Goal: Task Accomplishment & Management: Manage account settings

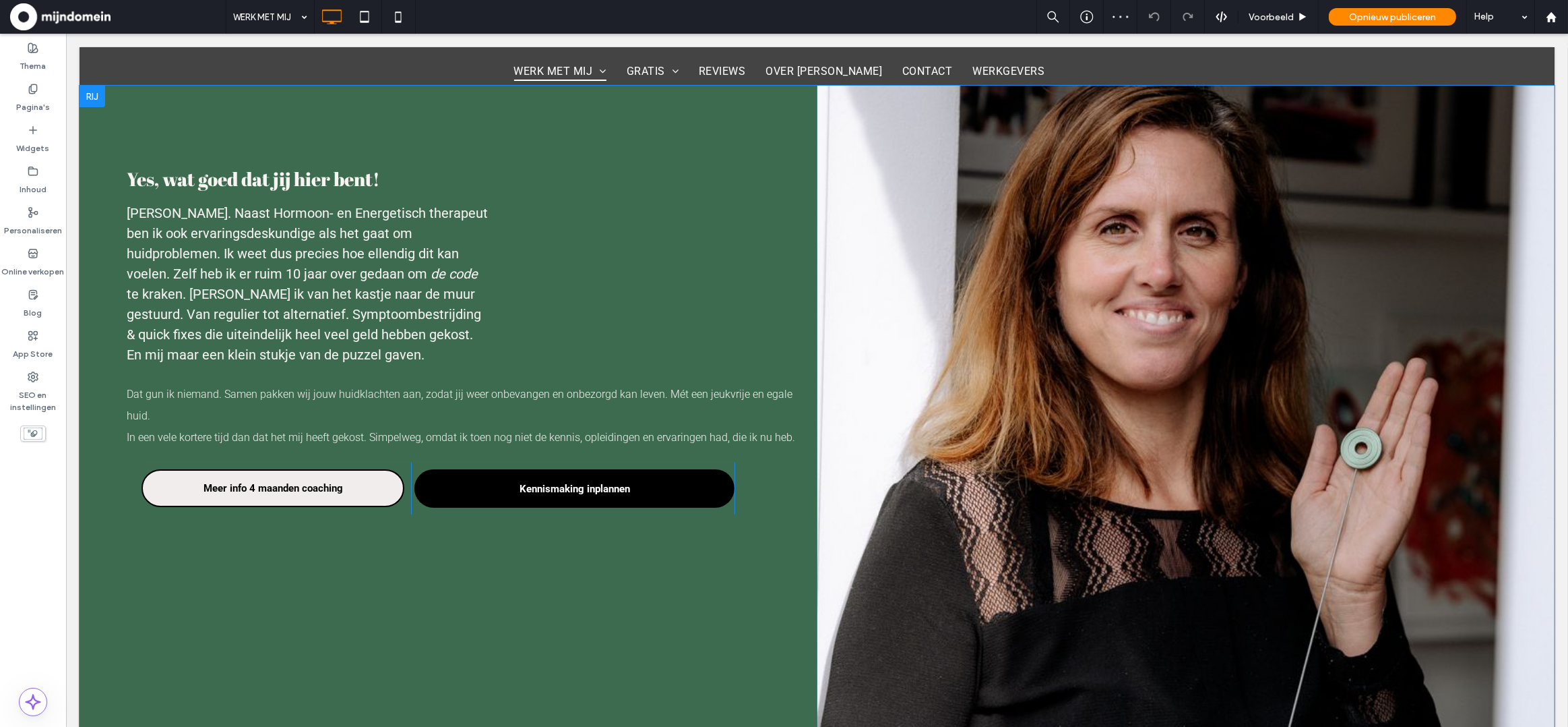
scroll to position [3, 0]
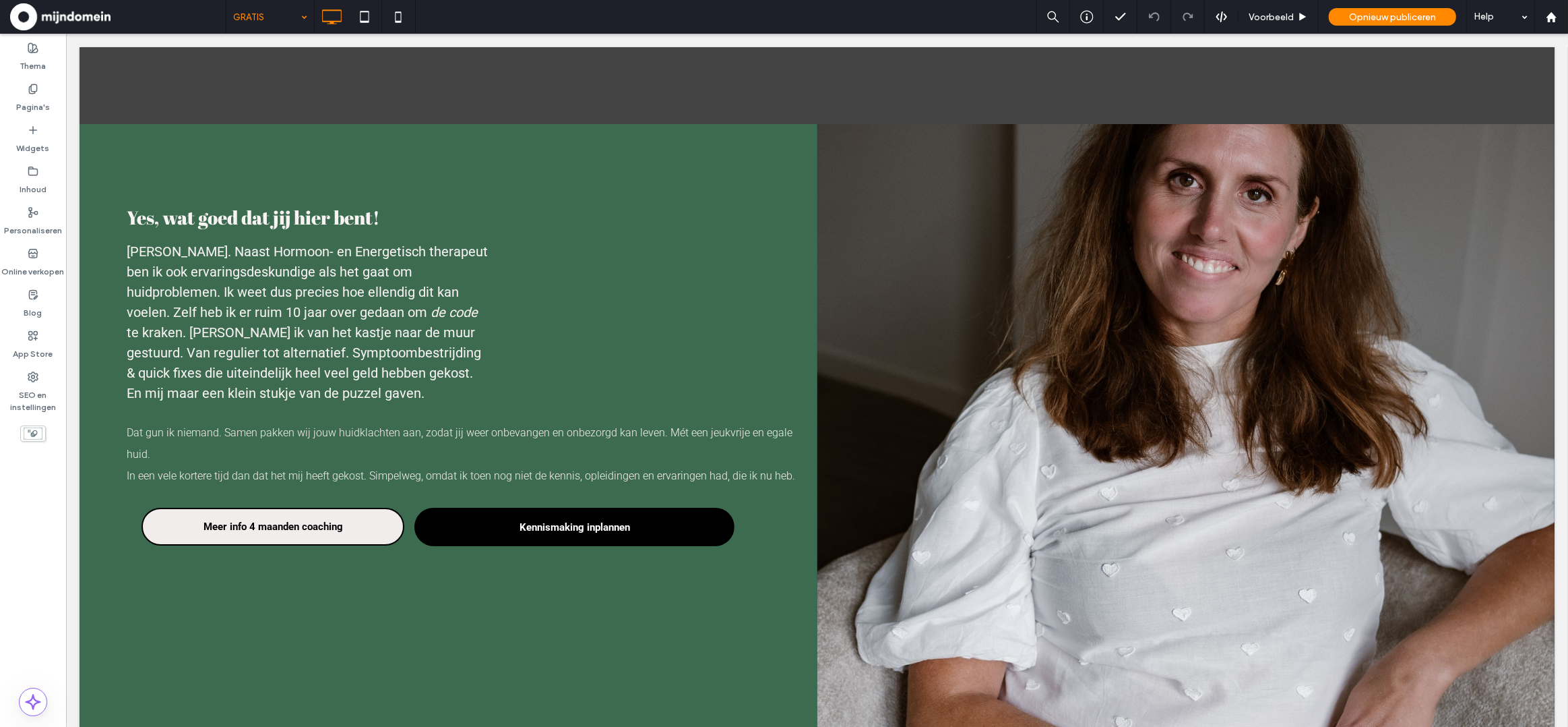
click at [290, 18] on input at bounding box center [267, 17] width 68 height 34
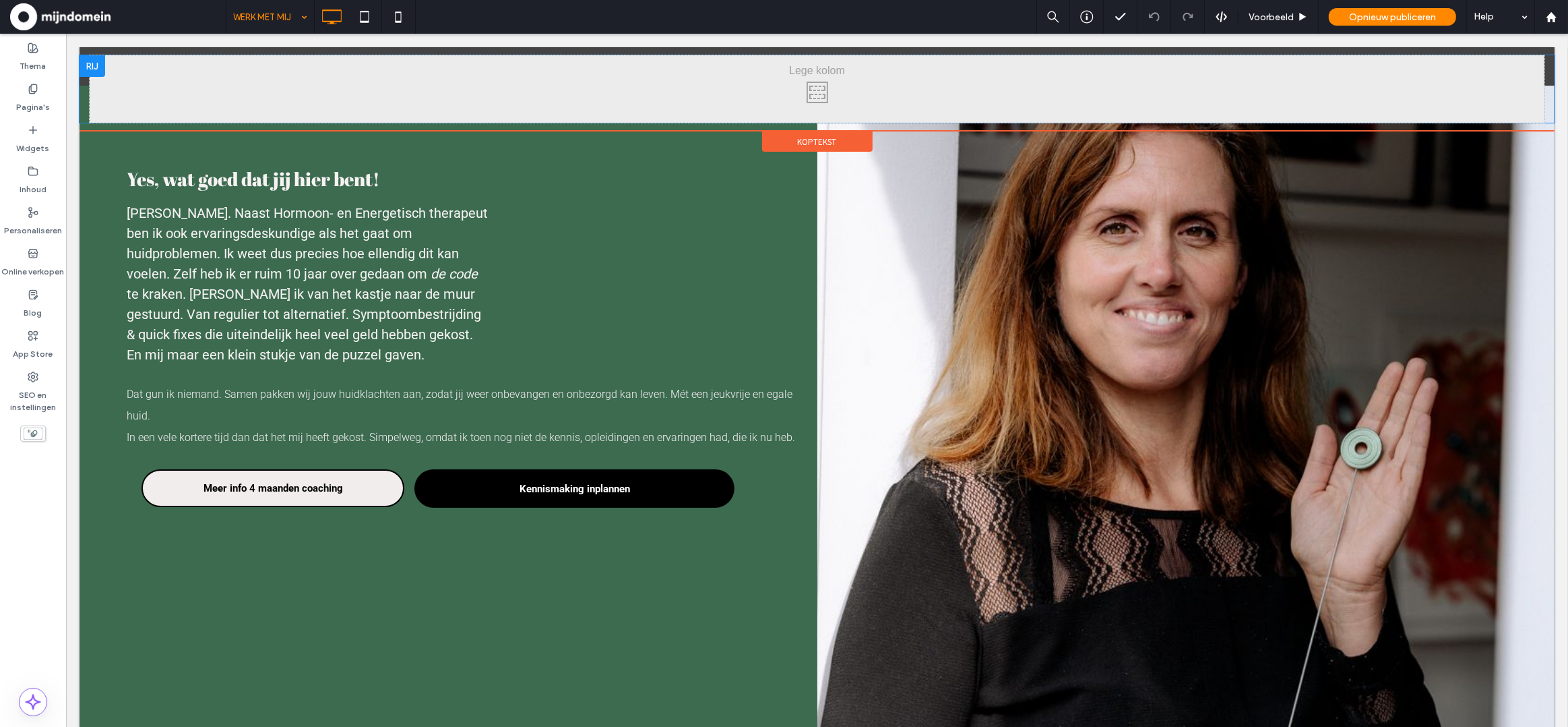
click at [94, 68] on div at bounding box center [91, 65] width 25 height 21
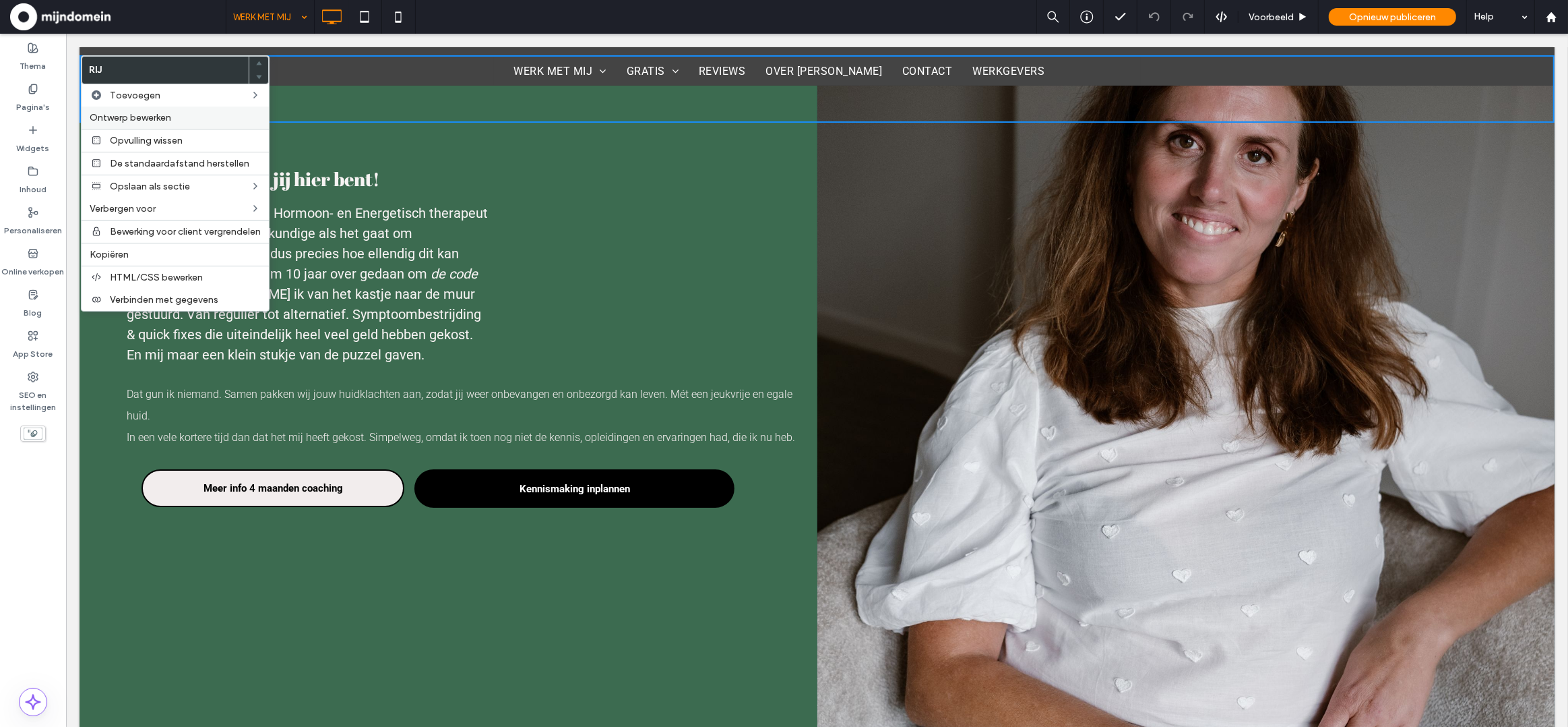
click at [151, 120] on span "Ontwerp bewerken" at bounding box center [130, 118] width 81 height 12
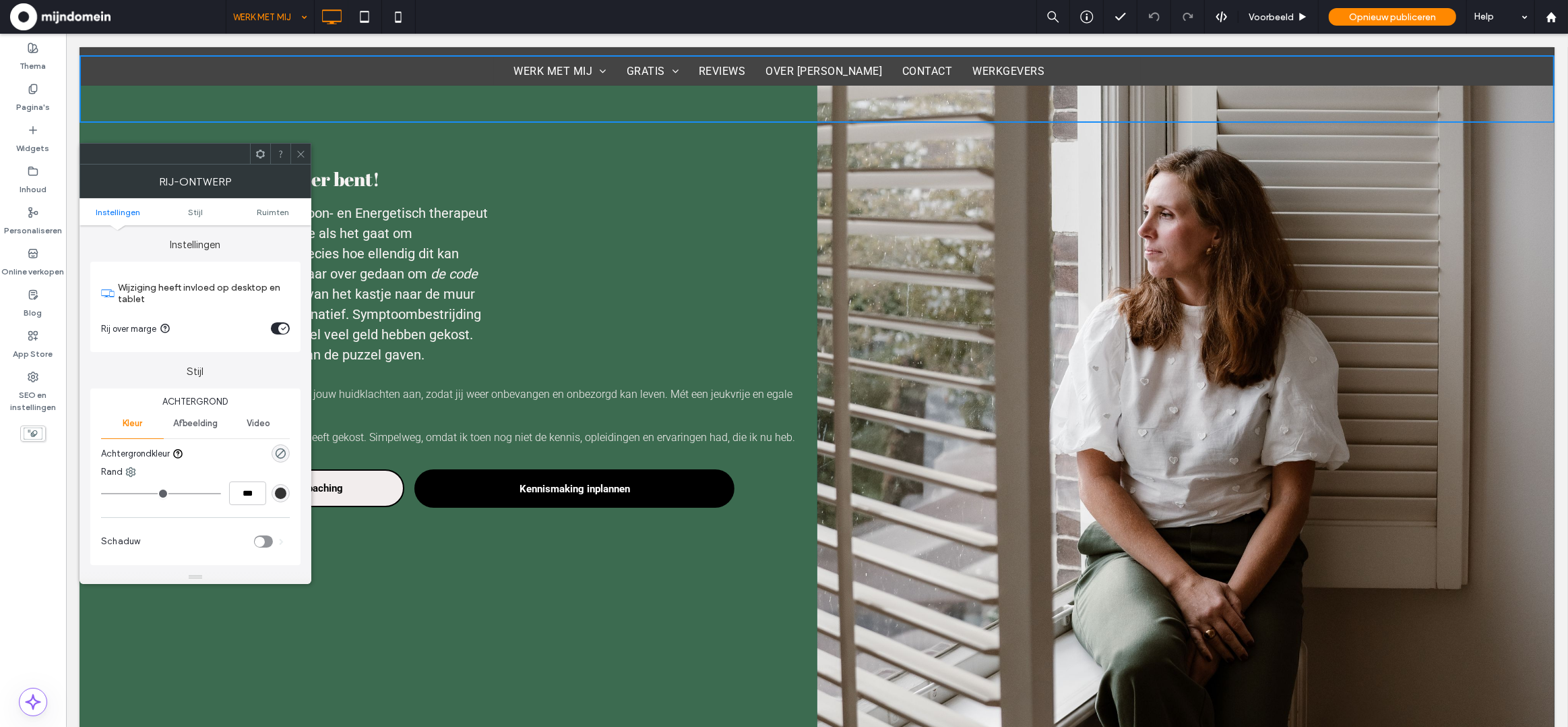
click at [277, 330] on div "toggle" at bounding box center [280, 328] width 19 height 12
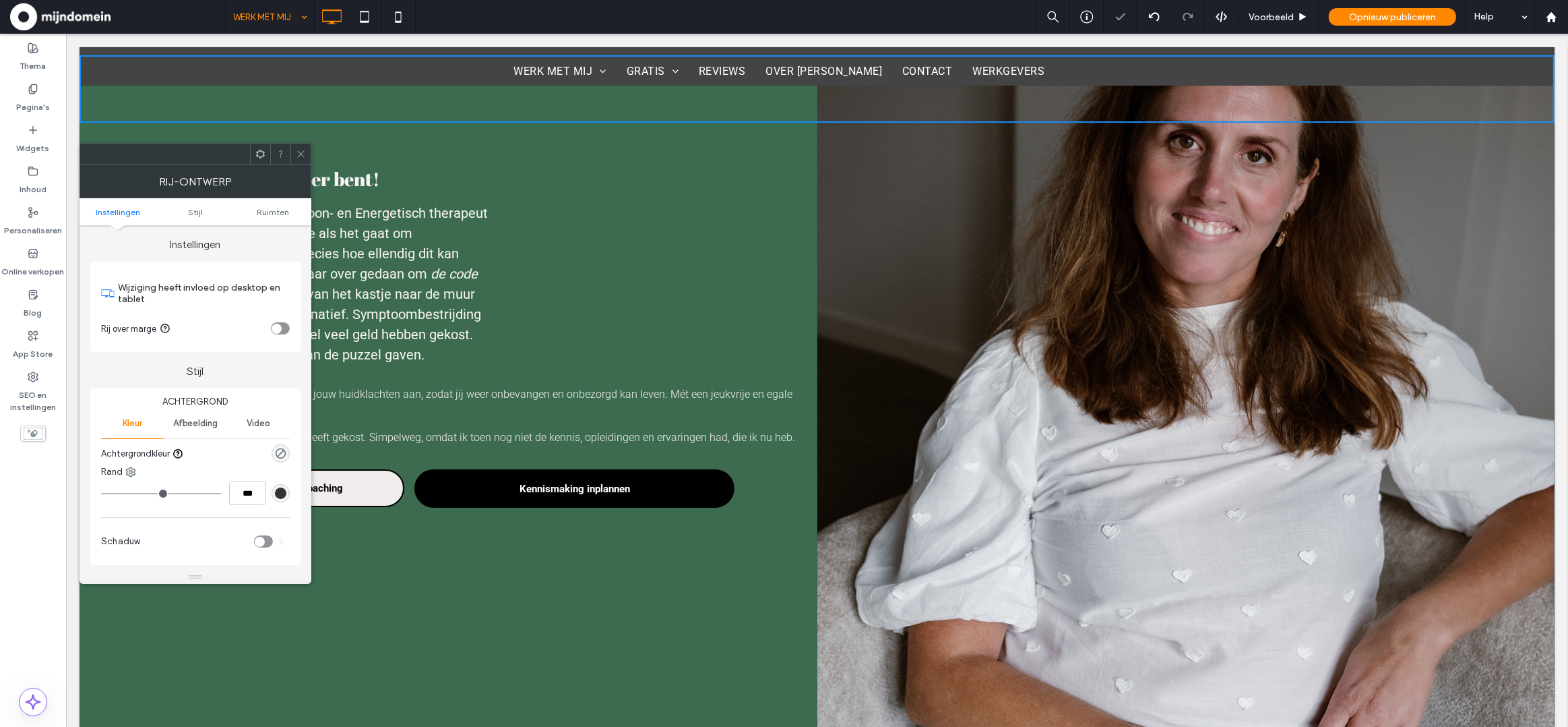
click at [281, 330] on div "toggle" at bounding box center [277, 329] width 10 height 10
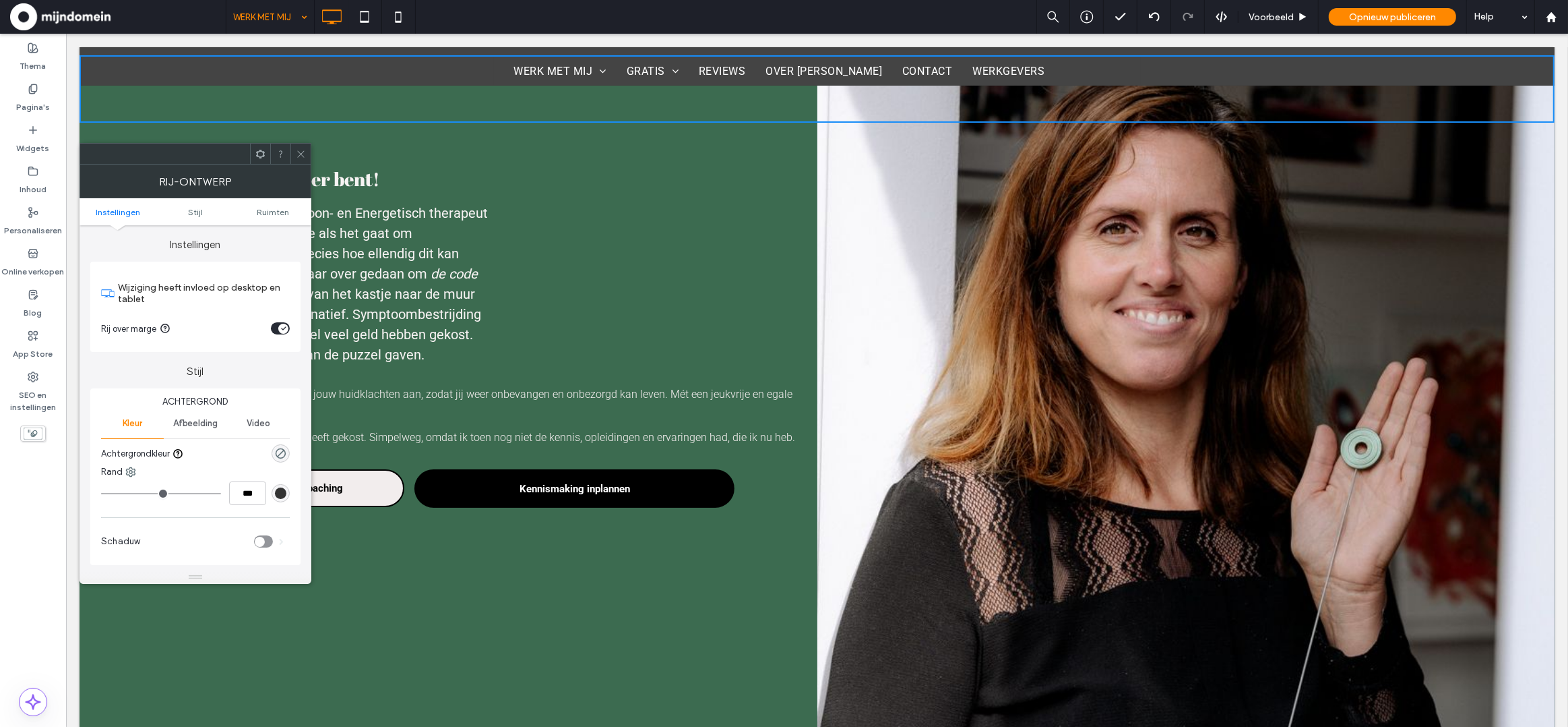
click at [302, 164] on div "Rij-ontwerp" at bounding box center [196, 181] width 232 height 34
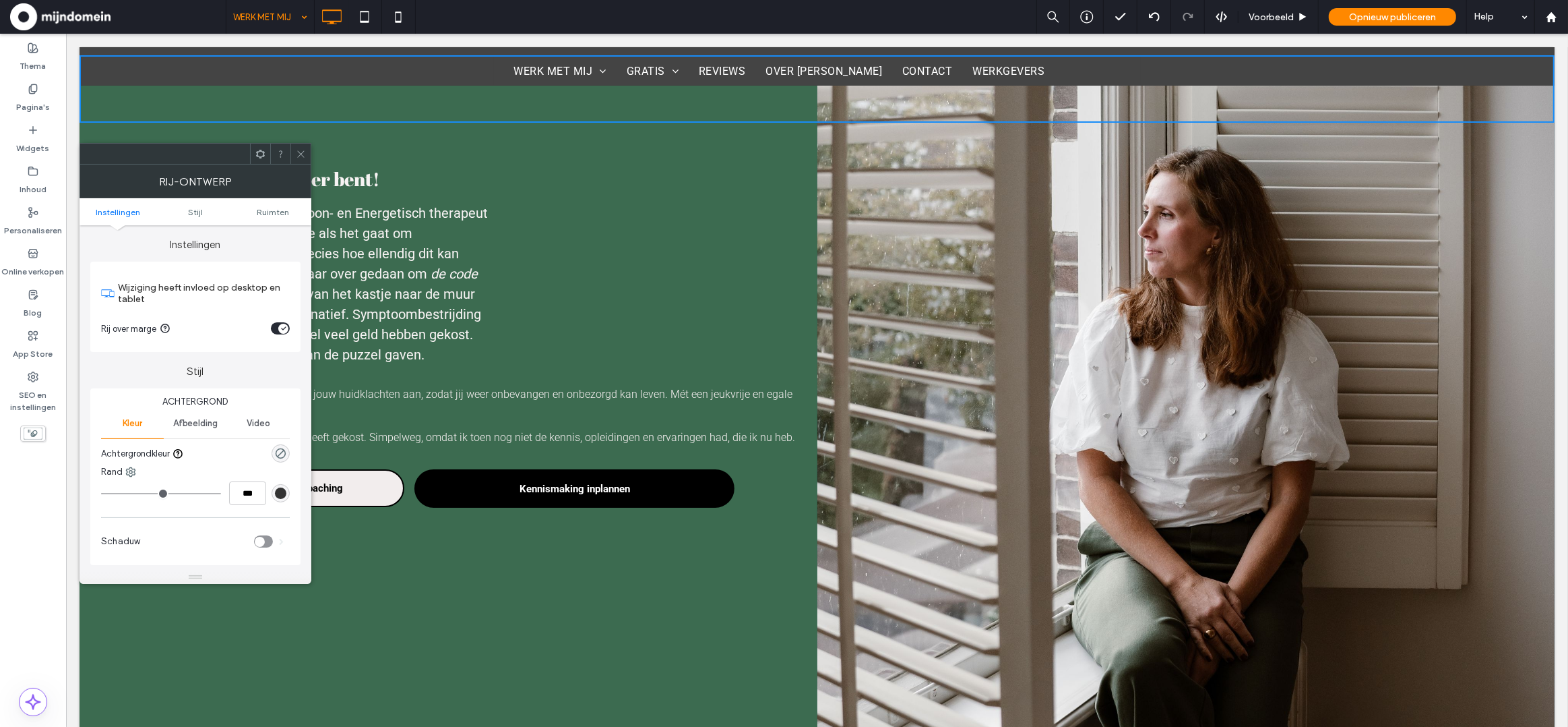
click at [303, 150] on use at bounding box center [301, 153] width 7 height 7
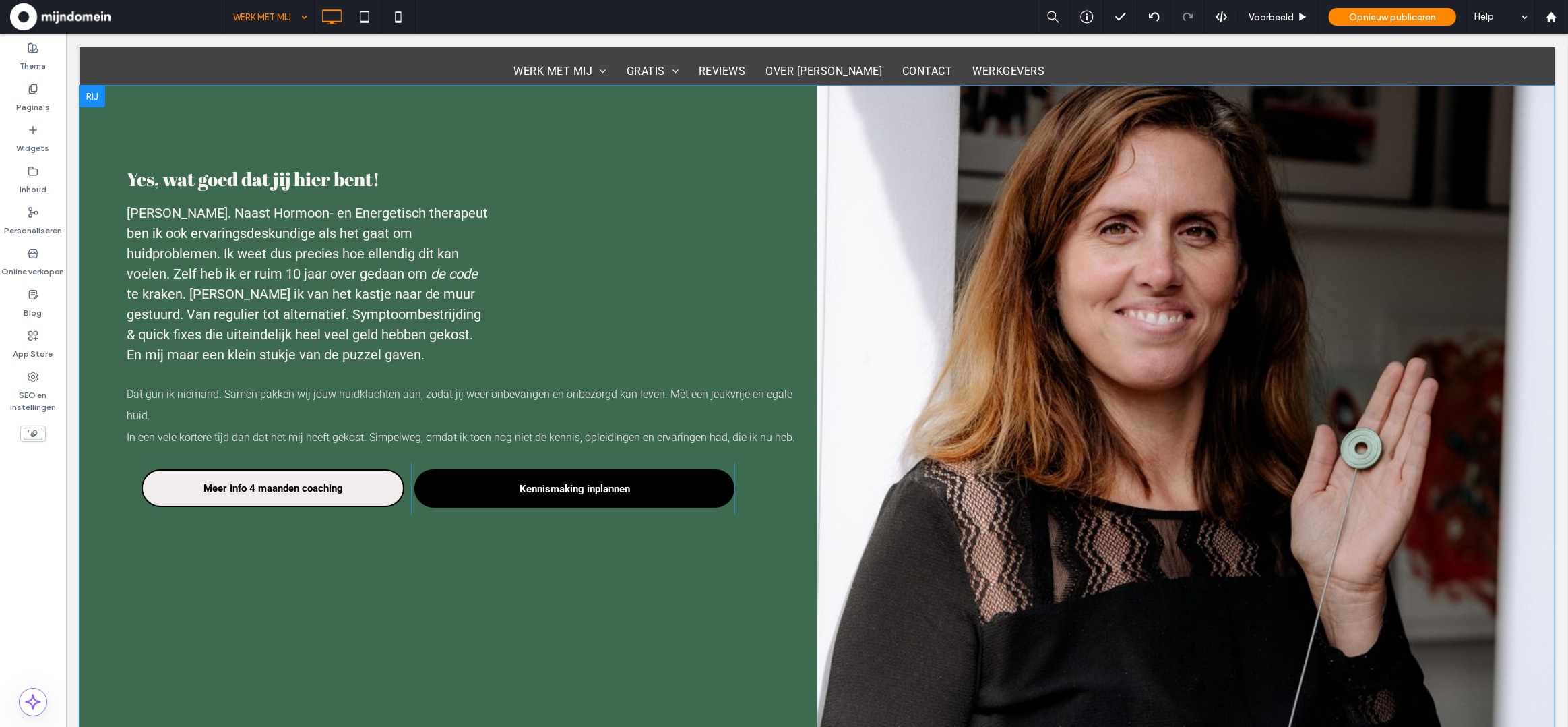
click at [603, 264] on div "Yes, wat goed dat jij hier bent! Ik ben Daniëlle. Naast Hormoon- en Energetisch…" at bounding box center [447, 441] width 738 height 710
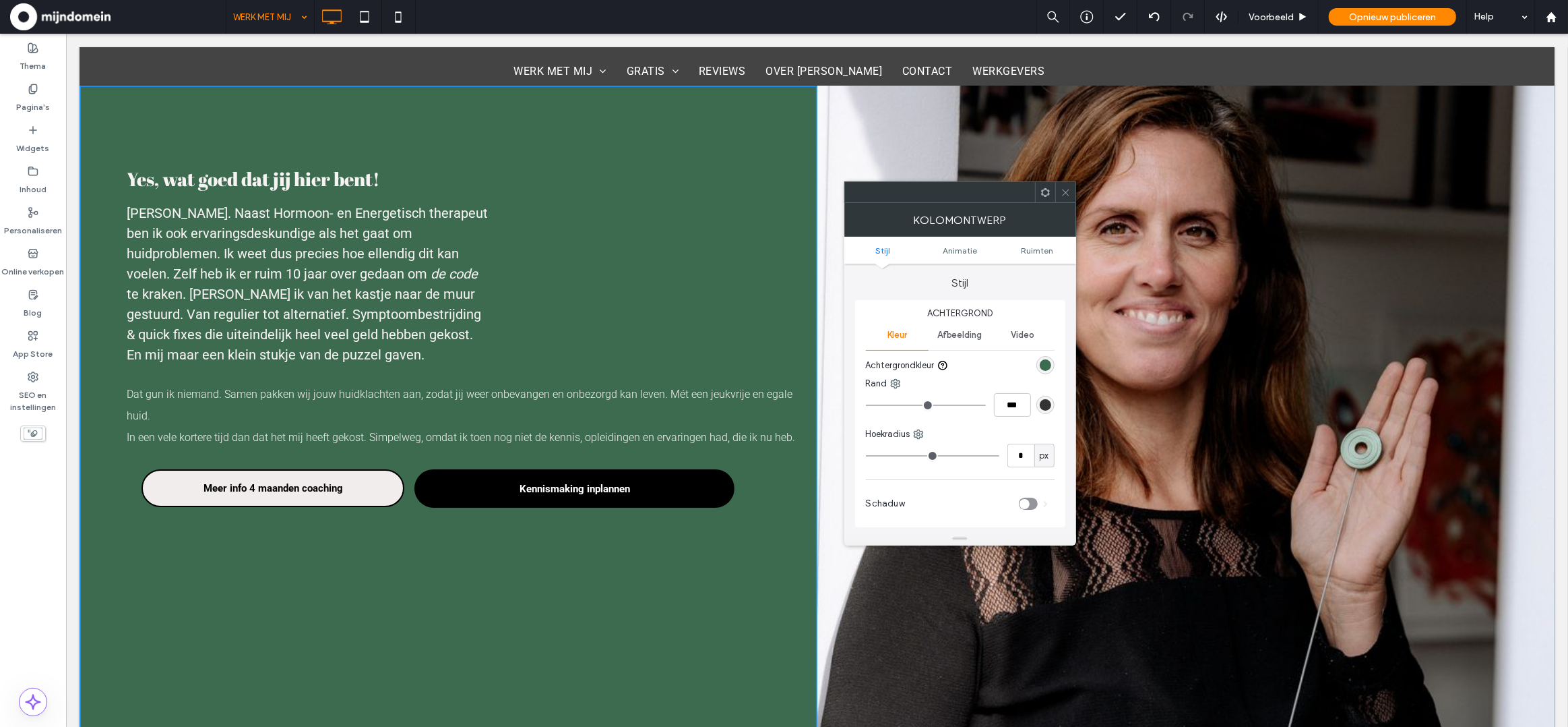
click at [621, 265] on div "Yes, wat goed dat jij hier bent! Ik ben Daniëlle. Naast Hormoon- en Energetisch…" at bounding box center [447, 441] width 738 height 710
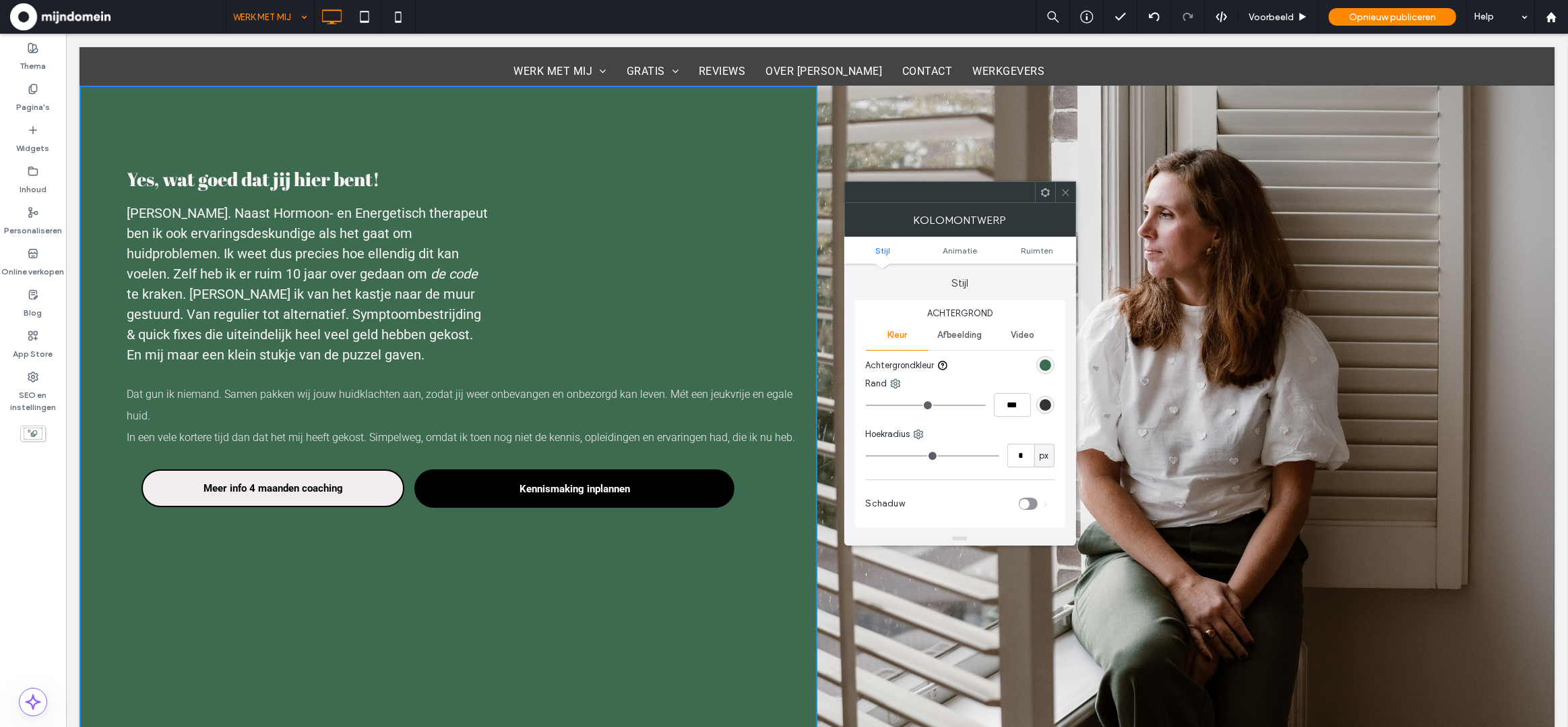
click at [673, 222] on div "Yes, wat goed dat jij hier bent! Ik ben Daniëlle. Naast Hormoon- en Energetisch…" at bounding box center [447, 441] width 738 height 710
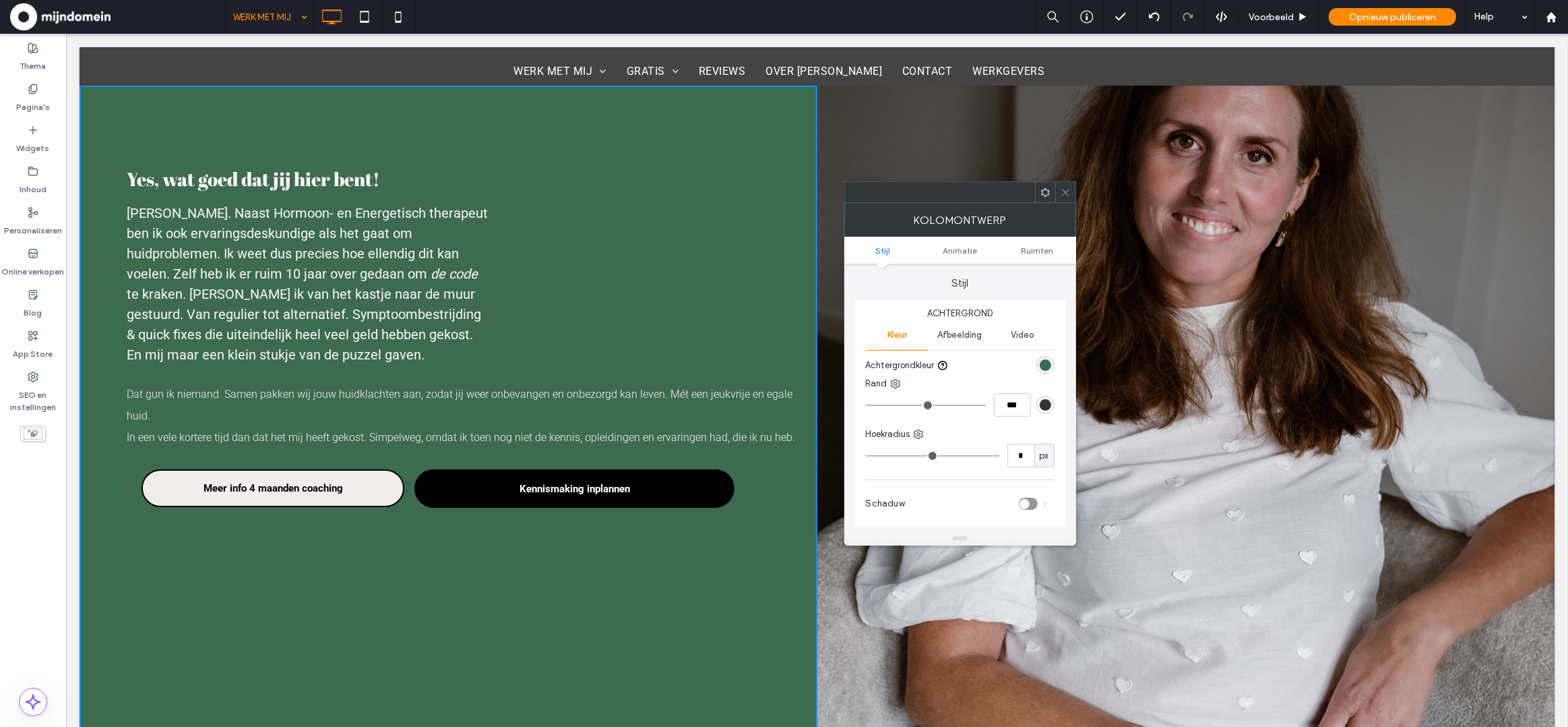
click at [1067, 193] on use at bounding box center [1066, 192] width 7 height 7
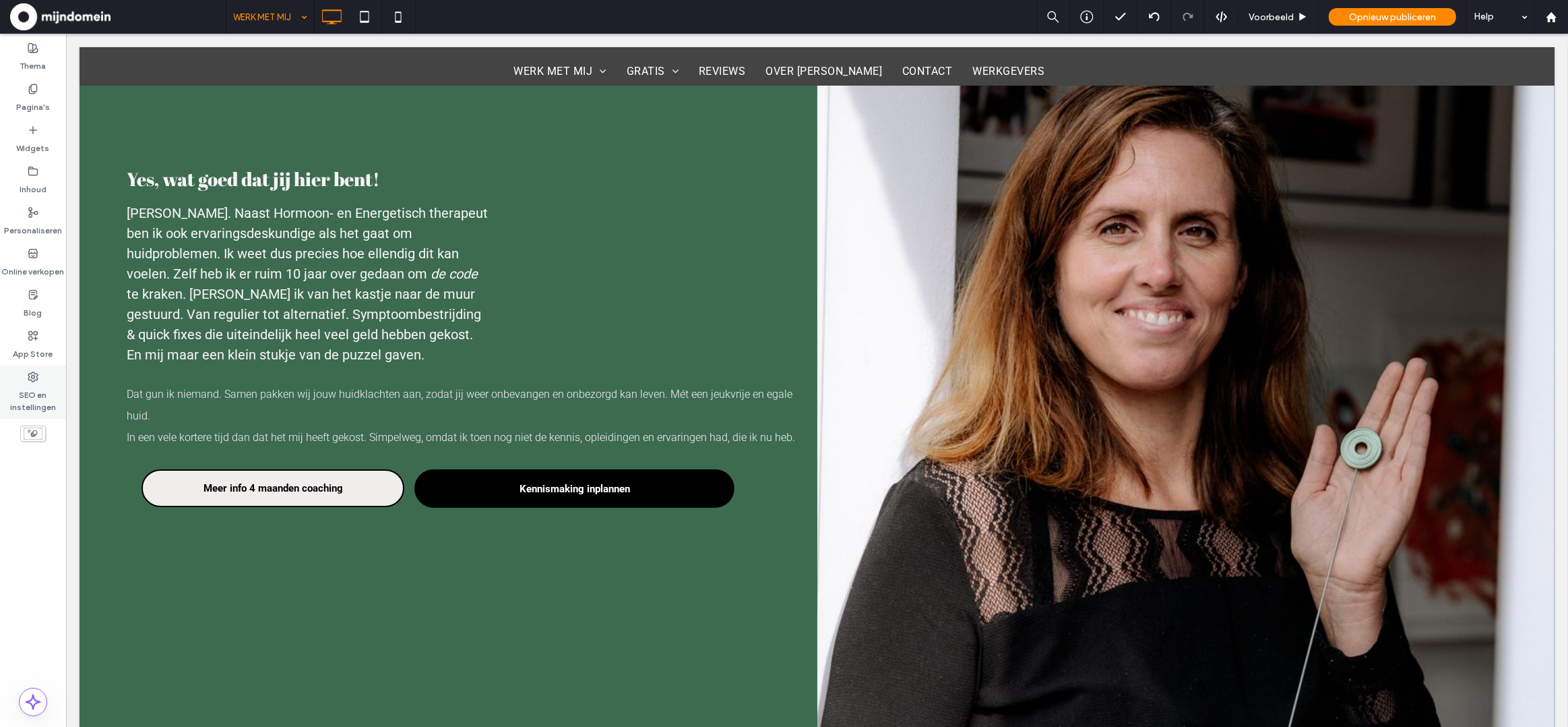
click at [36, 397] on label "SEO en instellingen" at bounding box center [33, 397] width 66 height 31
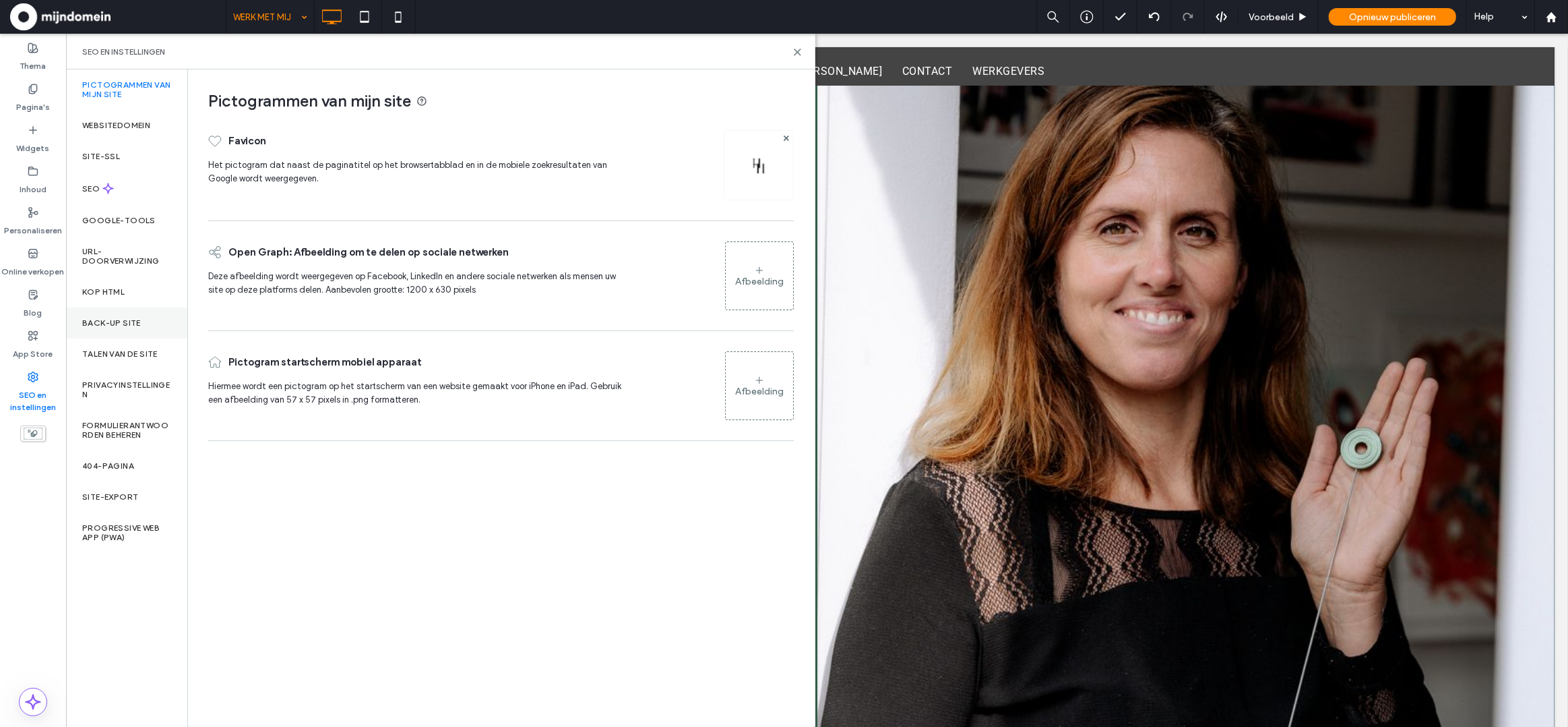
click at [150, 319] on div "Back-up site" at bounding box center [126, 323] width 121 height 31
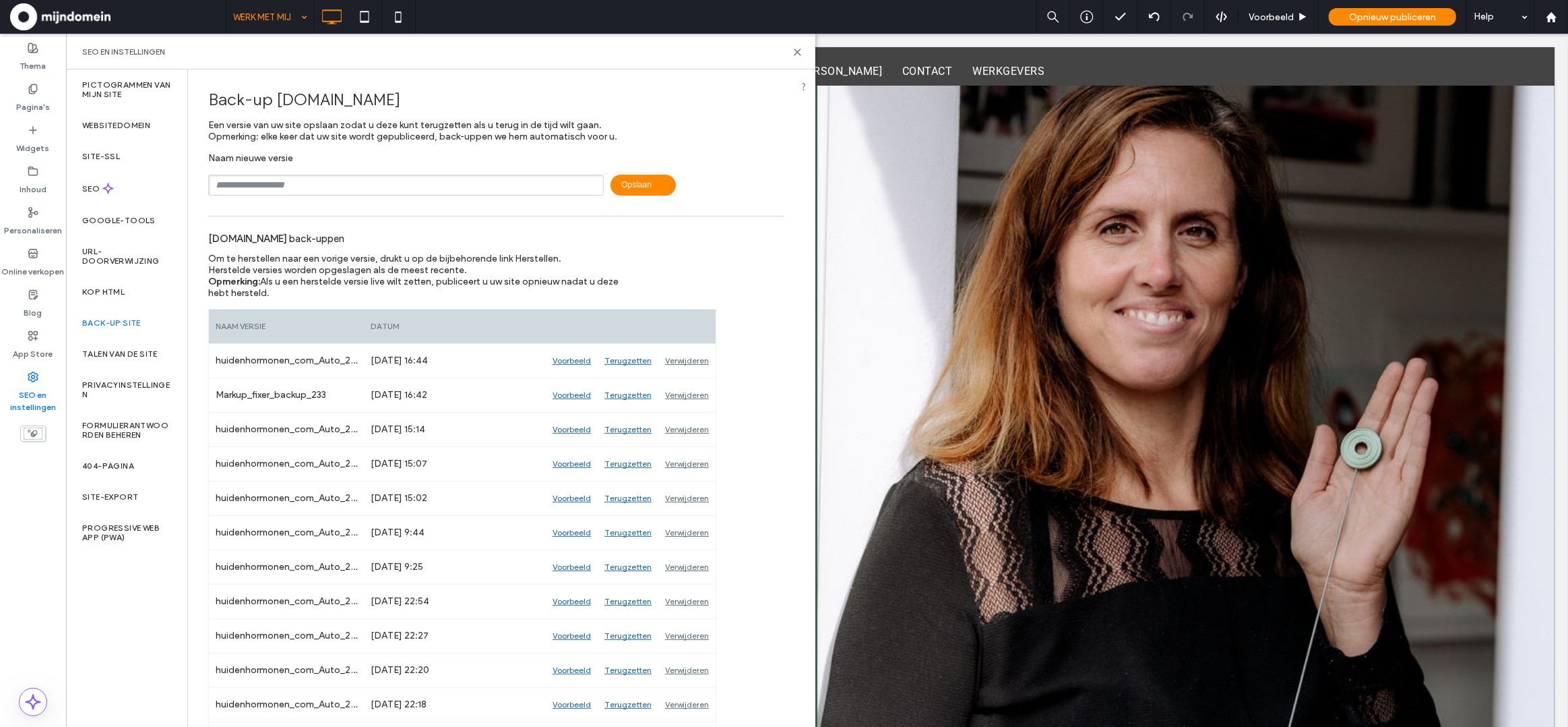
click at [457, 188] on input "text" at bounding box center [406, 185] width 396 height 21
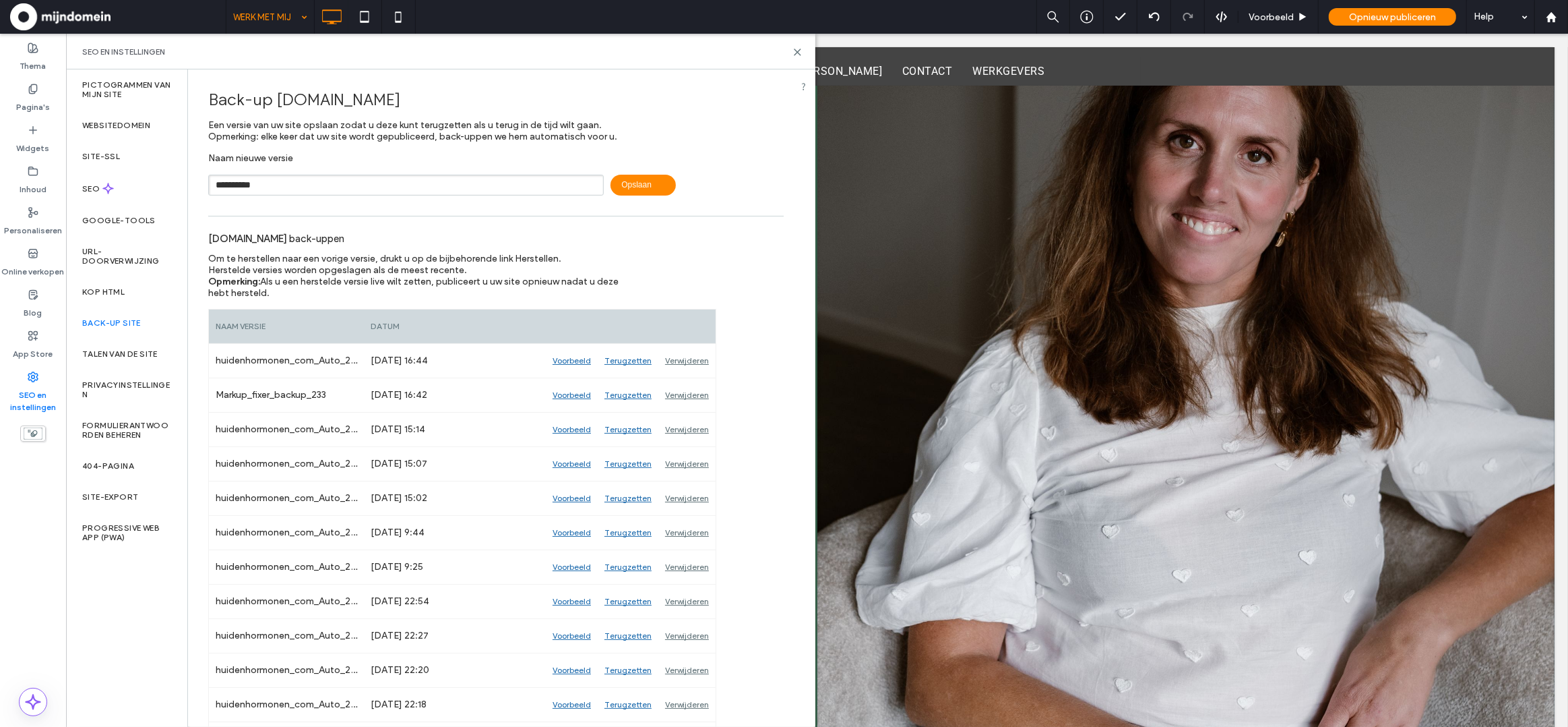
type input "**********"
drag, startPoint x: 640, startPoint y: 188, endPoint x: 873, endPoint y: 400, distance: 315.0
click at [640, 188] on span "Opslaan" at bounding box center [643, 185] width 65 height 21
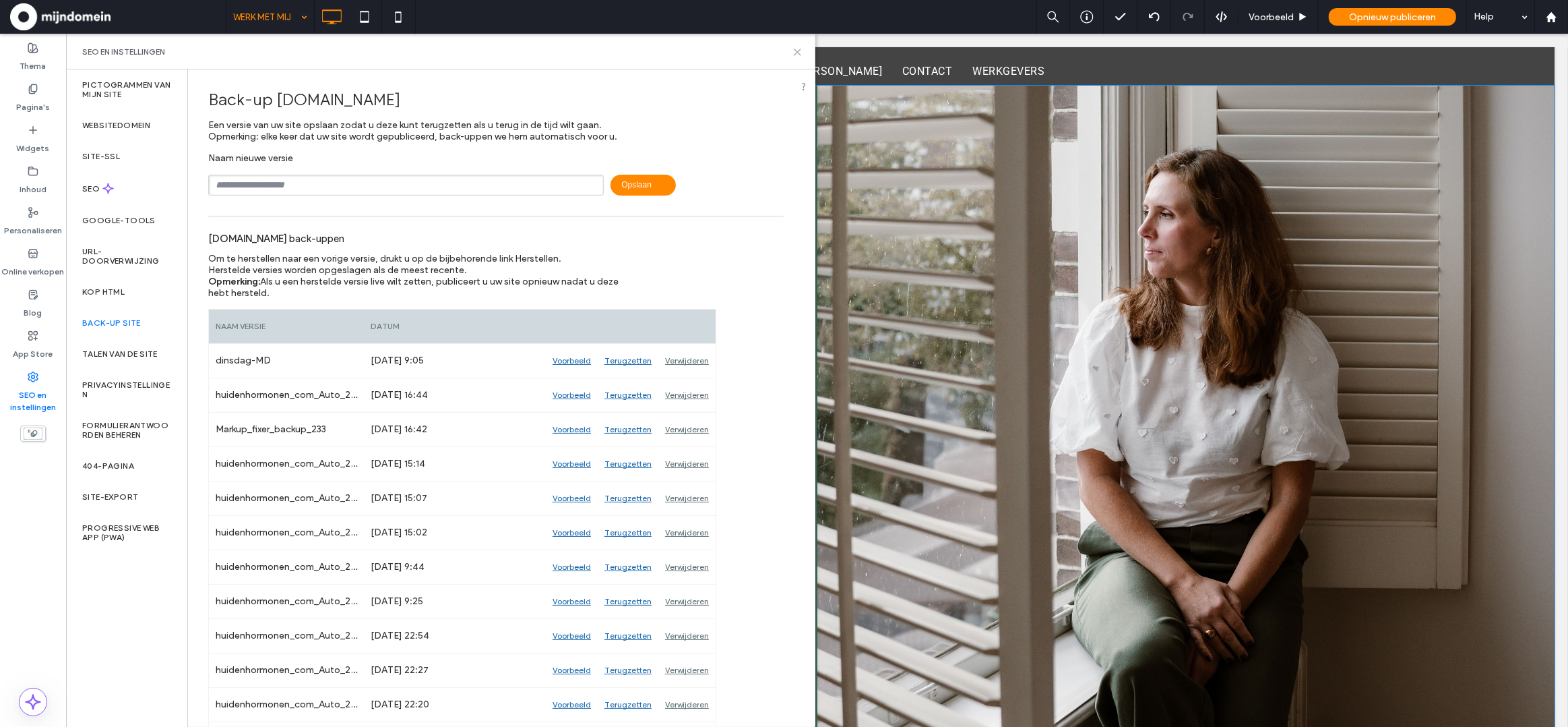
click at [795, 49] on use at bounding box center [797, 52] width 6 height 6
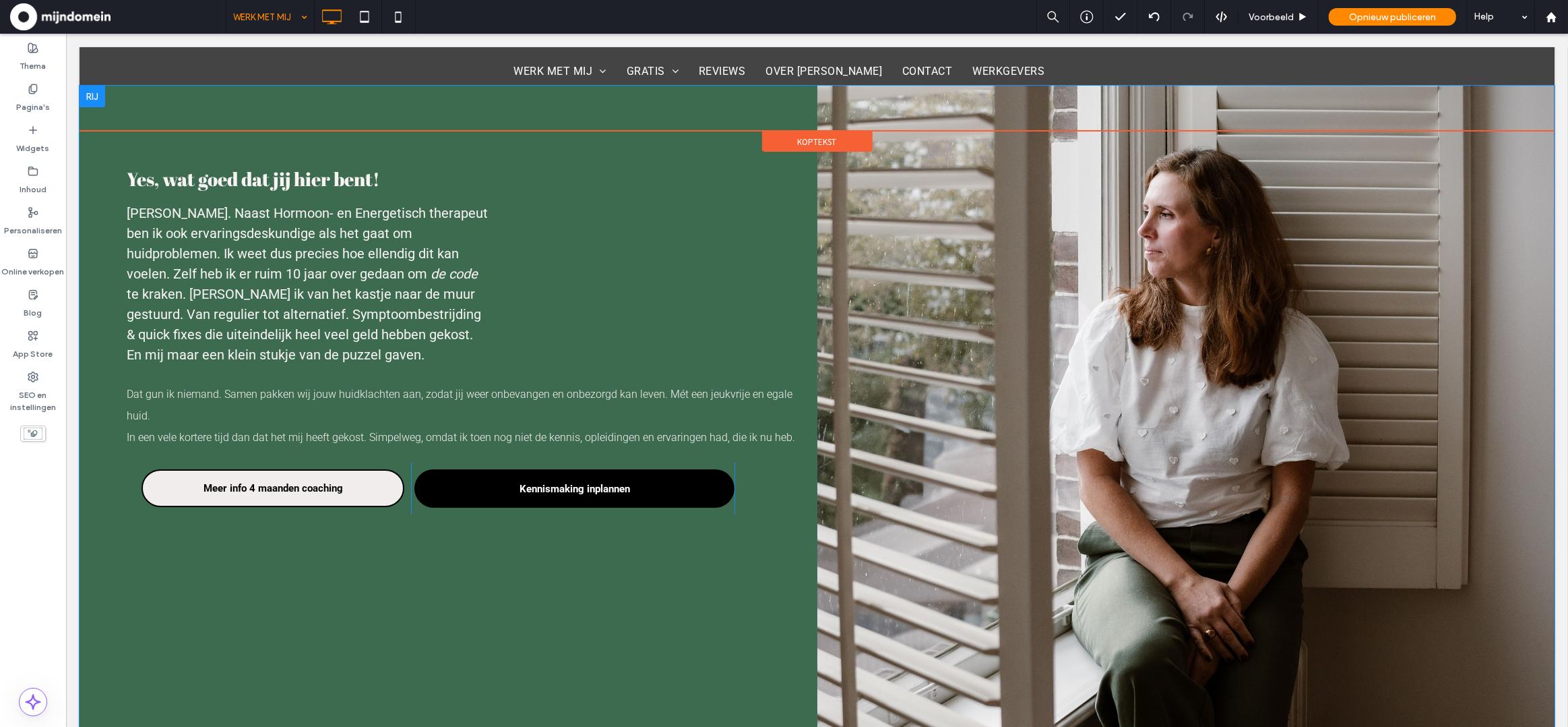
click at [820, 140] on span "Koptekst" at bounding box center [817, 142] width 39 height 12
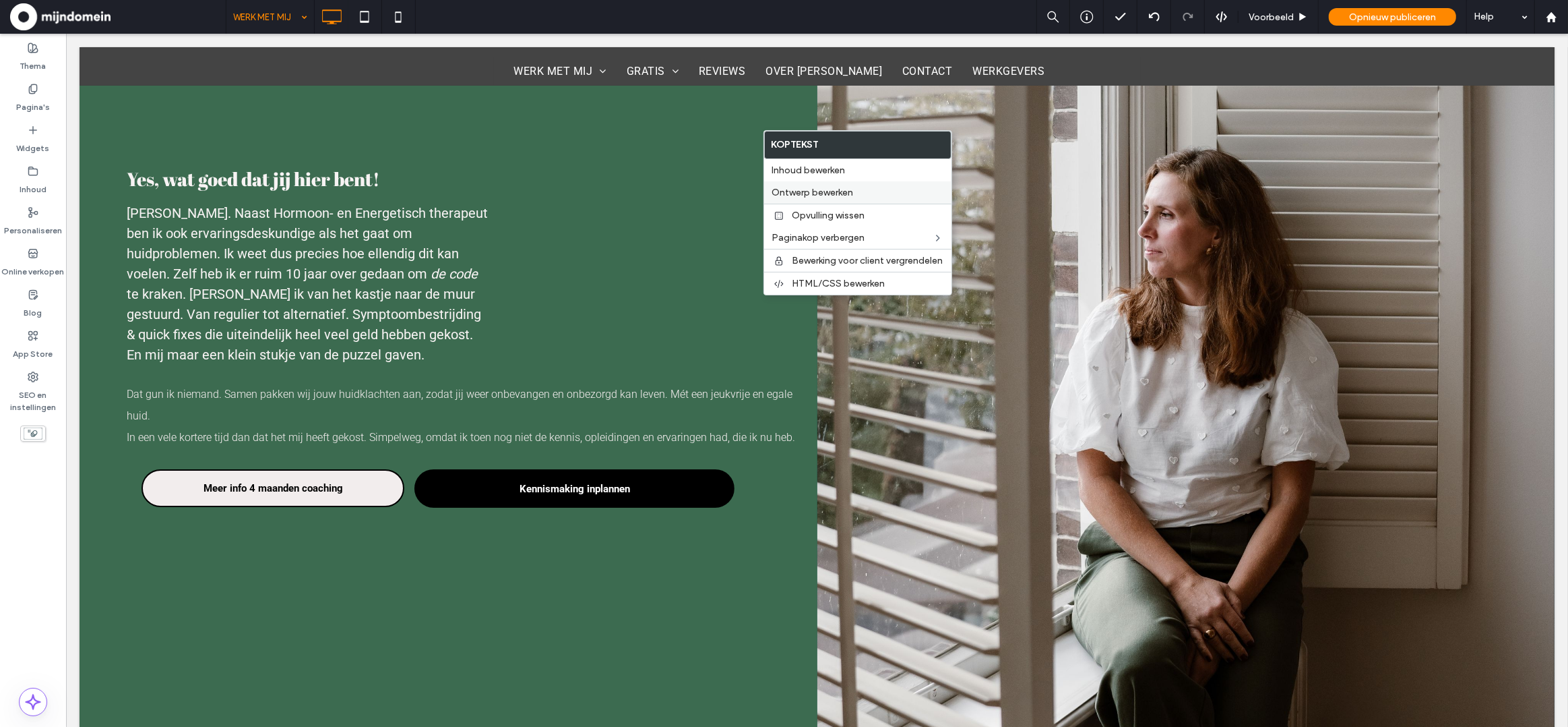
click at [817, 191] on span "Ontwerp bewerken" at bounding box center [813, 192] width 81 height 12
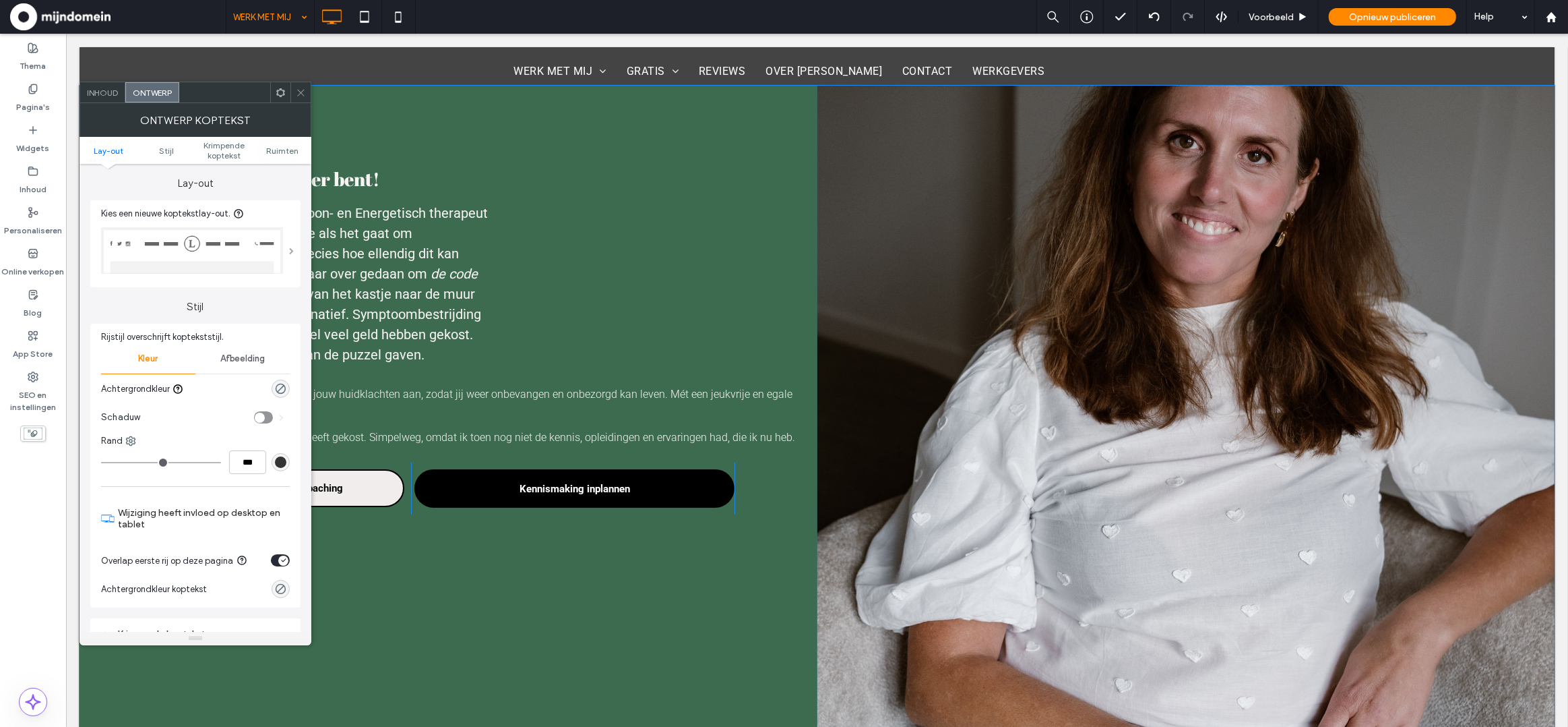
click at [289, 249] on span at bounding box center [291, 251] width 5 height 7
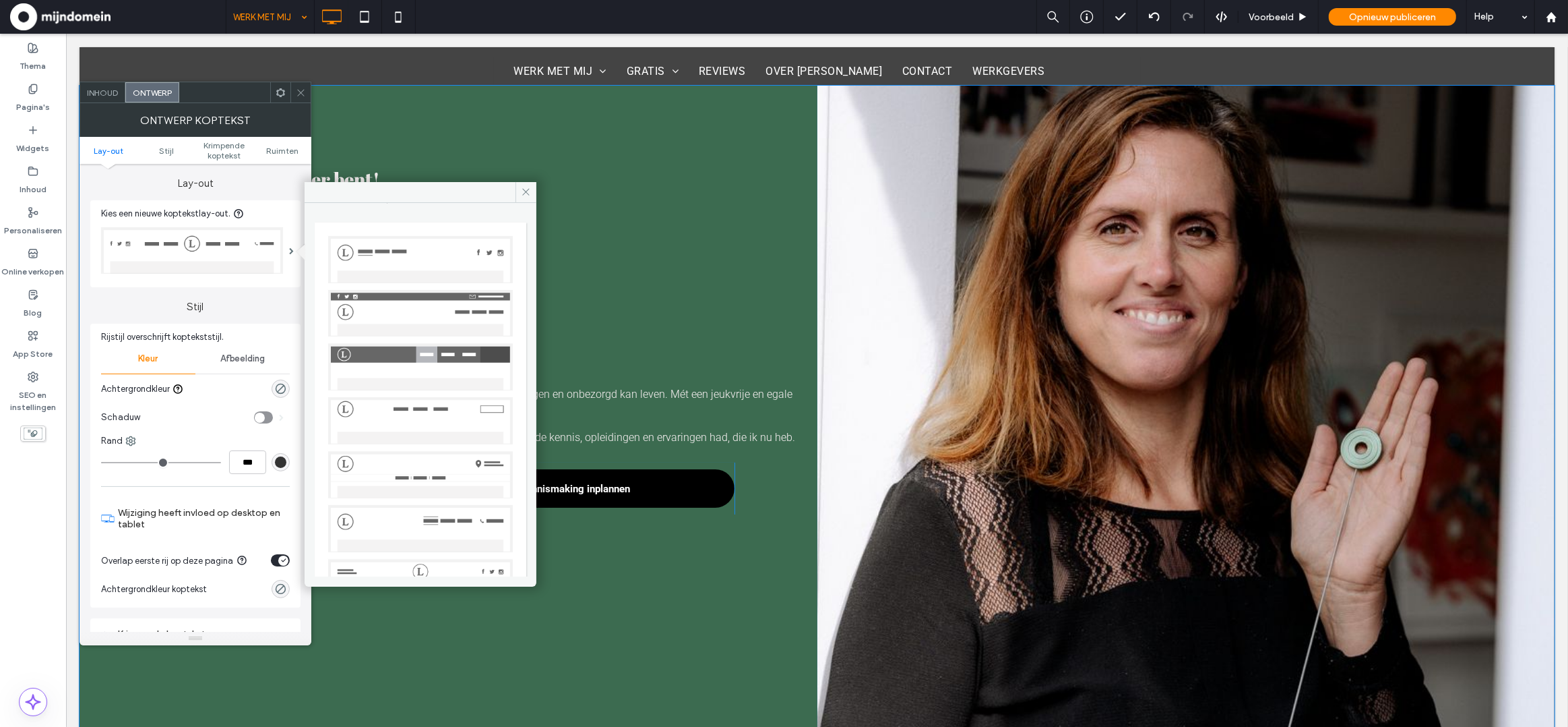
scroll to position [32, 0]
click at [413, 403] on img at bounding box center [420, 419] width 185 height 47
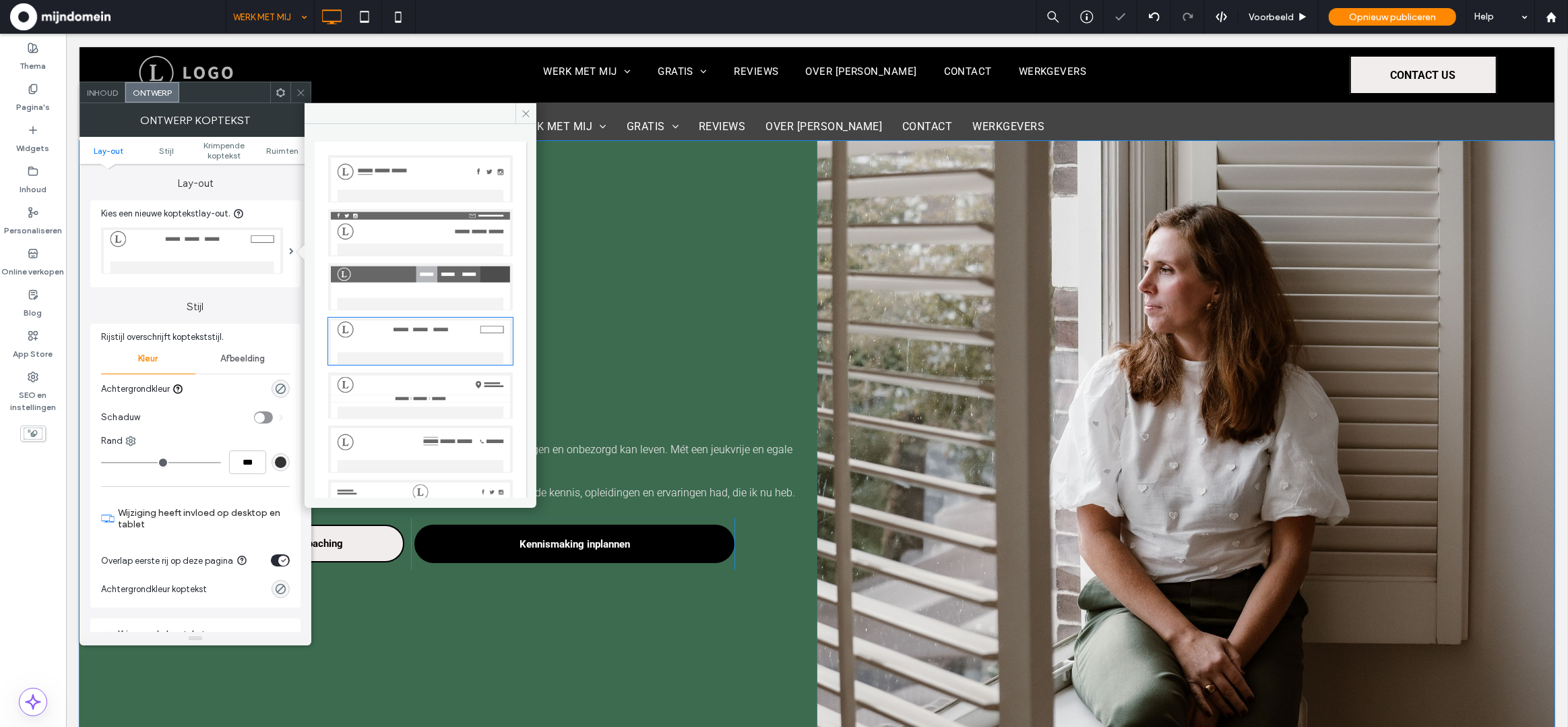
scroll to position [54, 0]
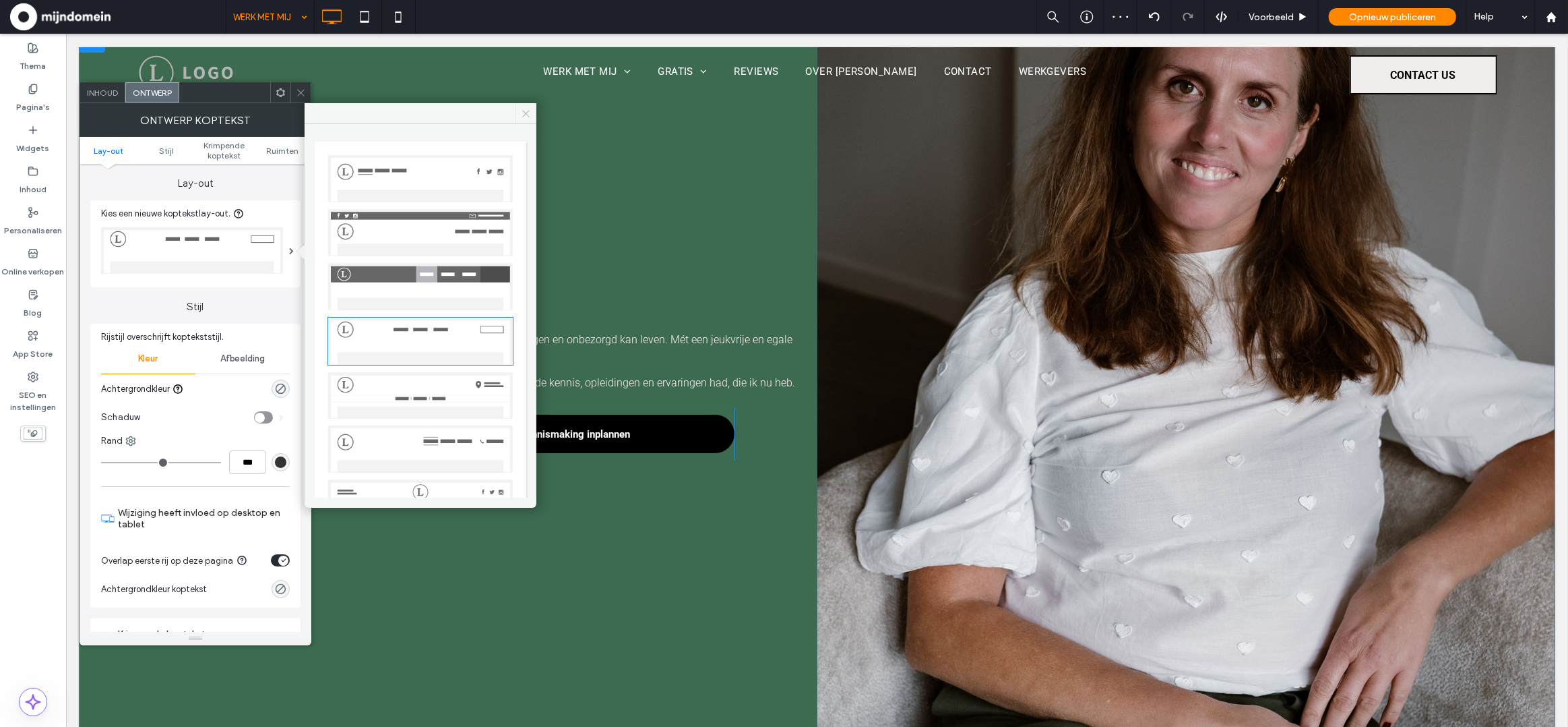
click at [529, 111] on icon at bounding box center [526, 114] width 10 height 10
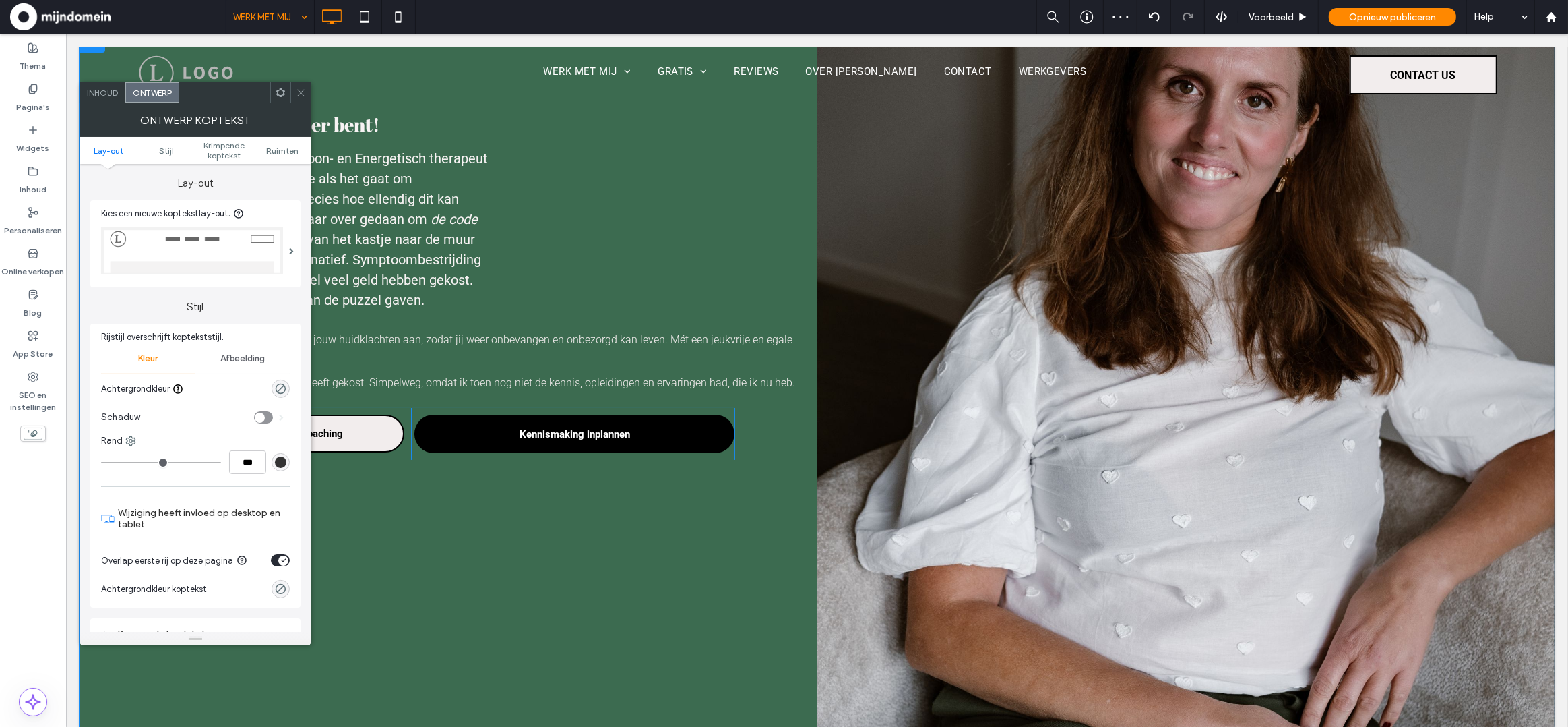
click at [302, 89] on icon at bounding box center [301, 92] width 10 height 10
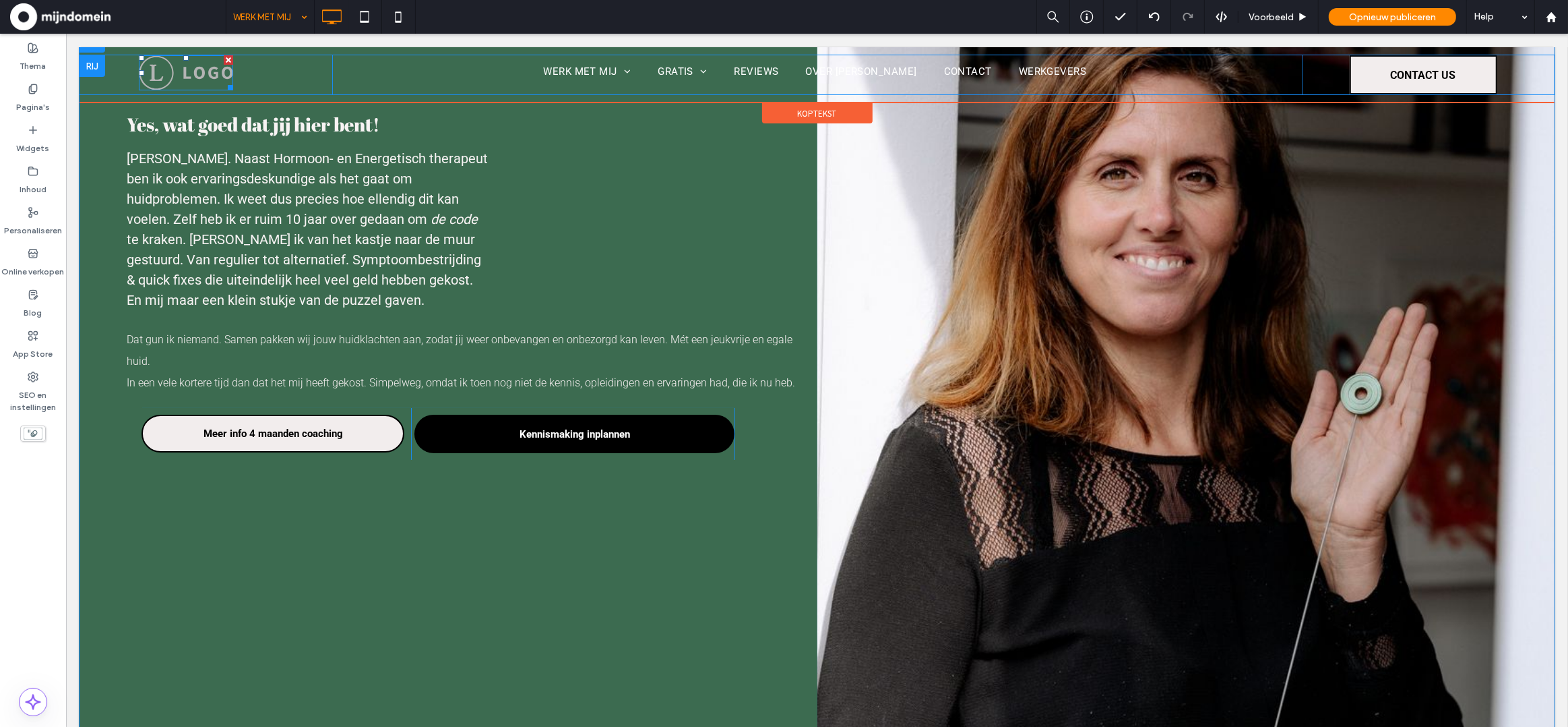
click at [227, 58] on div at bounding box center [227, 59] width 9 height 9
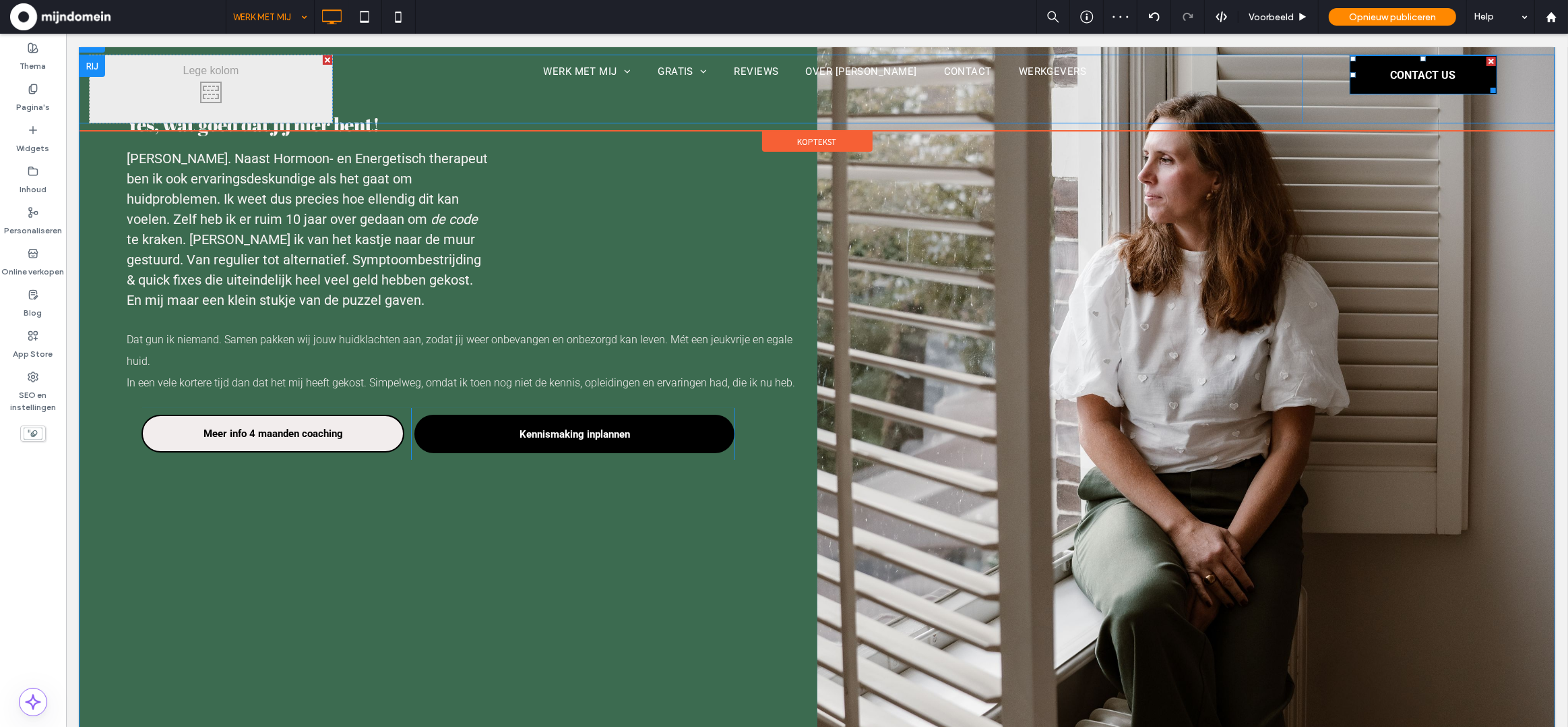
click at [1493, 61] on div at bounding box center [1490, 61] width 9 height 9
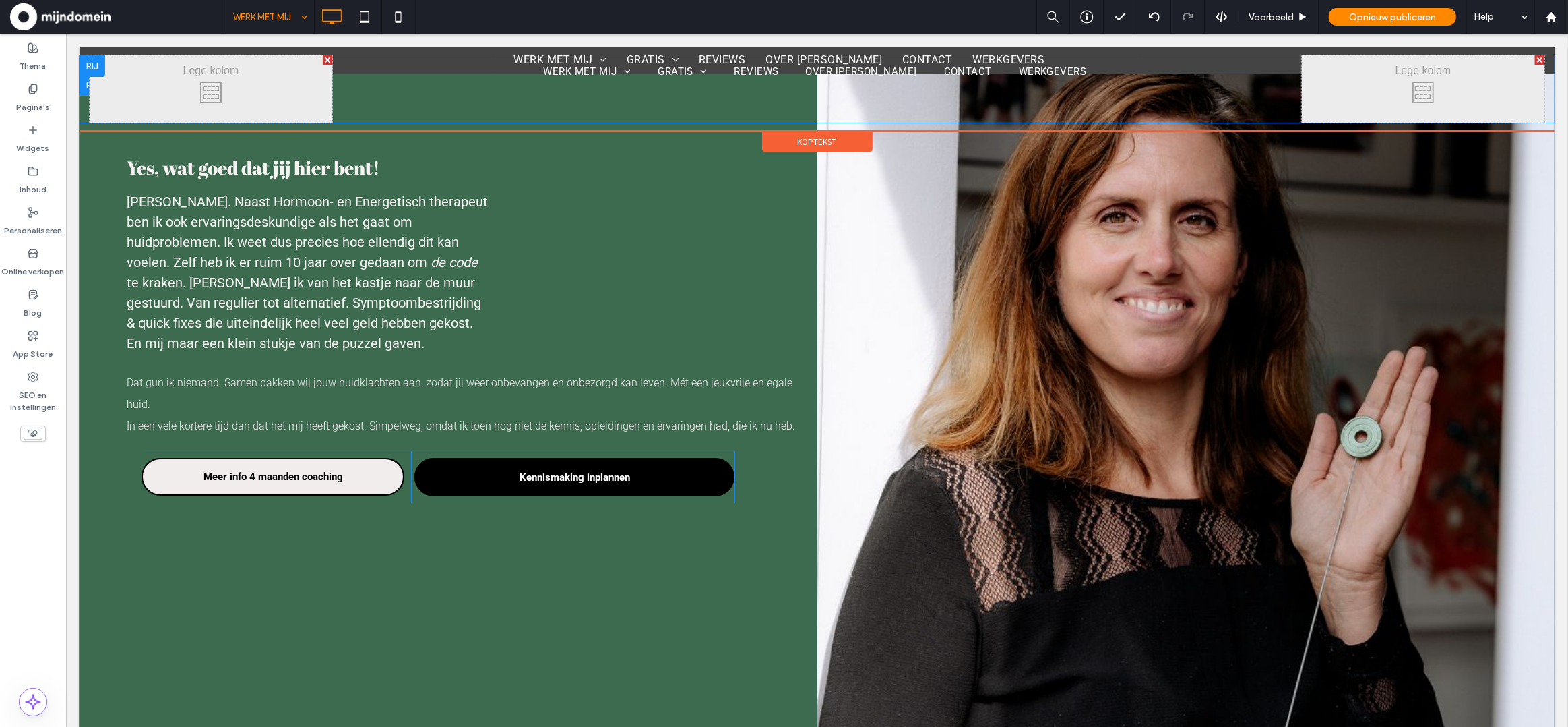
scroll to position [0, 0]
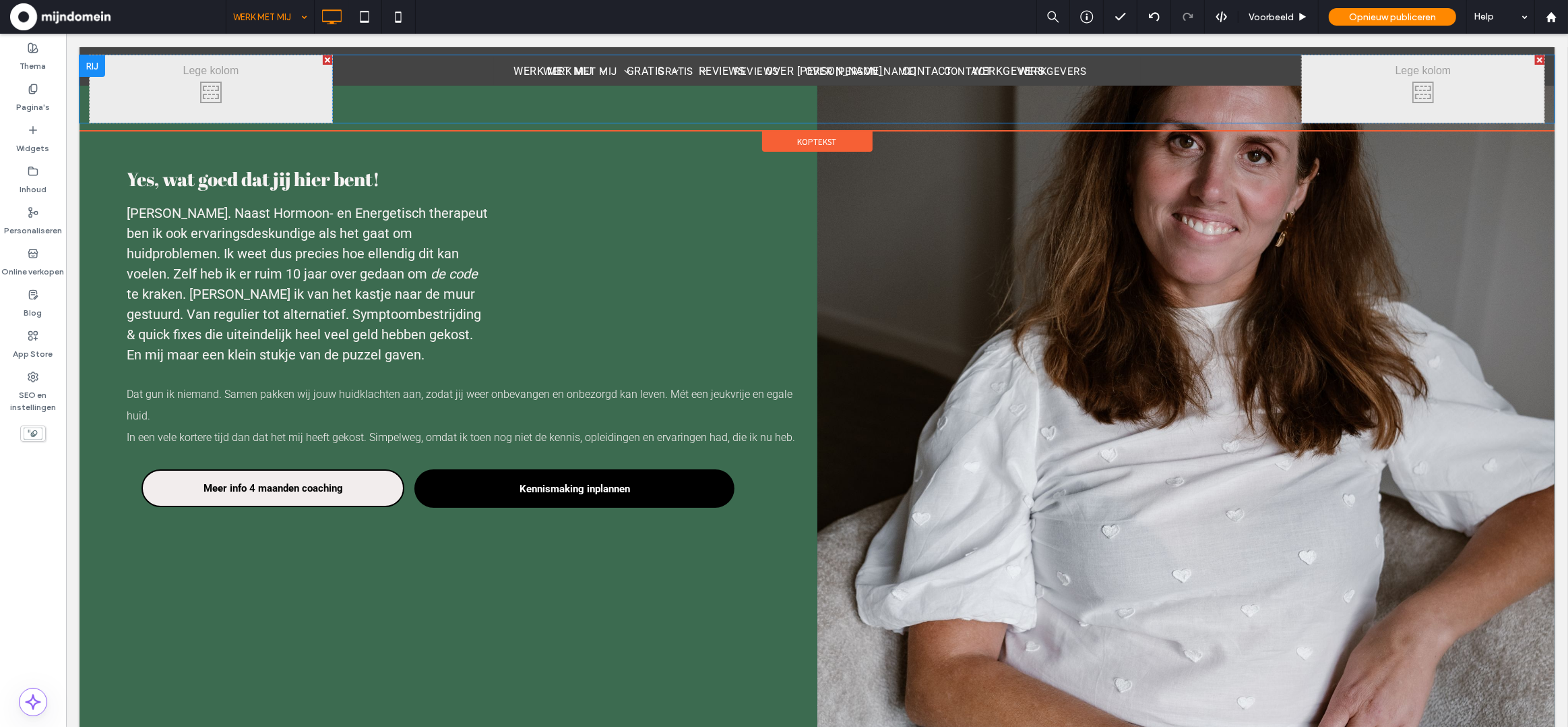
click at [97, 66] on div at bounding box center [91, 65] width 25 height 21
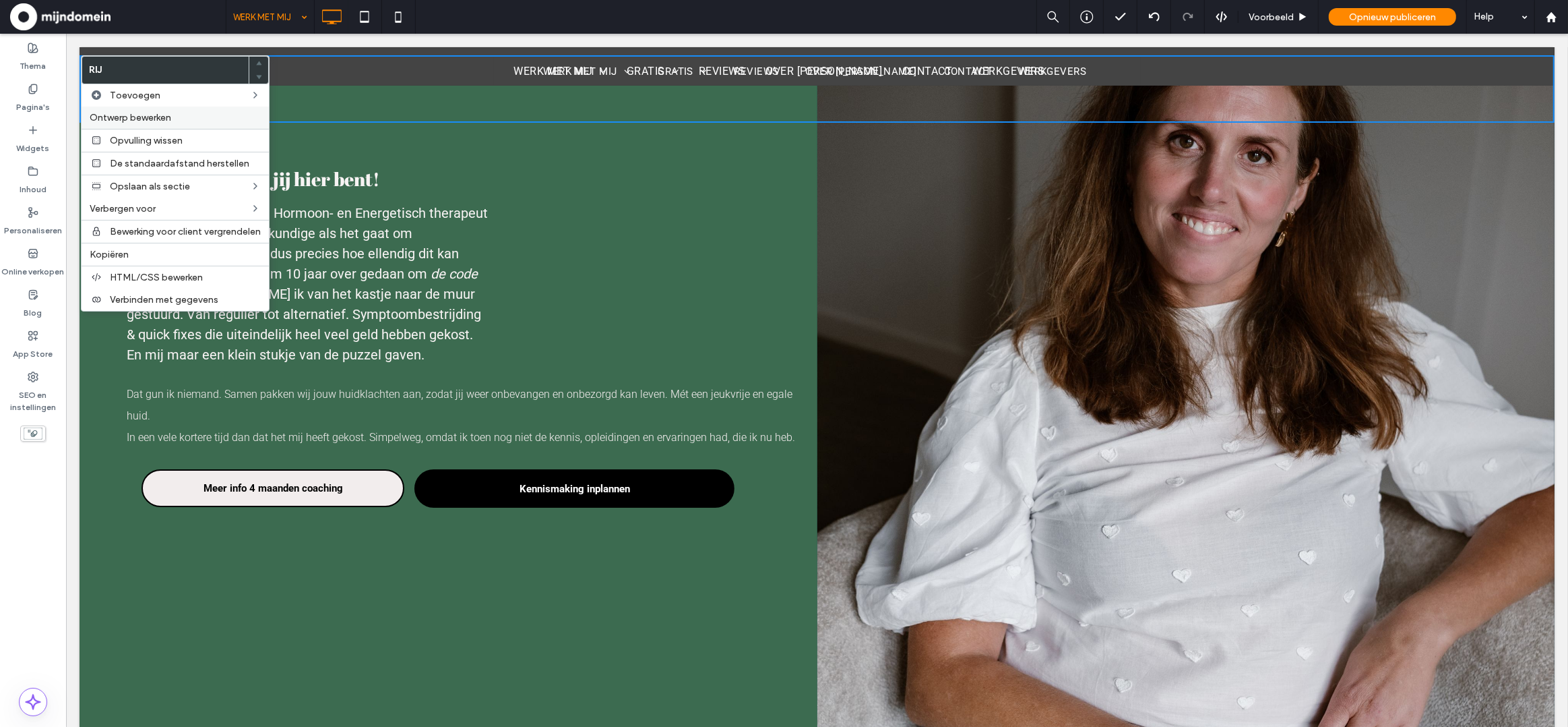
click at [152, 114] on span "Ontwerp bewerken" at bounding box center [130, 118] width 81 height 12
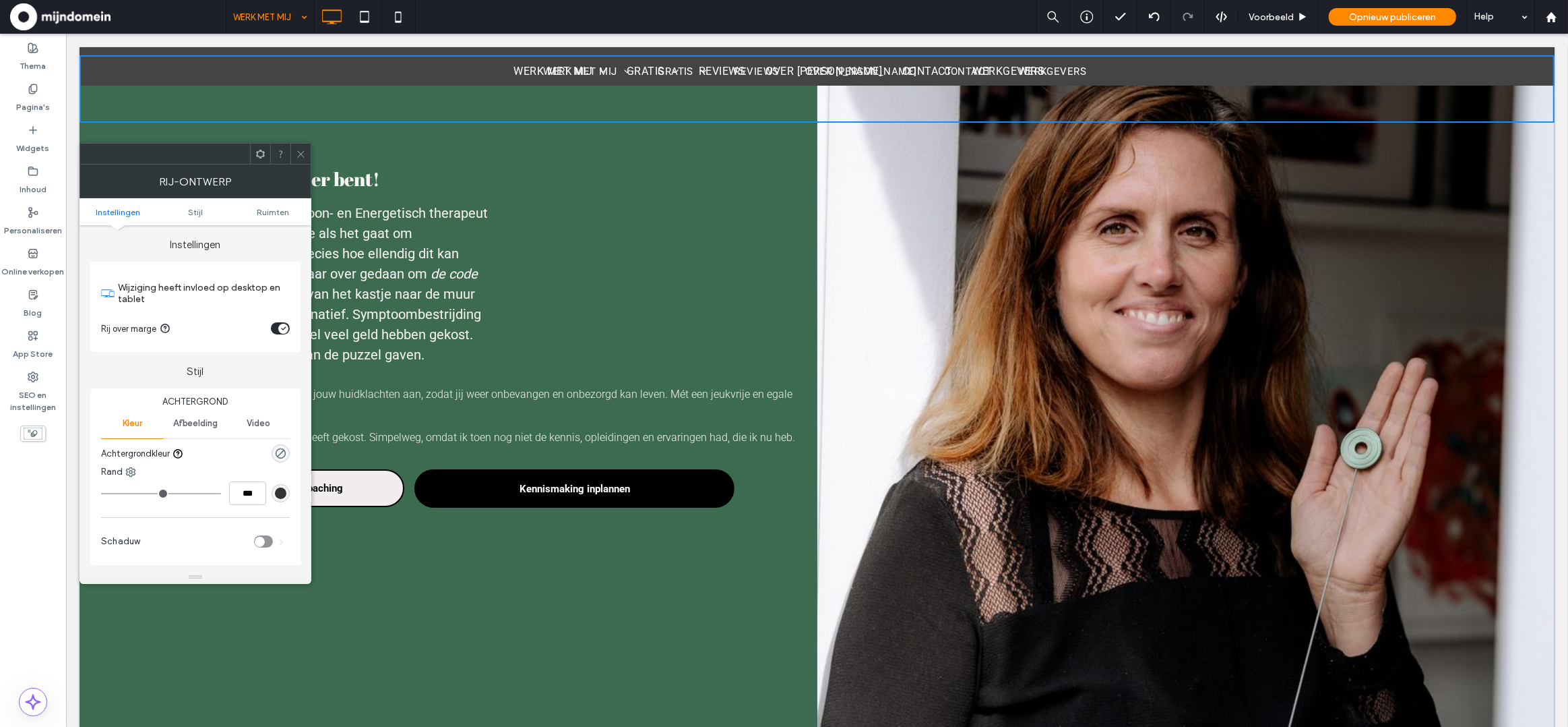
click at [274, 328] on div "toggle" at bounding box center [280, 328] width 19 height 12
click at [279, 329] on icon "toggle" at bounding box center [277, 328] width 5 height 4
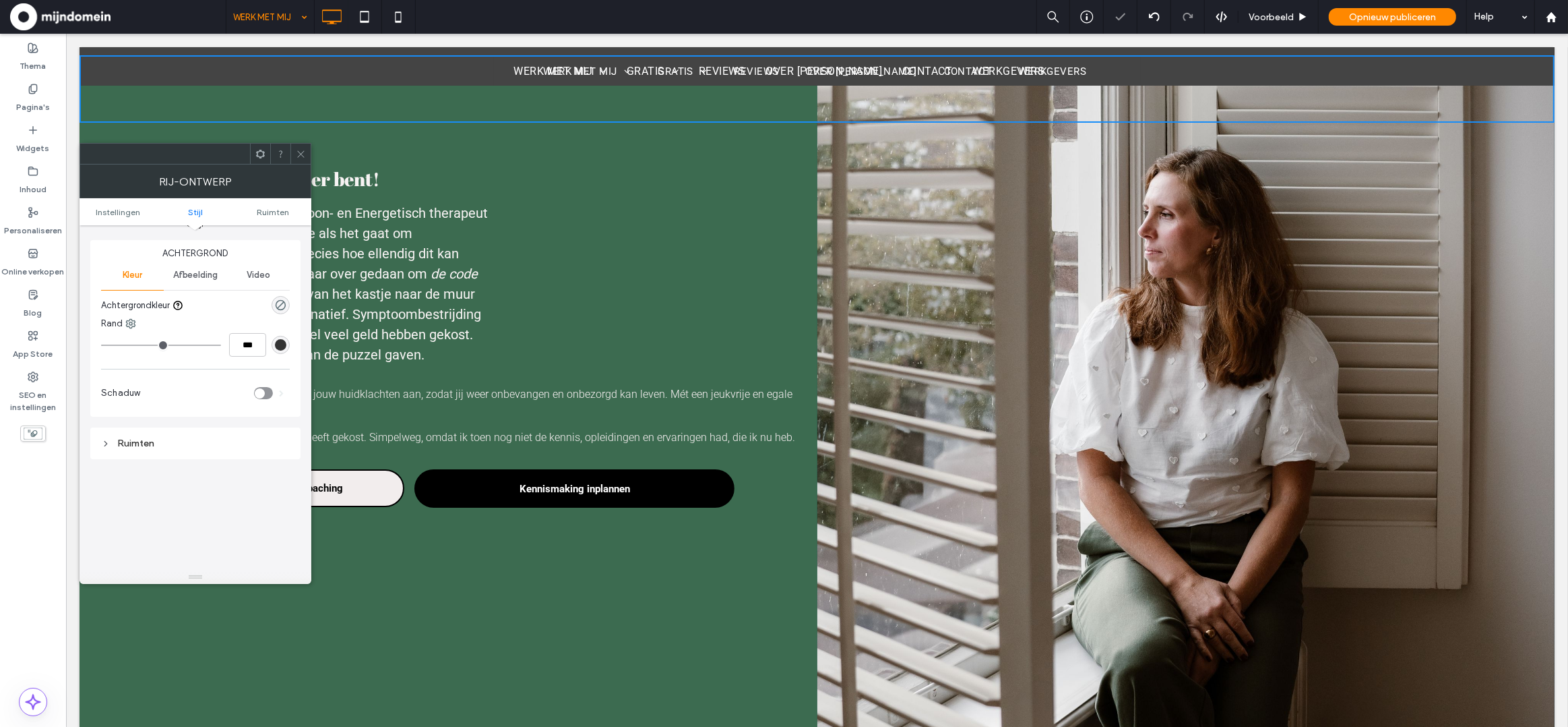
scroll to position [155, 0]
click at [300, 160] on span at bounding box center [301, 153] width 10 height 20
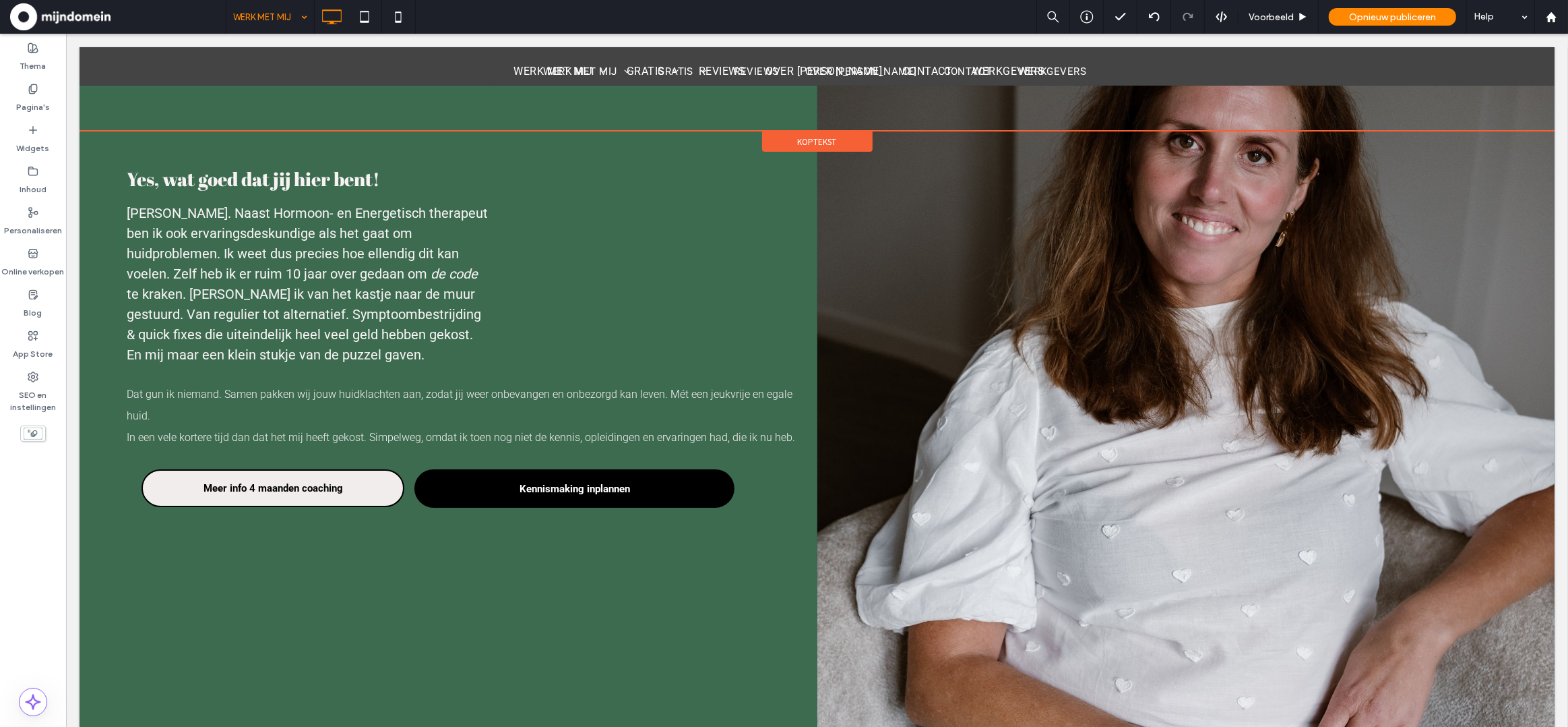
click at [812, 140] on span "Koptekst" at bounding box center [817, 142] width 39 height 12
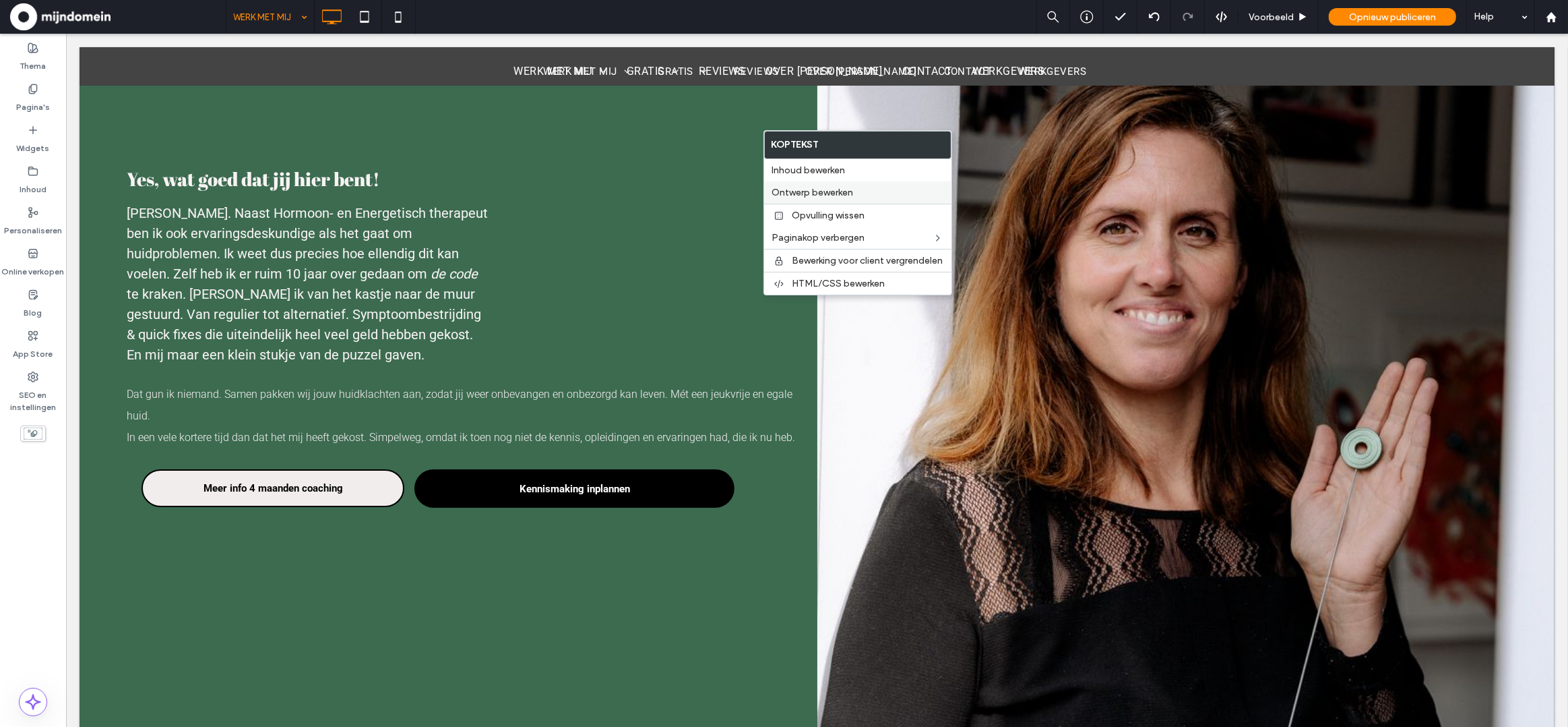
click at [822, 192] on span "Ontwerp bewerken" at bounding box center [813, 192] width 81 height 12
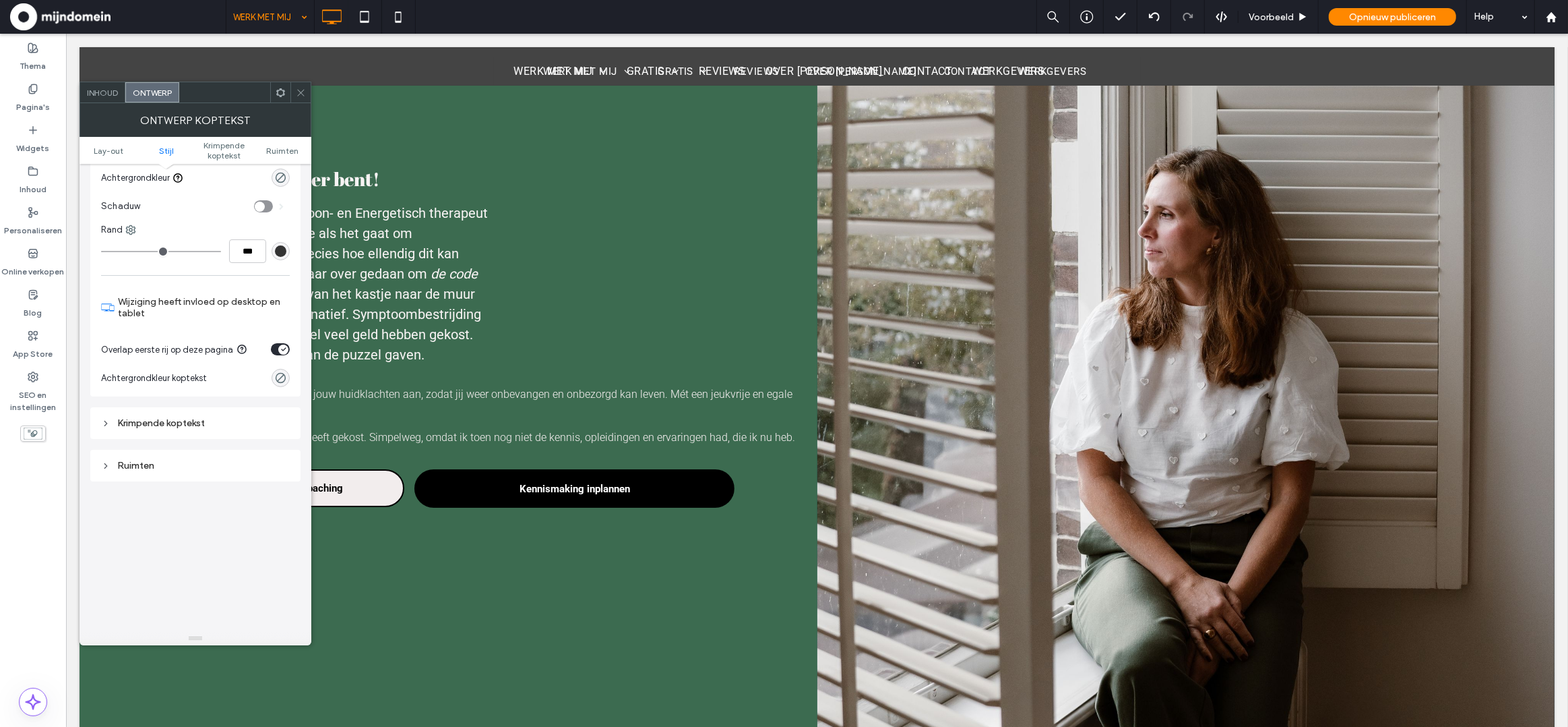
scroll to position [221, 0]
click at [281, 341] on icon "toggle" at bounding box center [284, 339] width 5 height 4
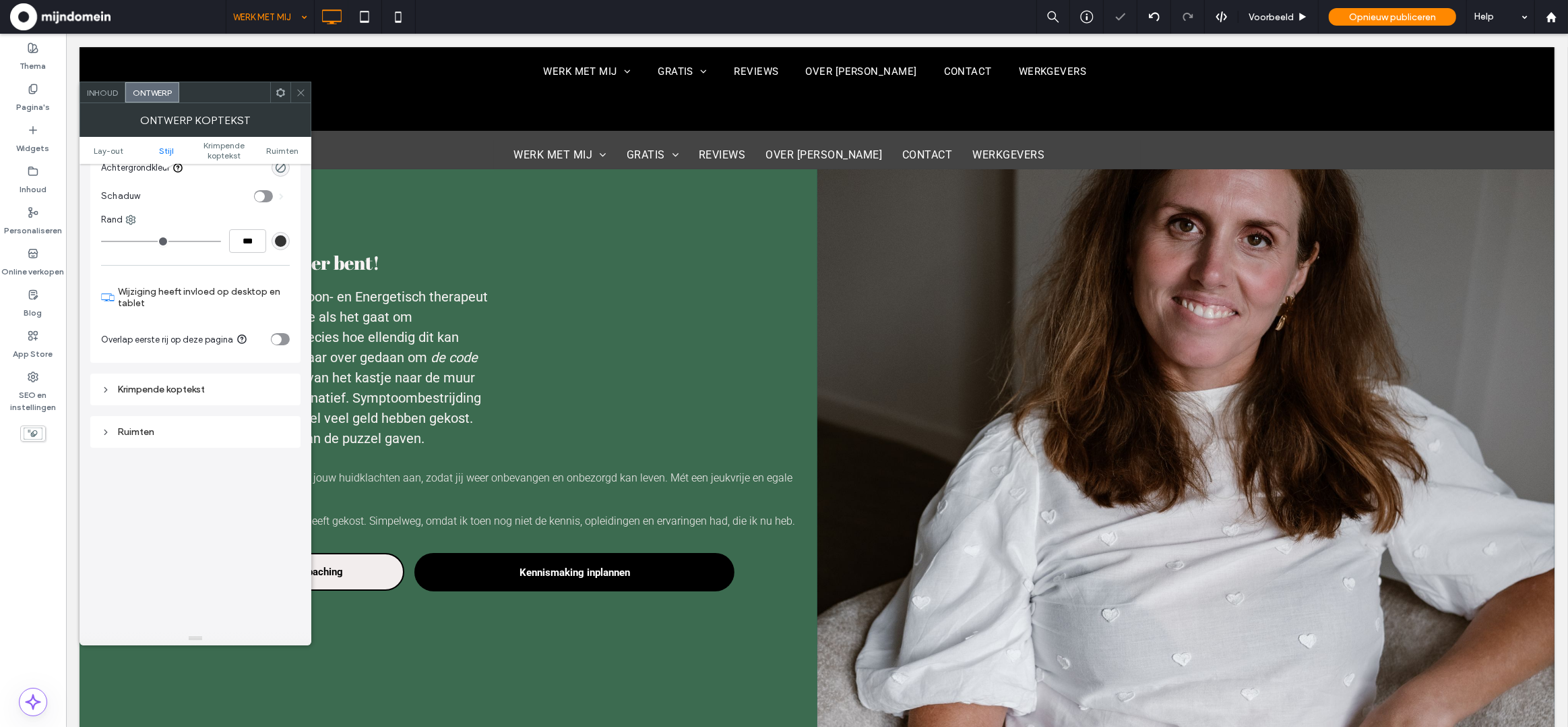
click at [302, 102] on span at bounding box center [301, 92] width 10 height 20
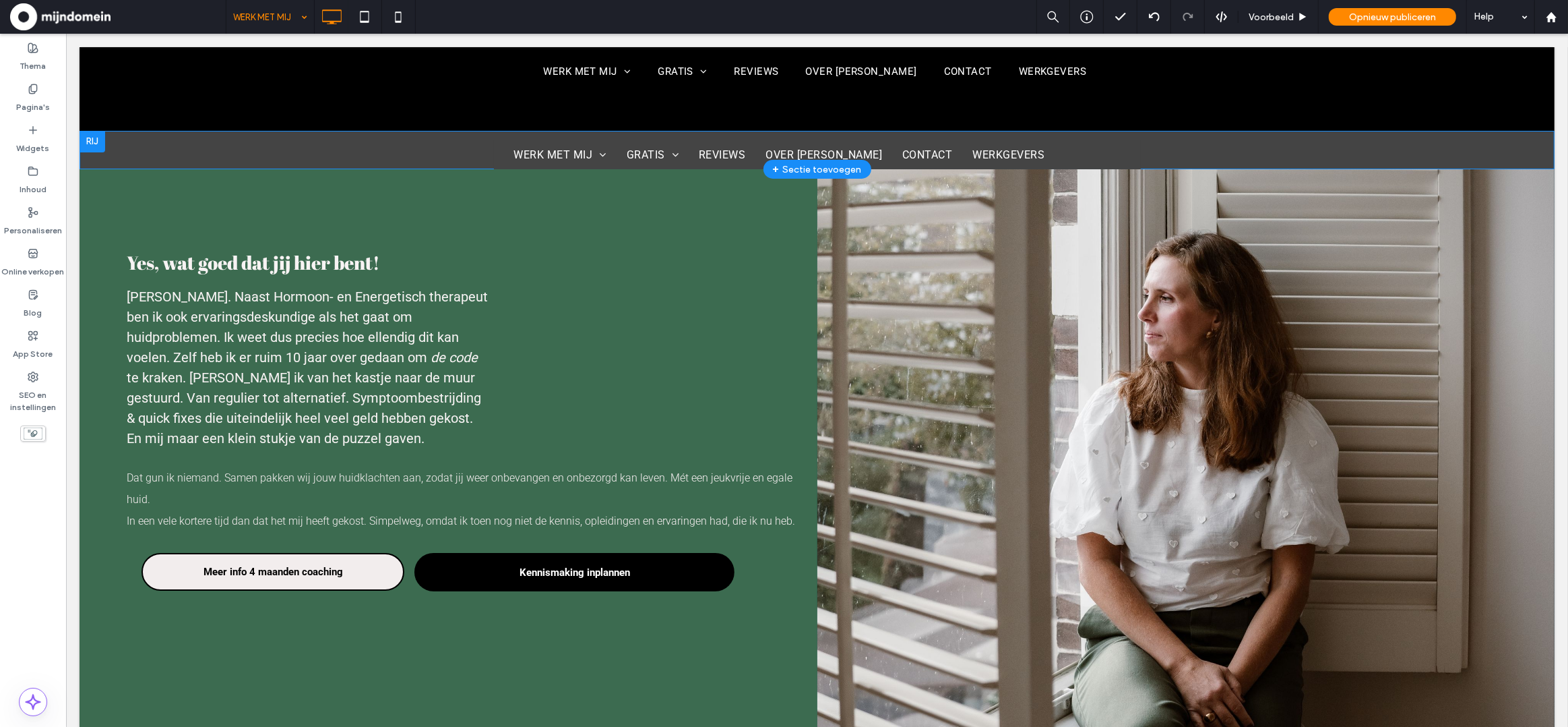
click at [96, 142] on div at bounding box center [91, 141] width 25 height 21
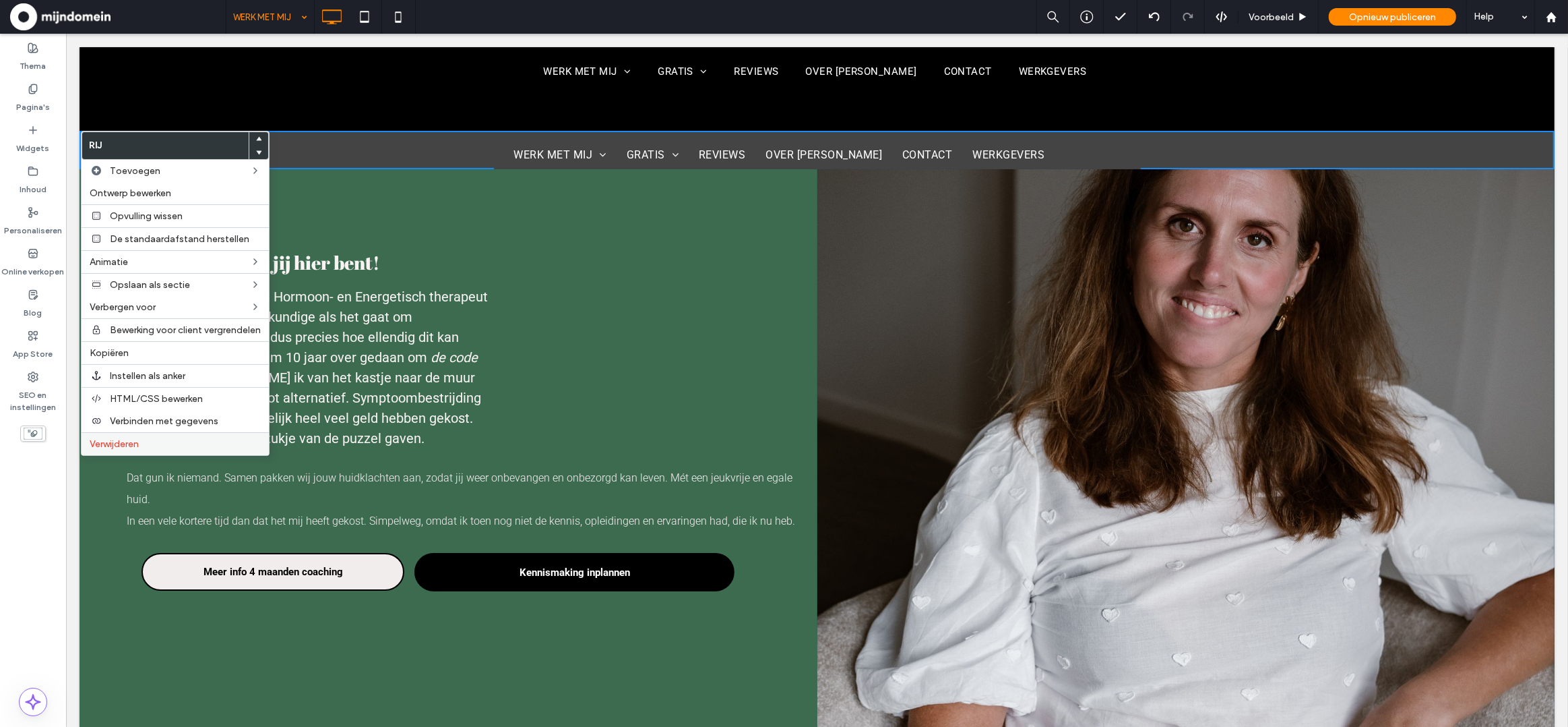
click at [107, 441] on span "Verwijderen" at bounding box center [114, 444] width 49 height 12
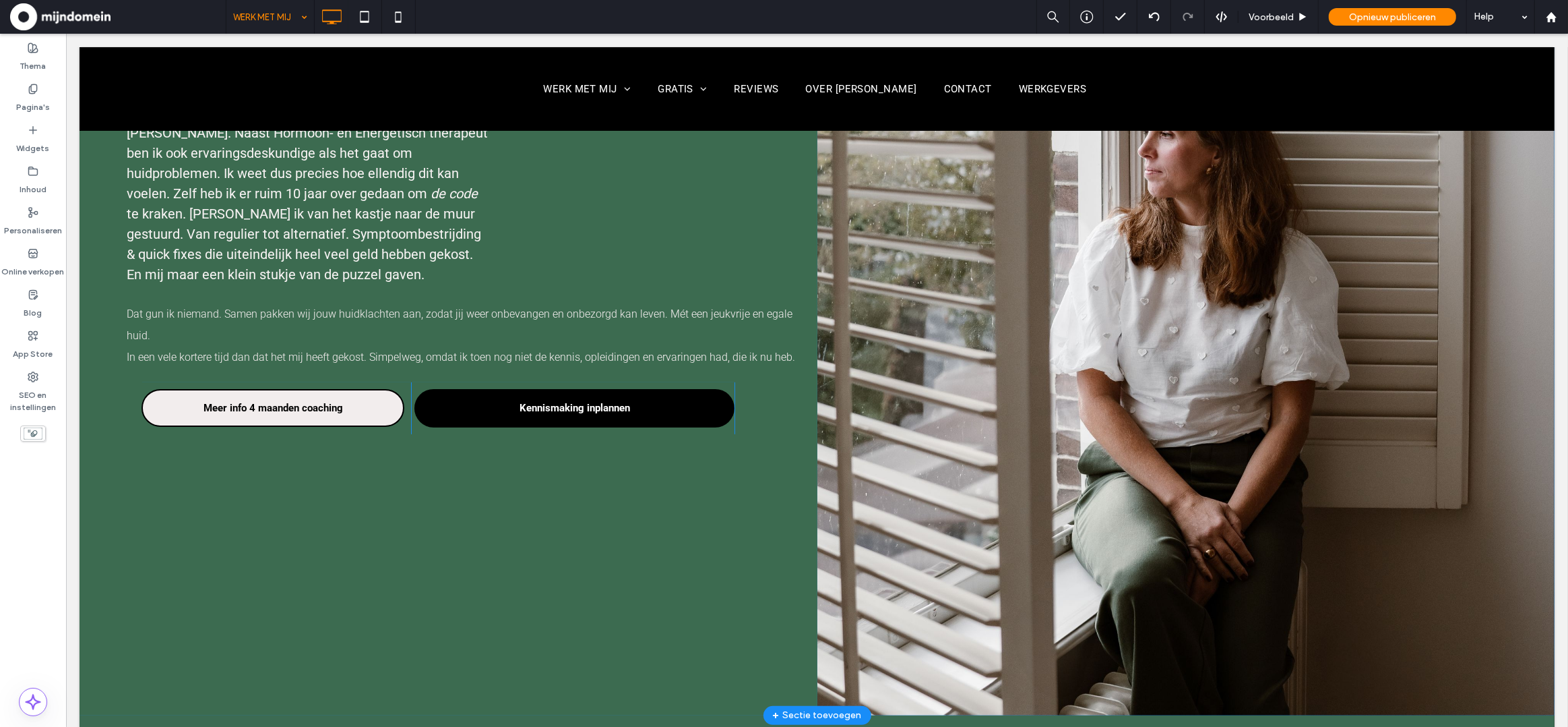
scroll to position [0, 0]
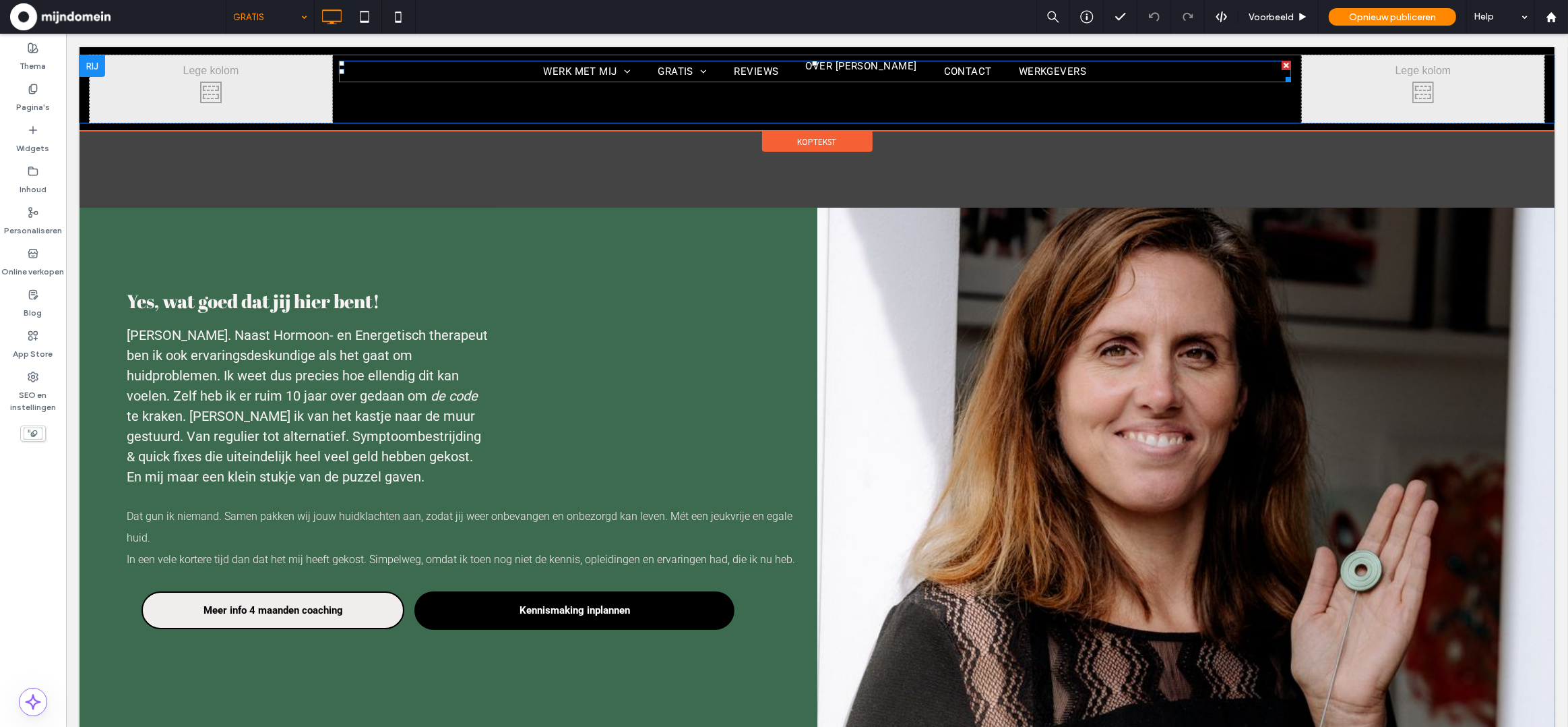
click at [817, 71] on link "OVER DANIELLE" at bounding box center [861, 66] width 138 height 12
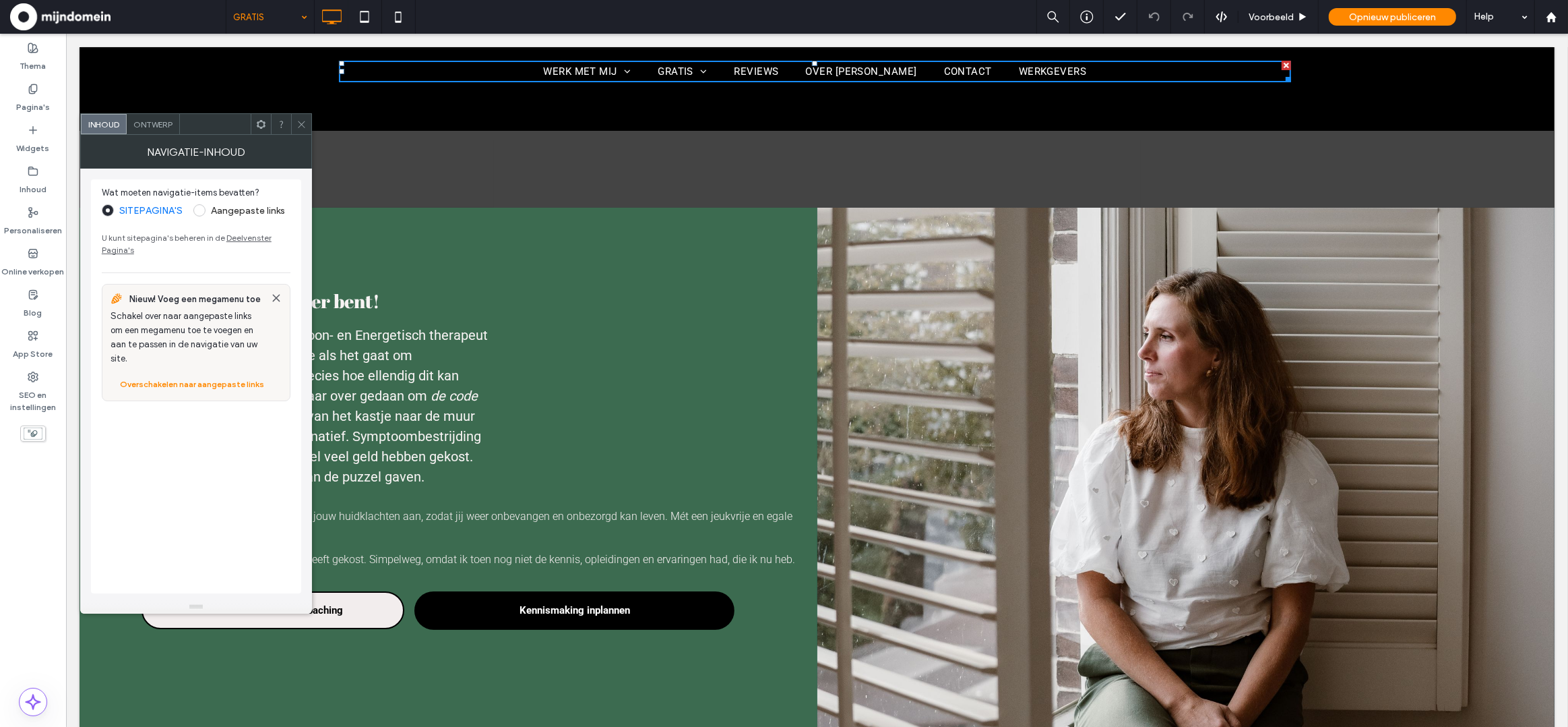
click at [153, 127] on span "Ontwerp" at bounding box center [153, 125] width 39 height 10
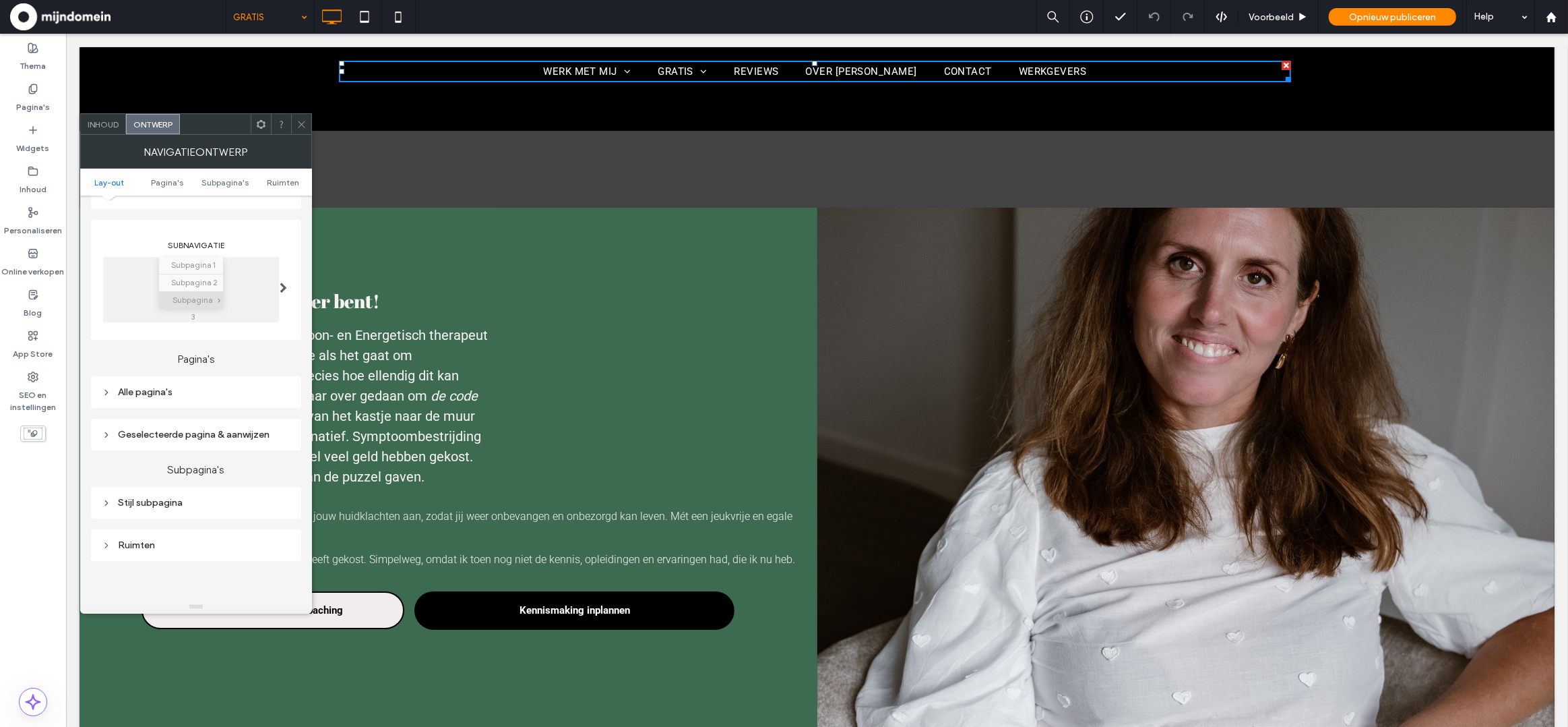
scroll to position [176, 0]
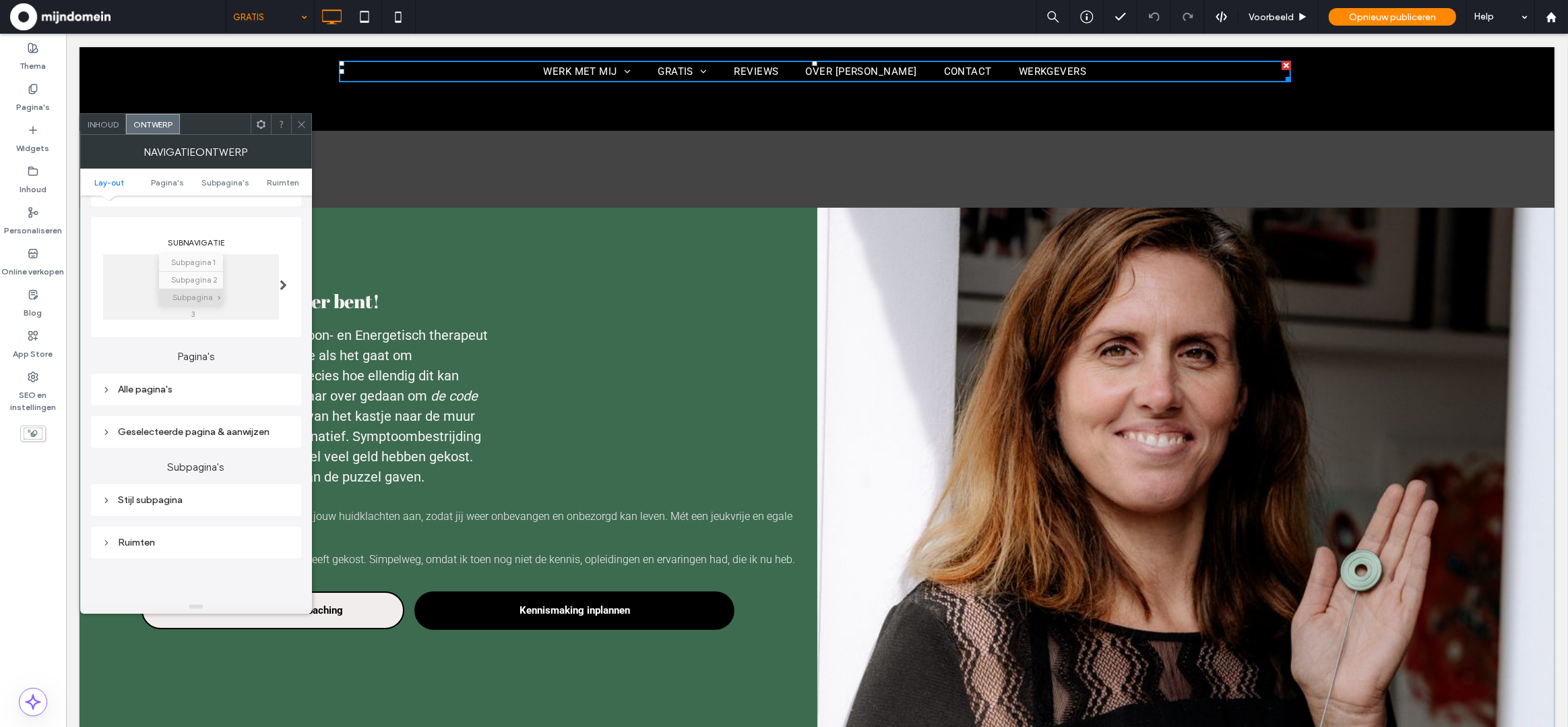
click at [302, 130] on span at bounding box center [302, 124] width 10 height 20
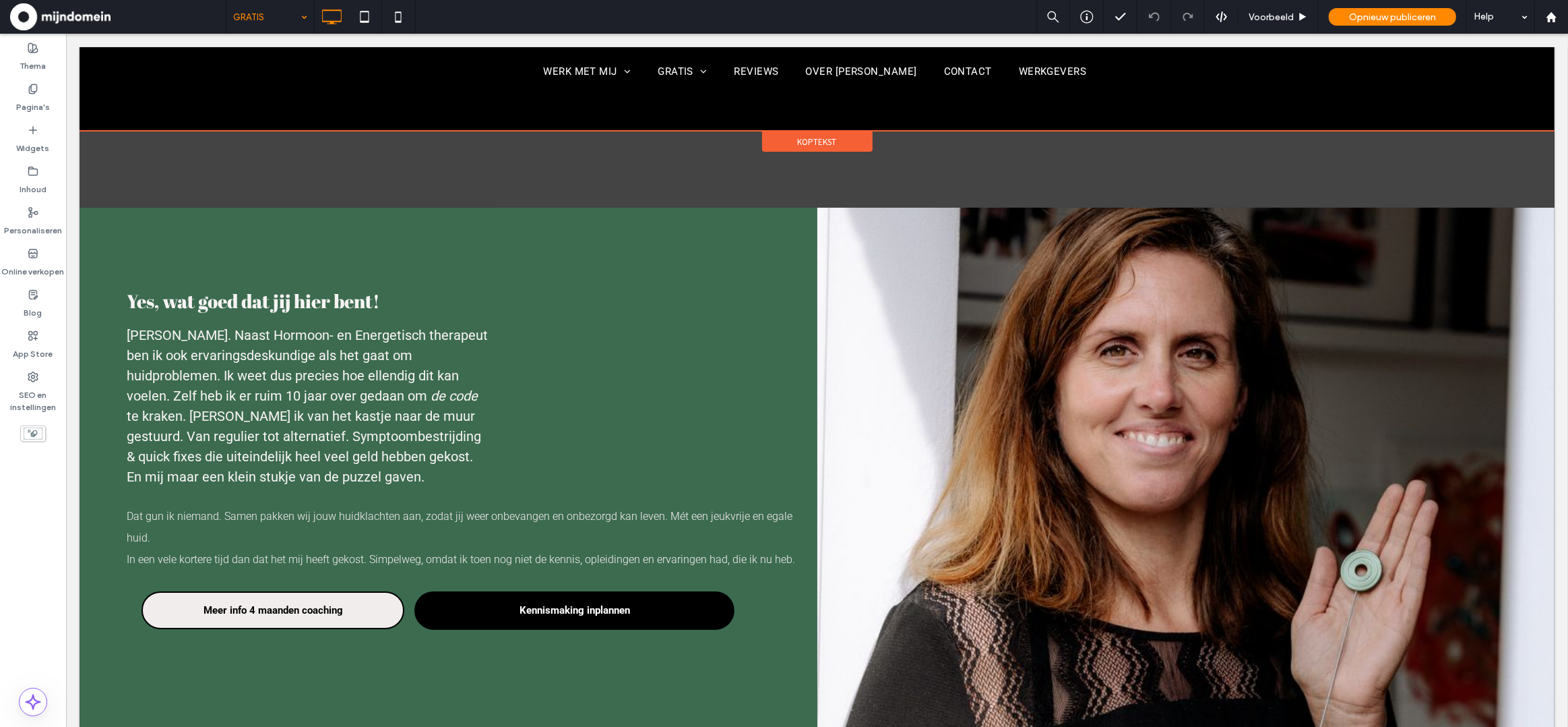
click at [795, 137] on div "Koptekst" at bounding box center [817, 142] width 110 height 20
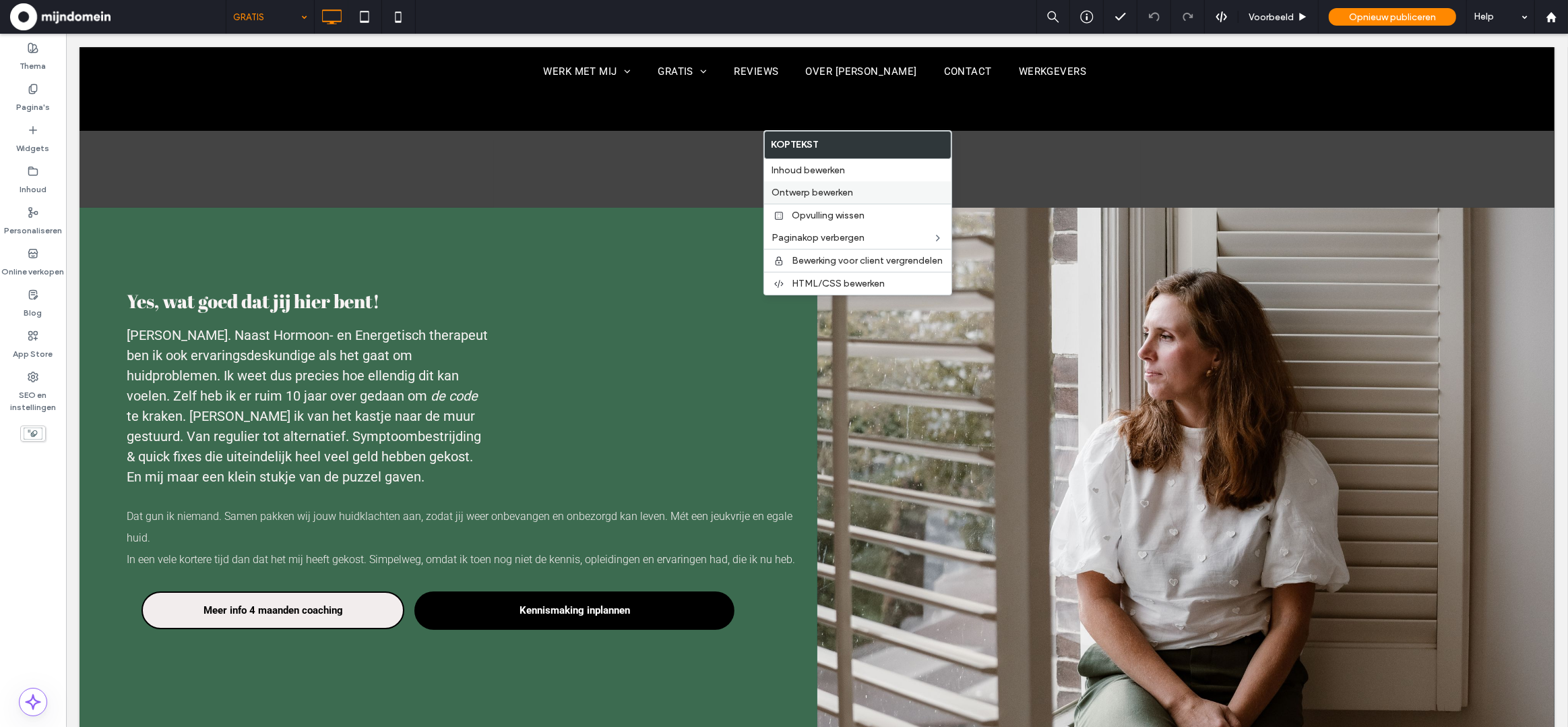
click at [809, 194] on span "Ontwerp bewerken" at bounding box center [813, 192] width 81 height 12
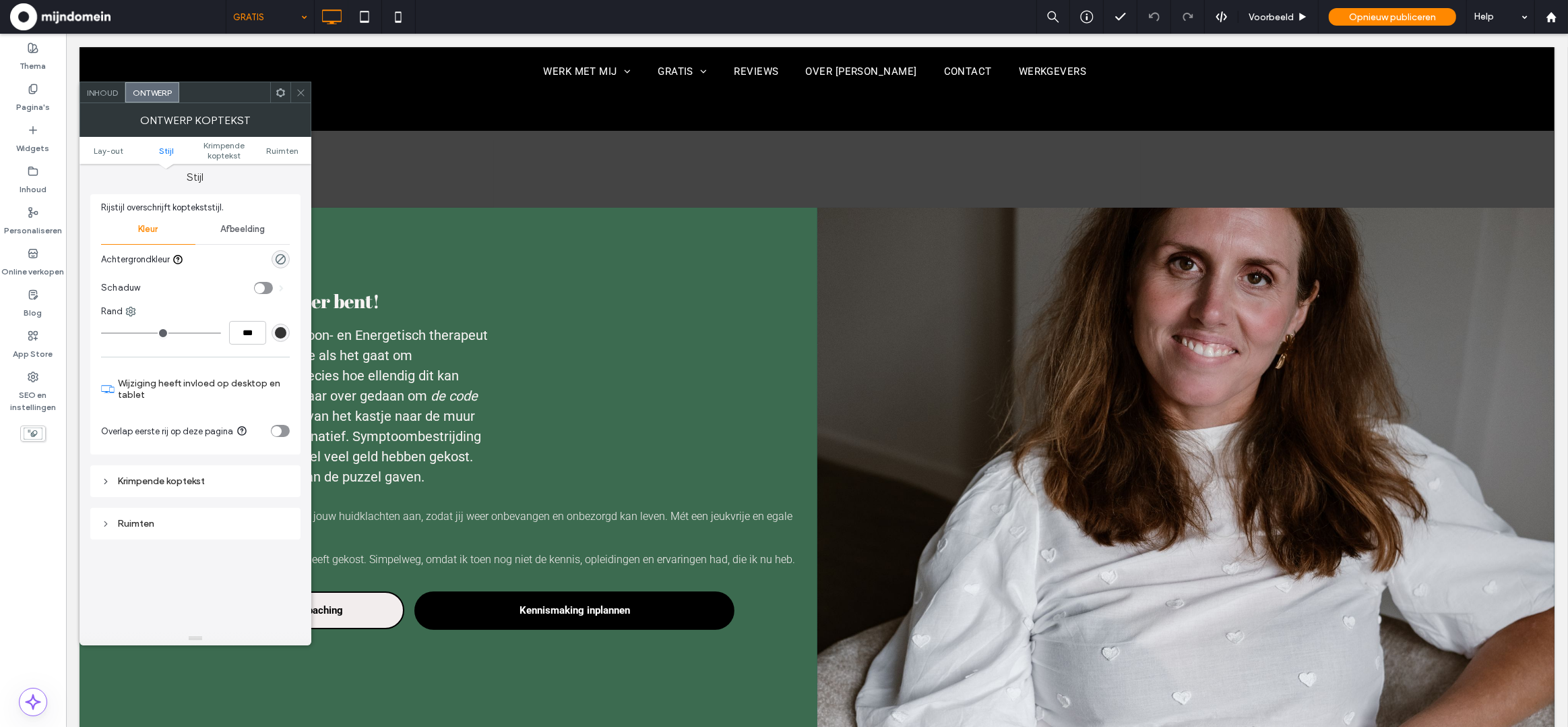
click at [147, 479] on div "Krimpende koptekst" at bounding box center [195, 481] width 189 height 12
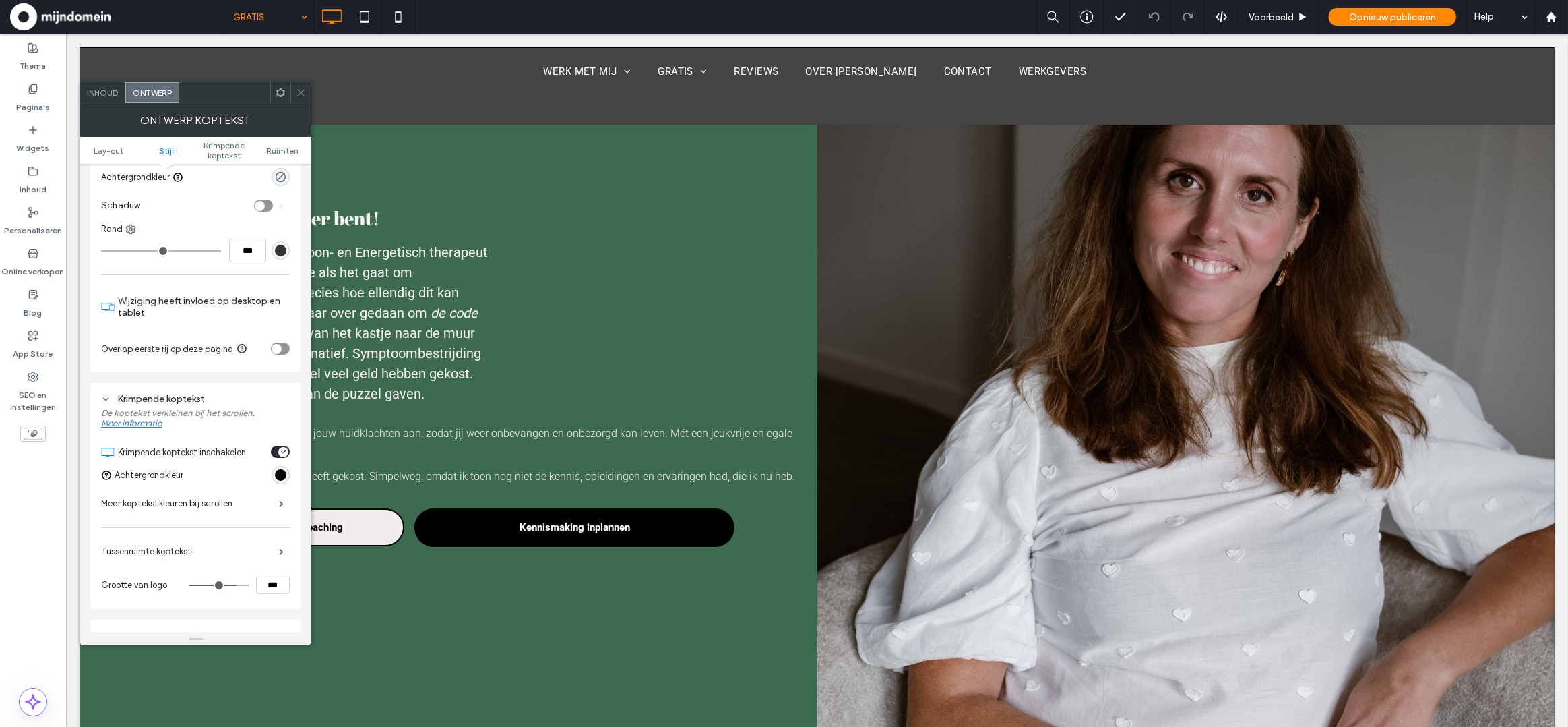
scroll to position [226, 0]
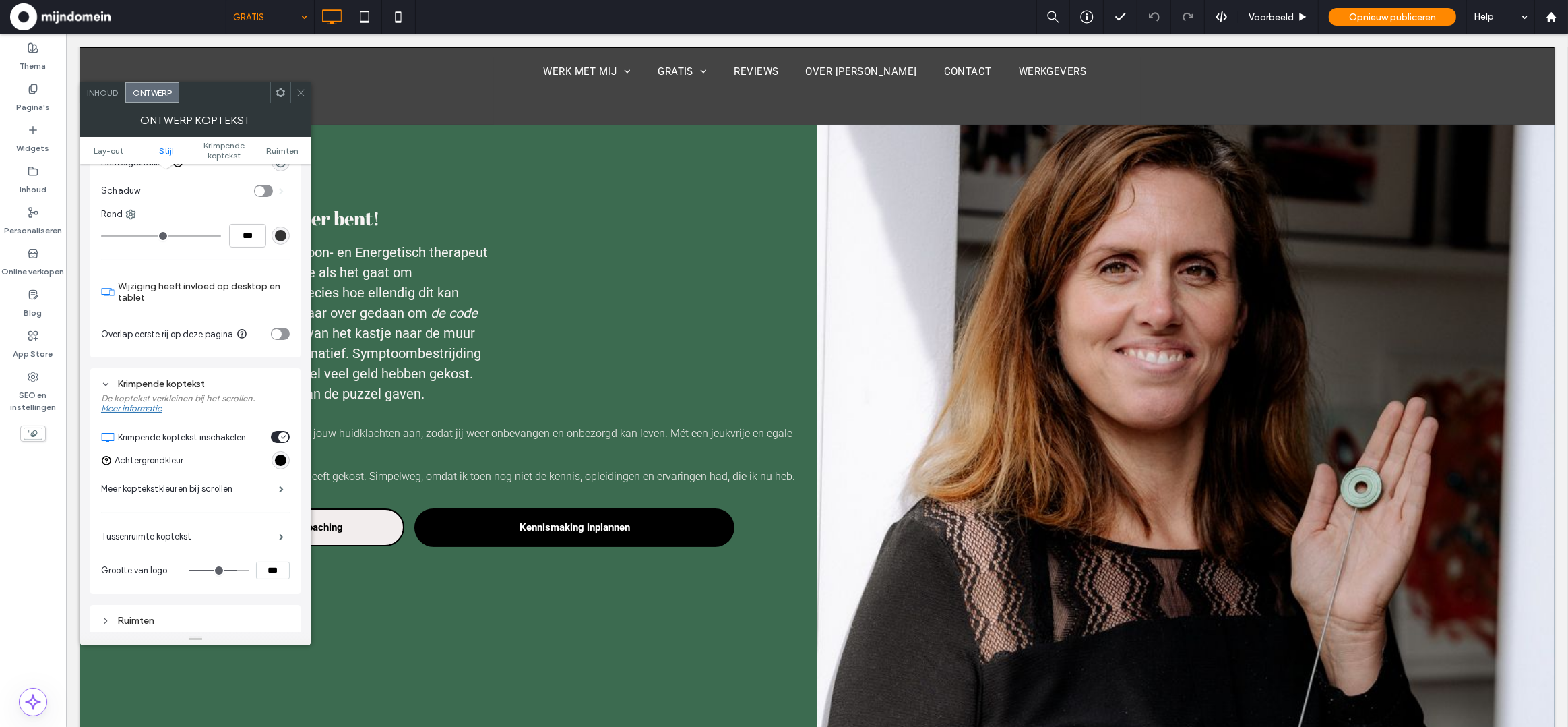
click at [275, 441] on div "toggle" at bounding box center [280, 436] width 19 height 12
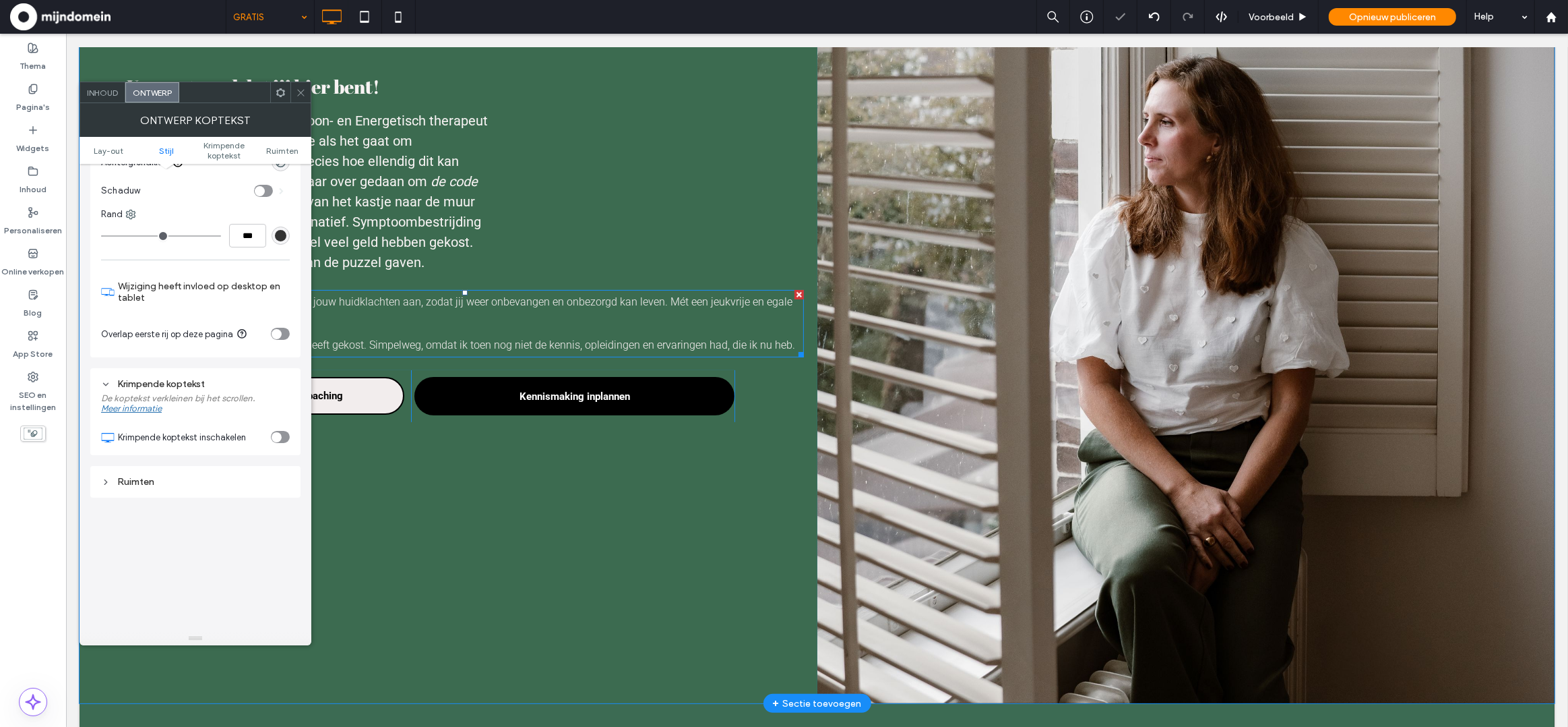
scroll to position [0, 0]
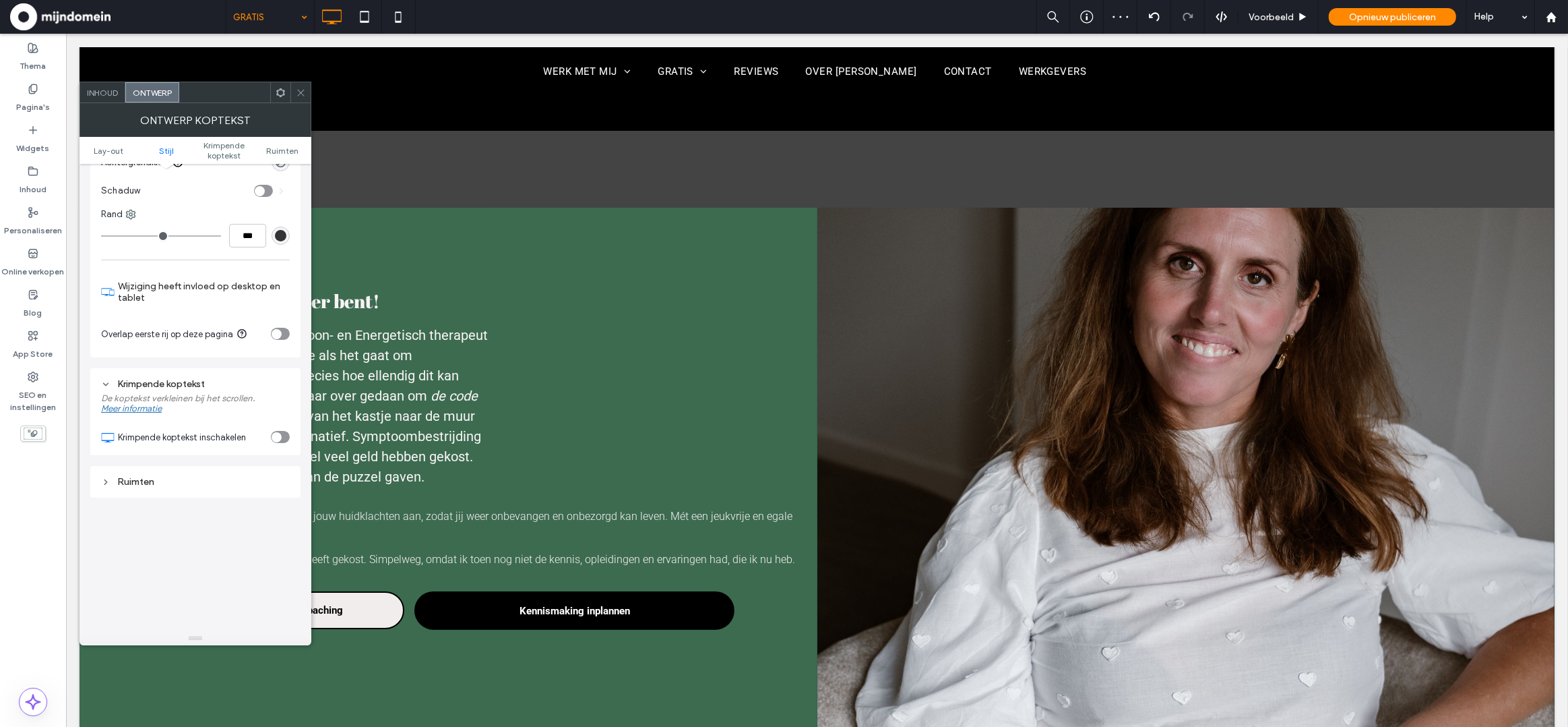
click at [286, 439] on div "toggle" at bounding box center [280, 436] width 19 height 12
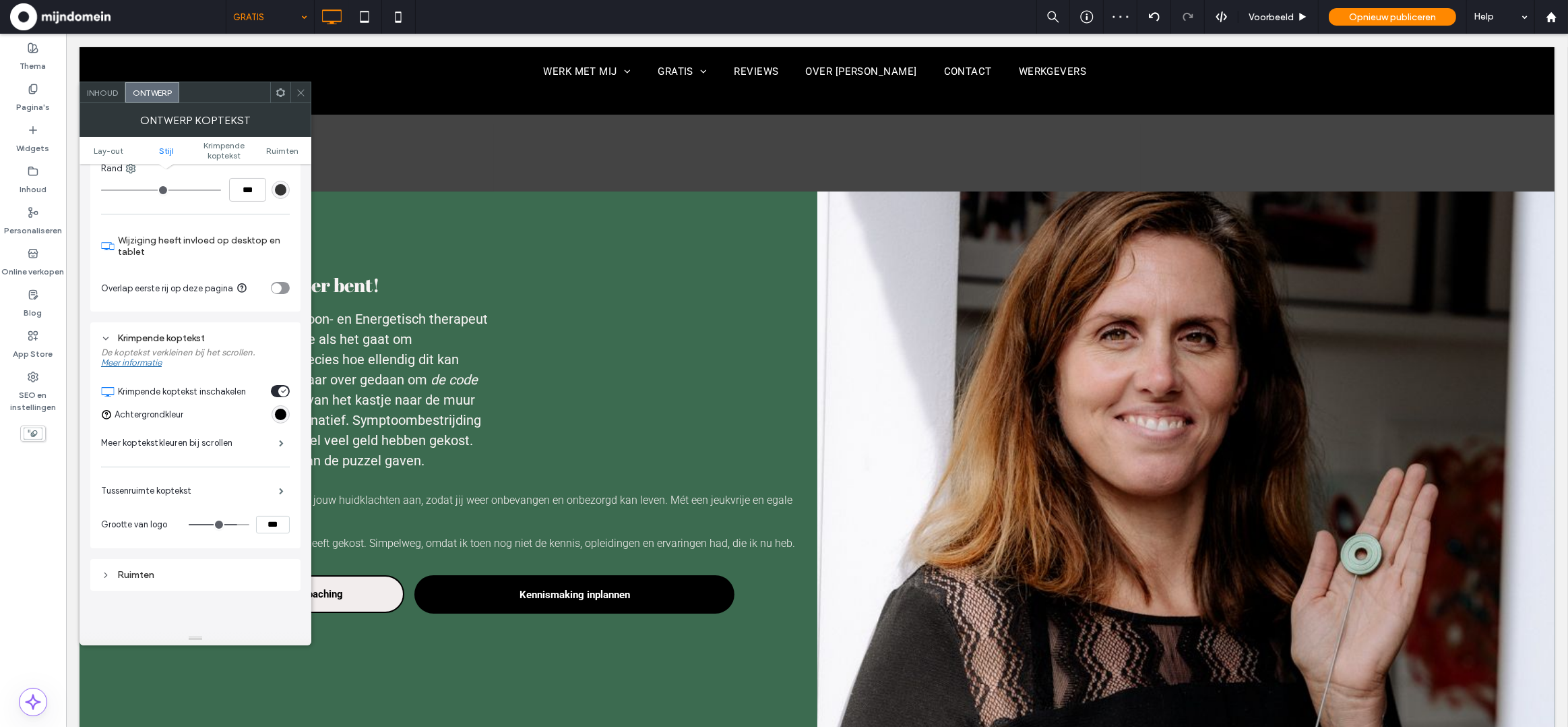
scroll to position [212, 0]
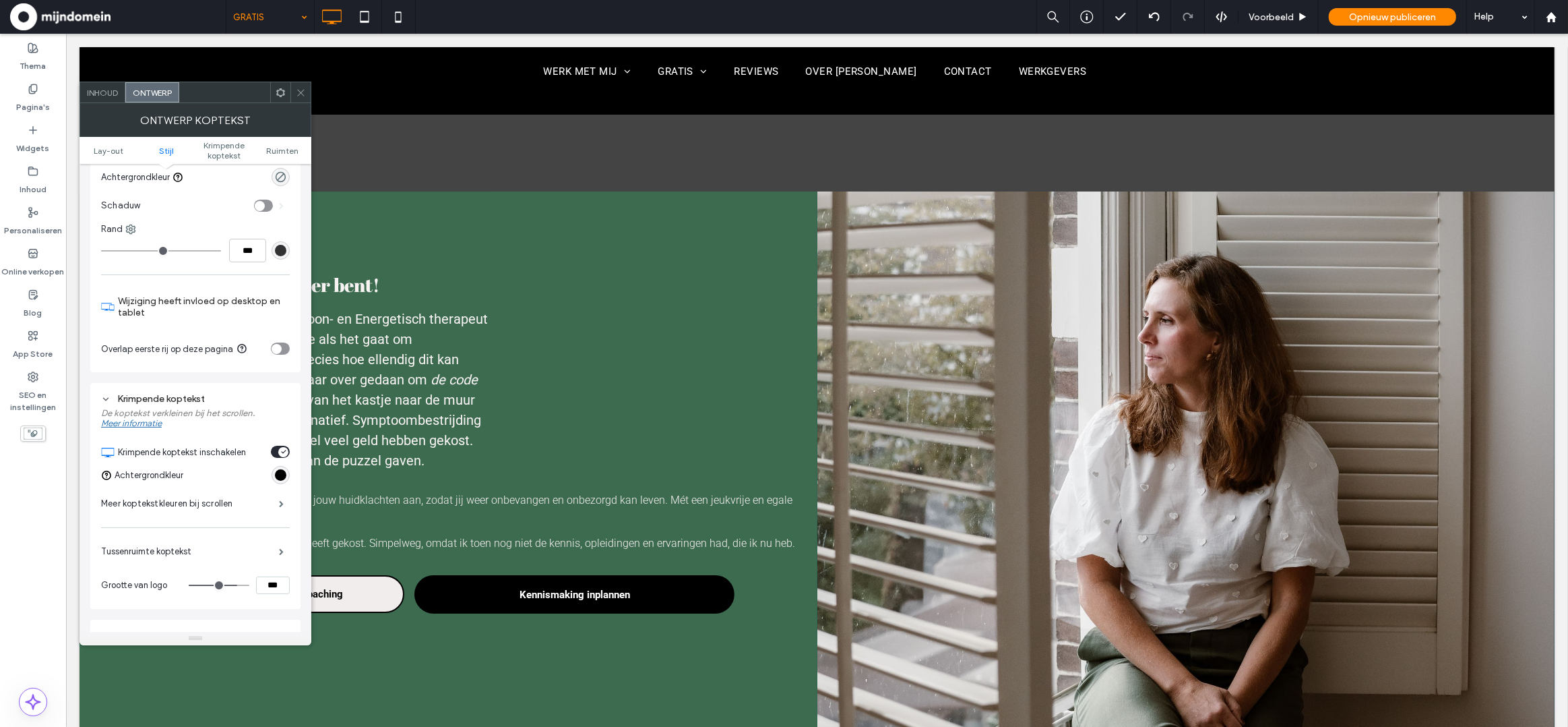
click at [299, 93] on use at bounding box center [301, 92] width 7 height 7
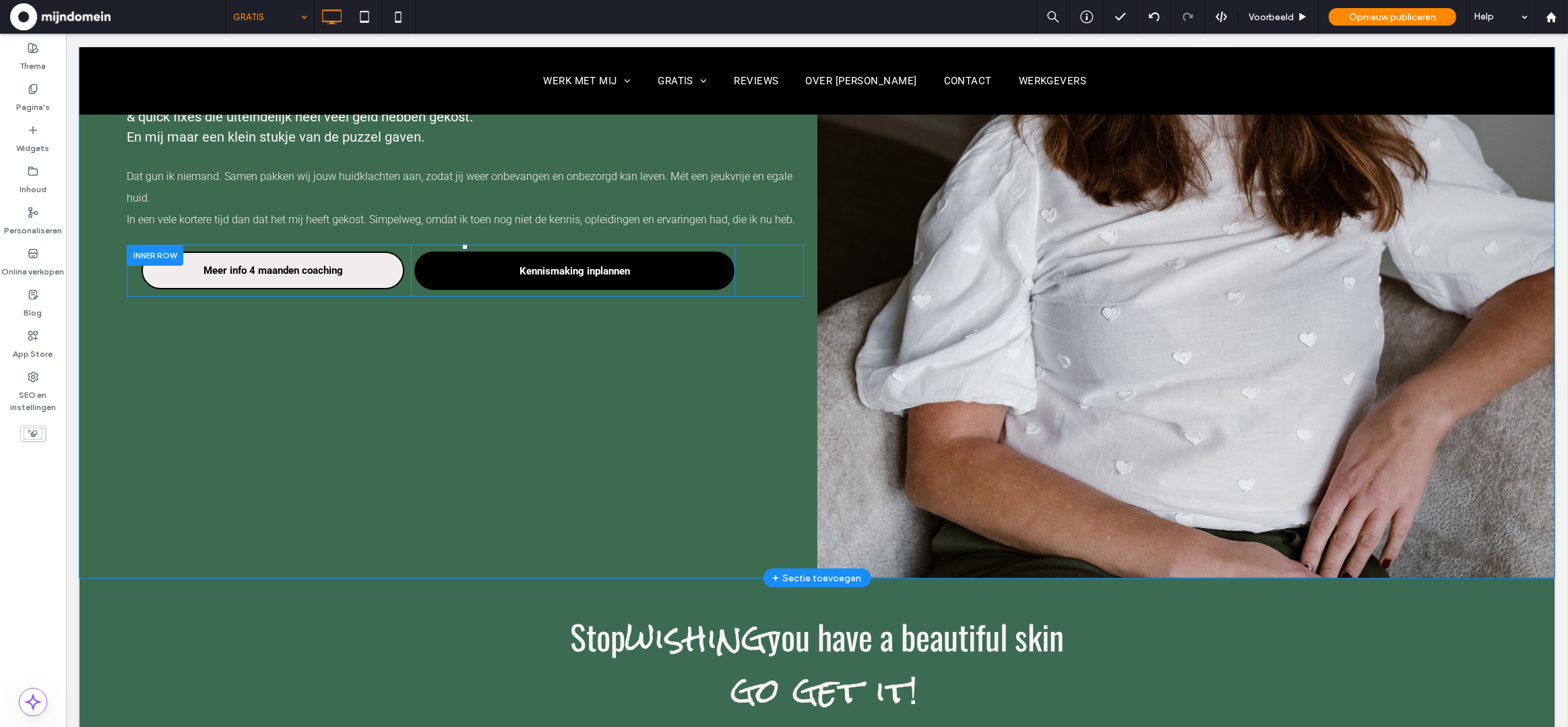
scroll to position [0, 0]
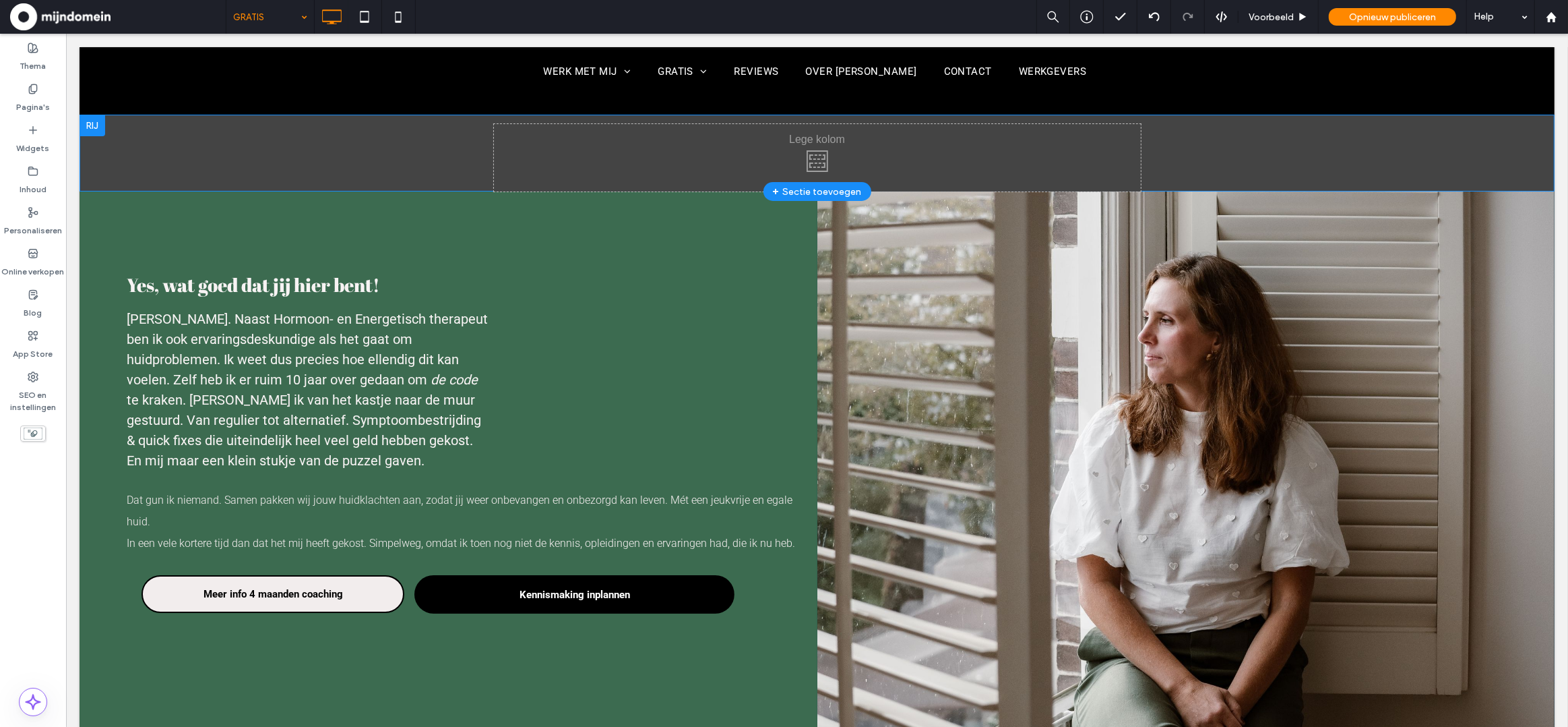
click at [93, 132] on div at bounding box center [91, 125] width 25 height 21
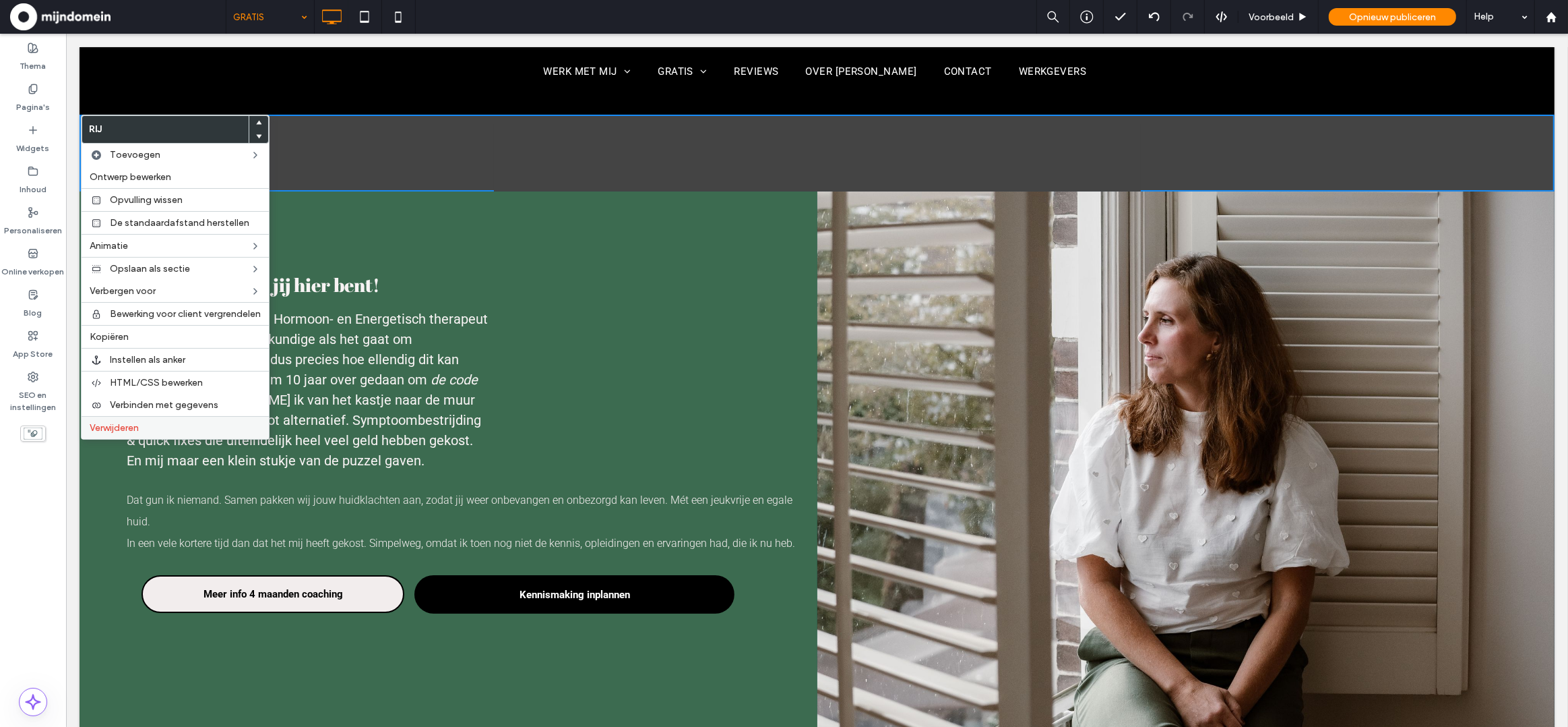
click at [152, 425] on label "Verwijderen" at bounding box center [175, 428] width 171 height 12
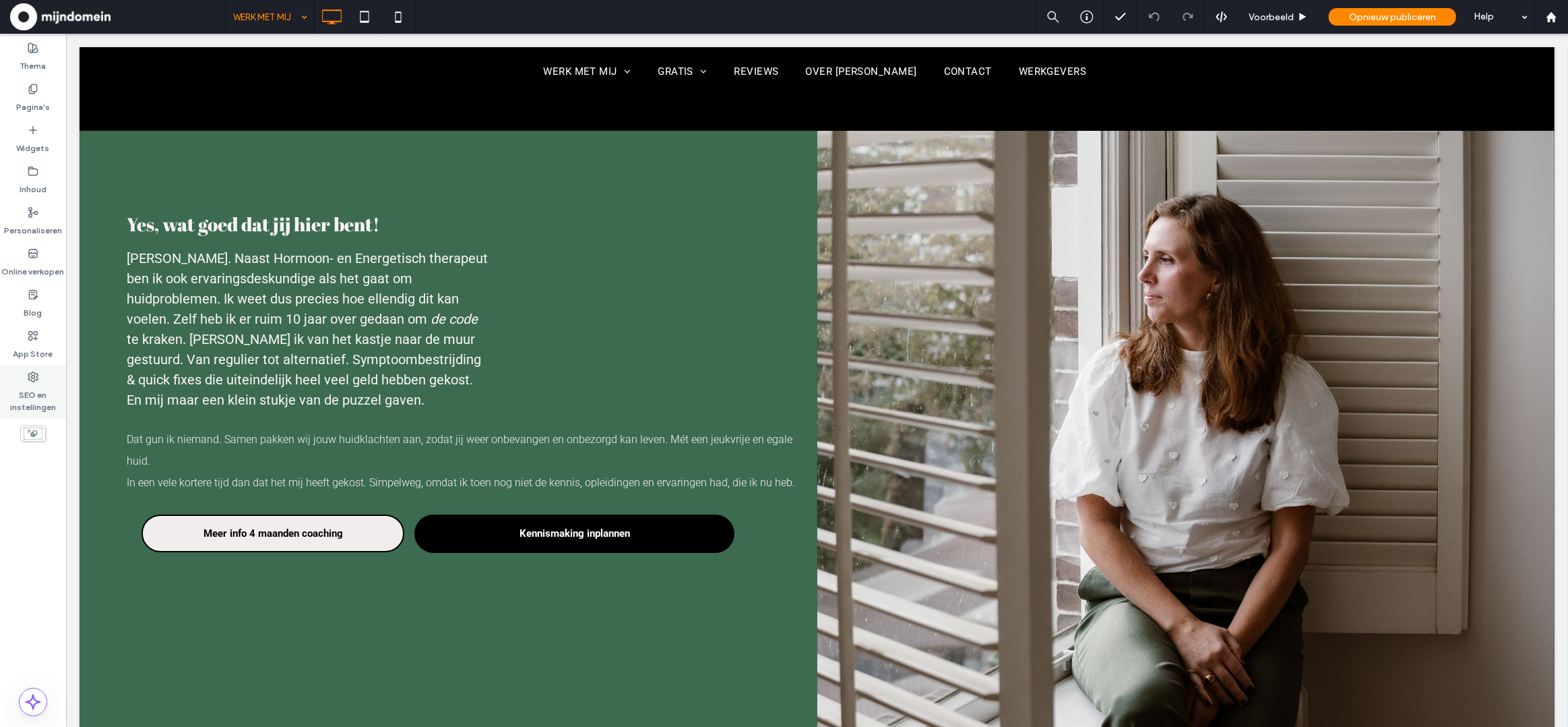
click at [35, 386] on label "SEO en instellingen" at bounding box center [33, 397] width 66 height 31
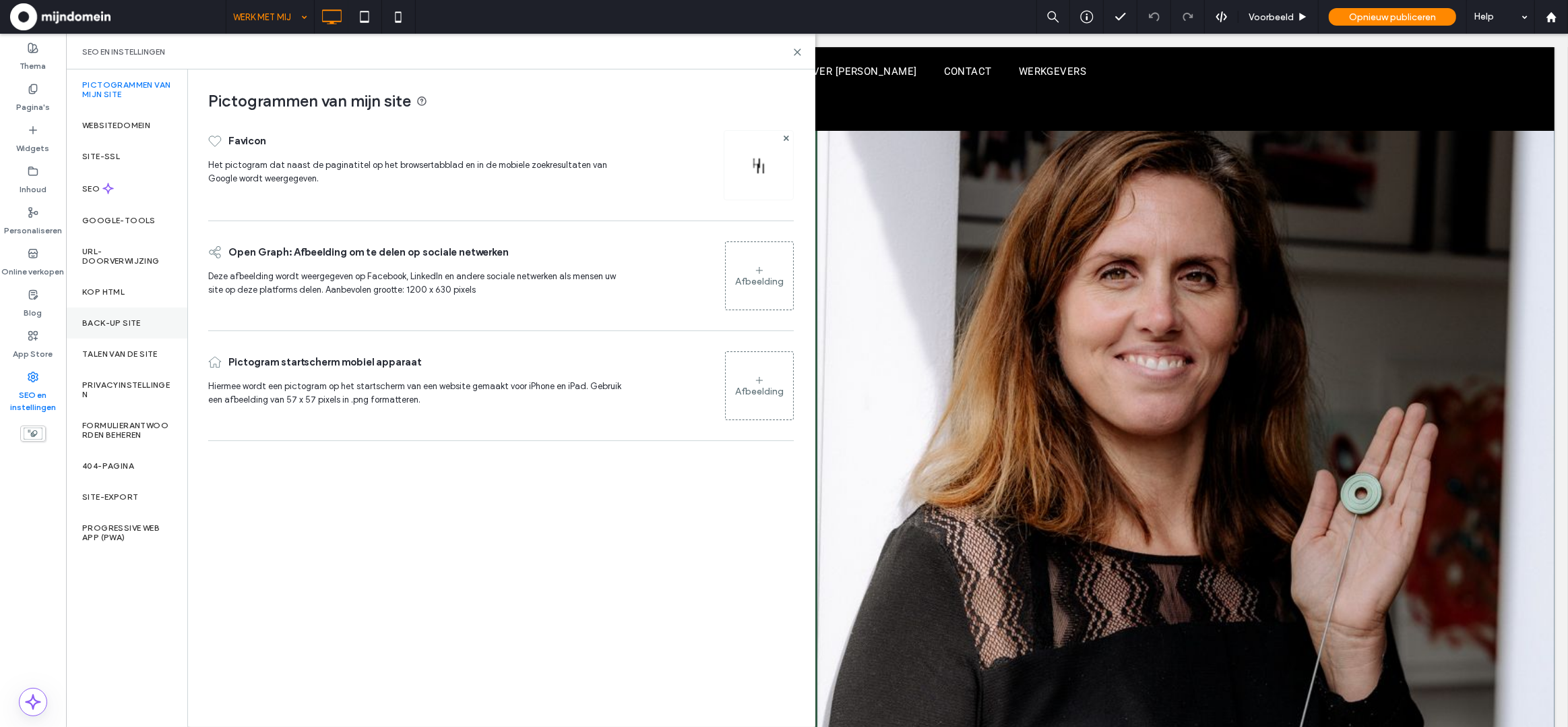
click at [103, 324] on label "Back-up site" at bounding box center [111, 322] width 58 height 9
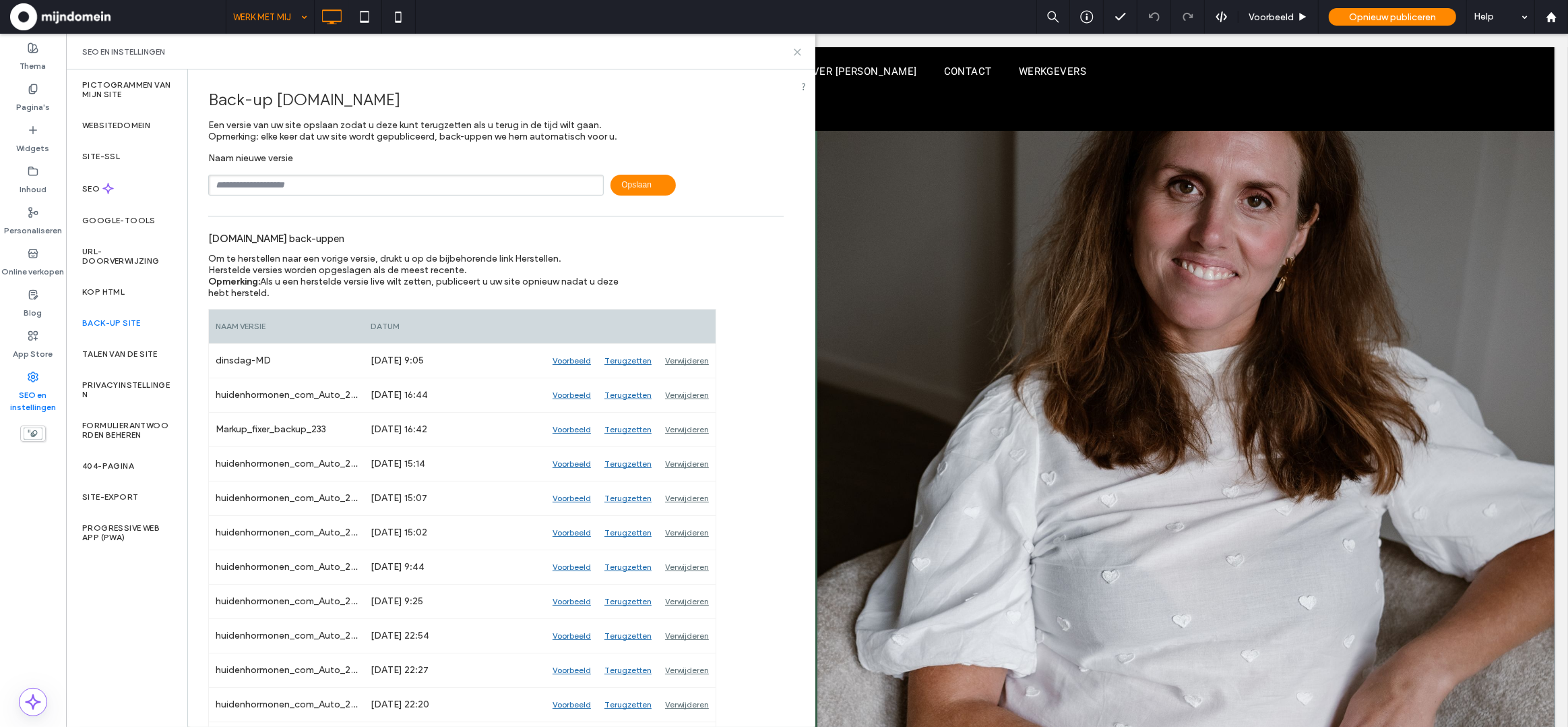
click at [794, 50] on icon at bounding box center [798, 53] width 10 height 10
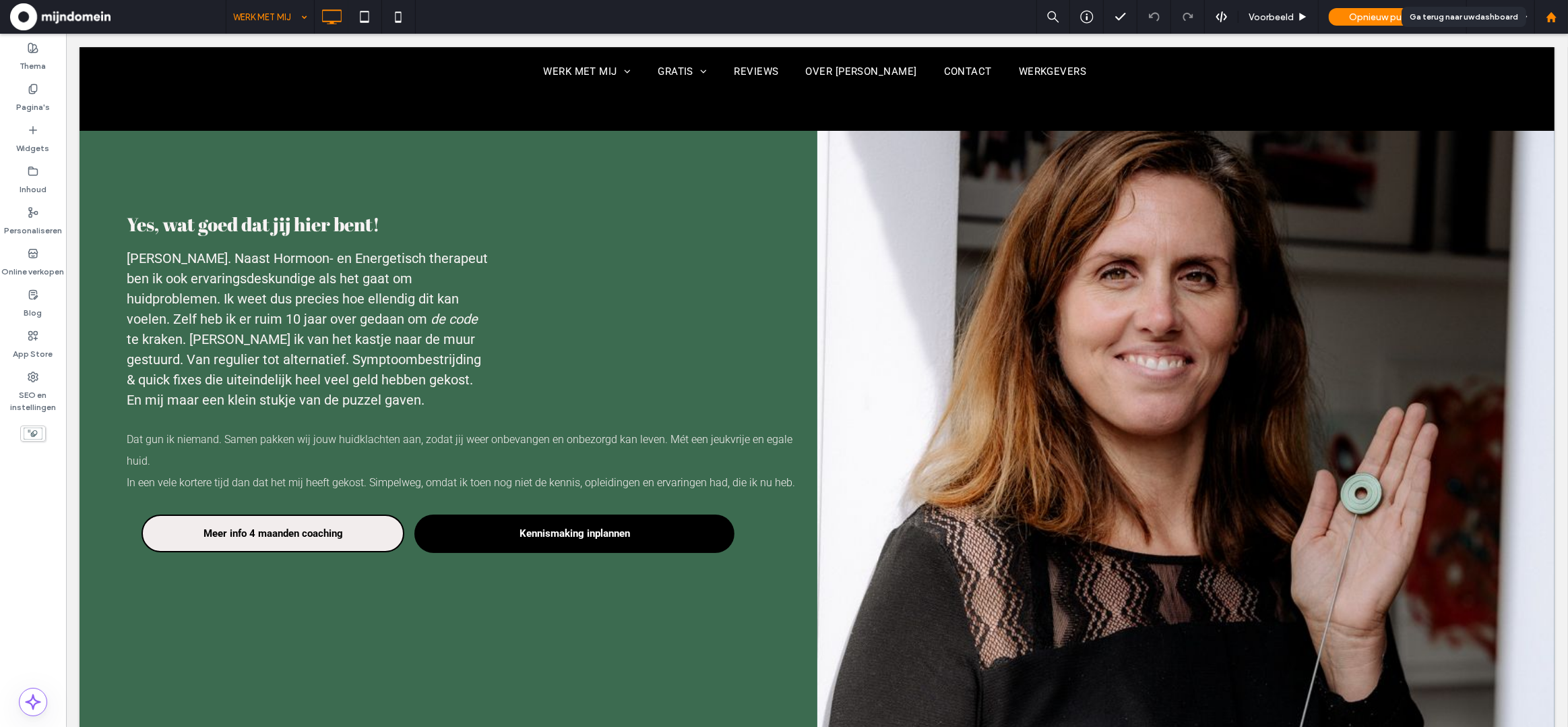
click at [1553, 22] on div at bounding box center [1551, 17] width 34 height 34
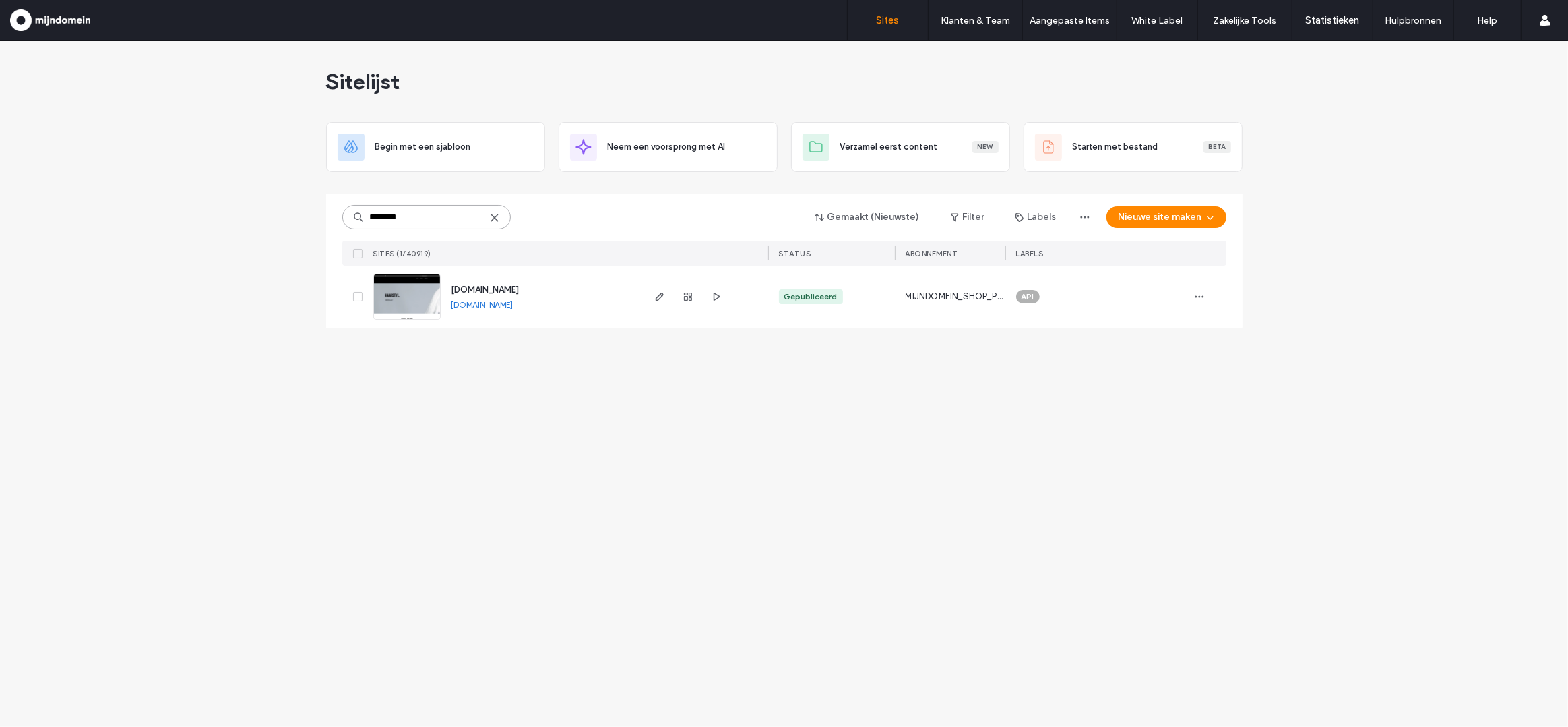
type input "********"
click at [407, 294] on img at bounding box center [407, 320] width 66 height 92
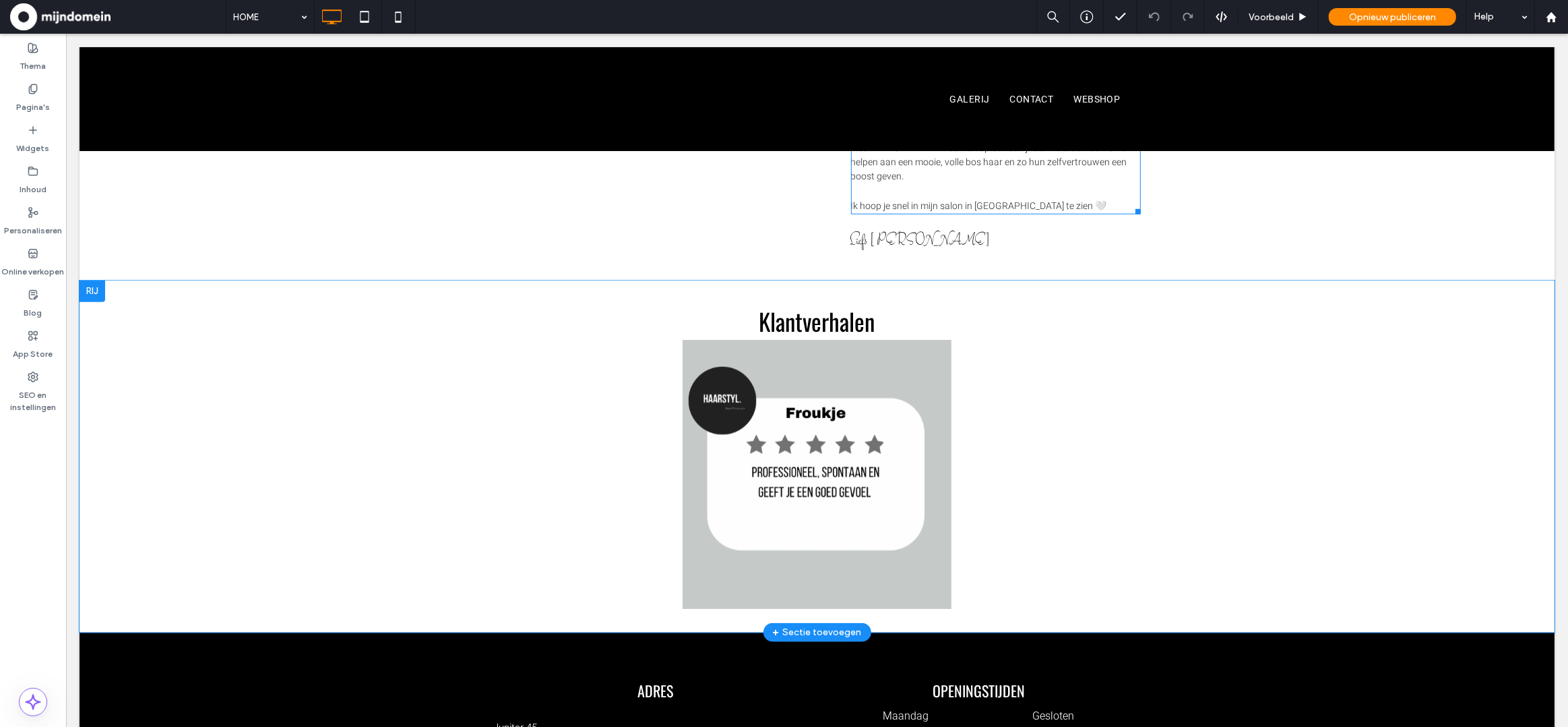
scroll to position [1590, 0]
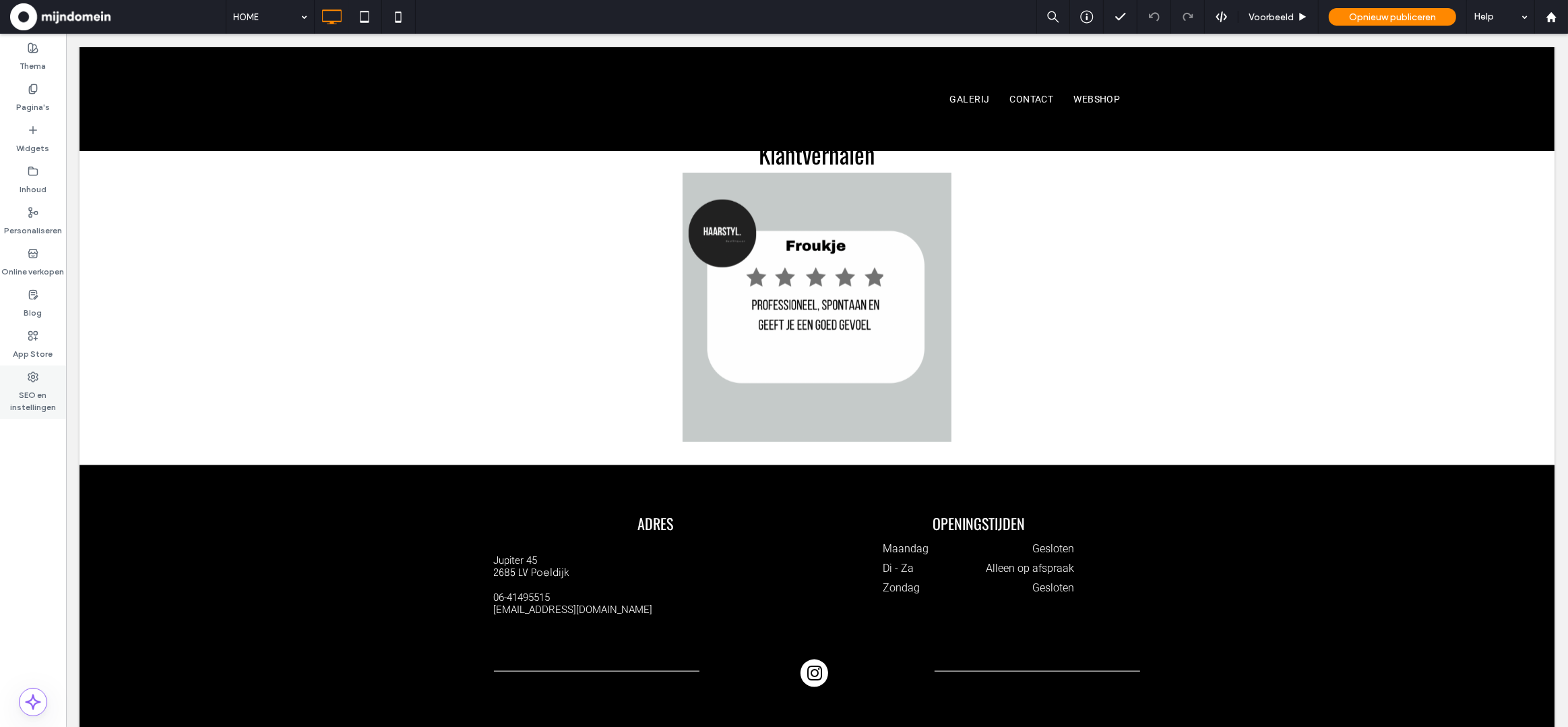
click at [23, 396] on label "SEO en instellingen" at bounding box center [33, 397] width 66 height 31
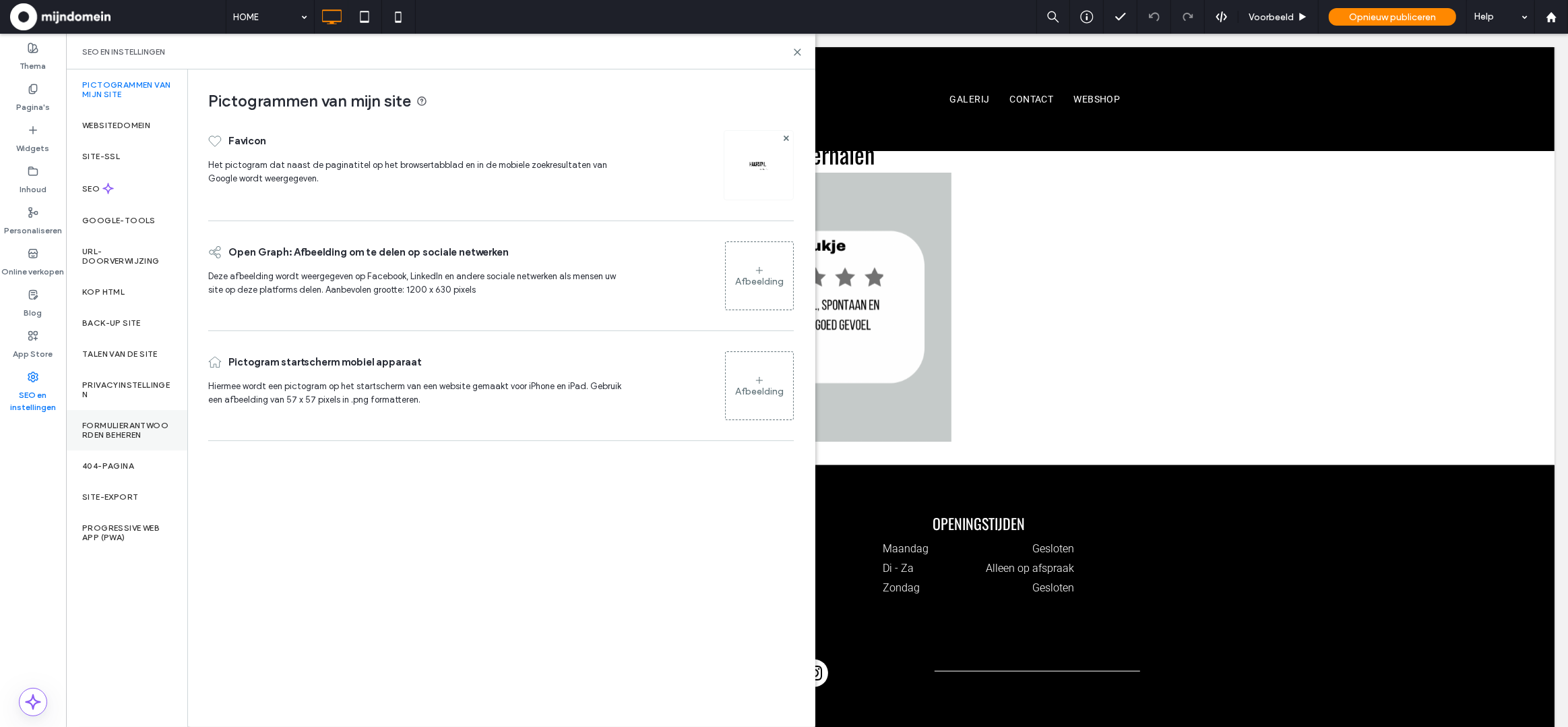
click at [127, 430] on label "Formulierantwoorden beheren" at bounding box center [126, 430] width 89 height 19
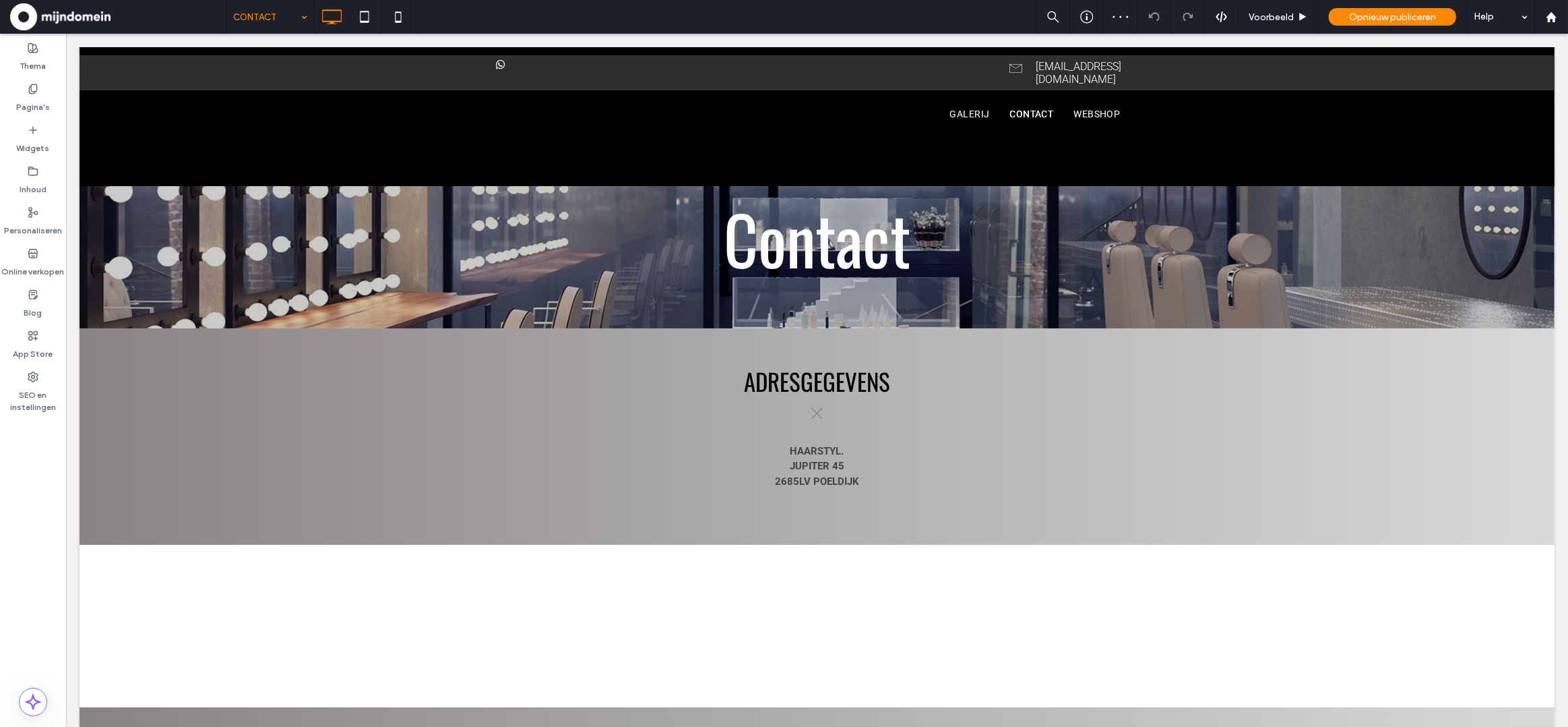
scroll to position [0, 0]
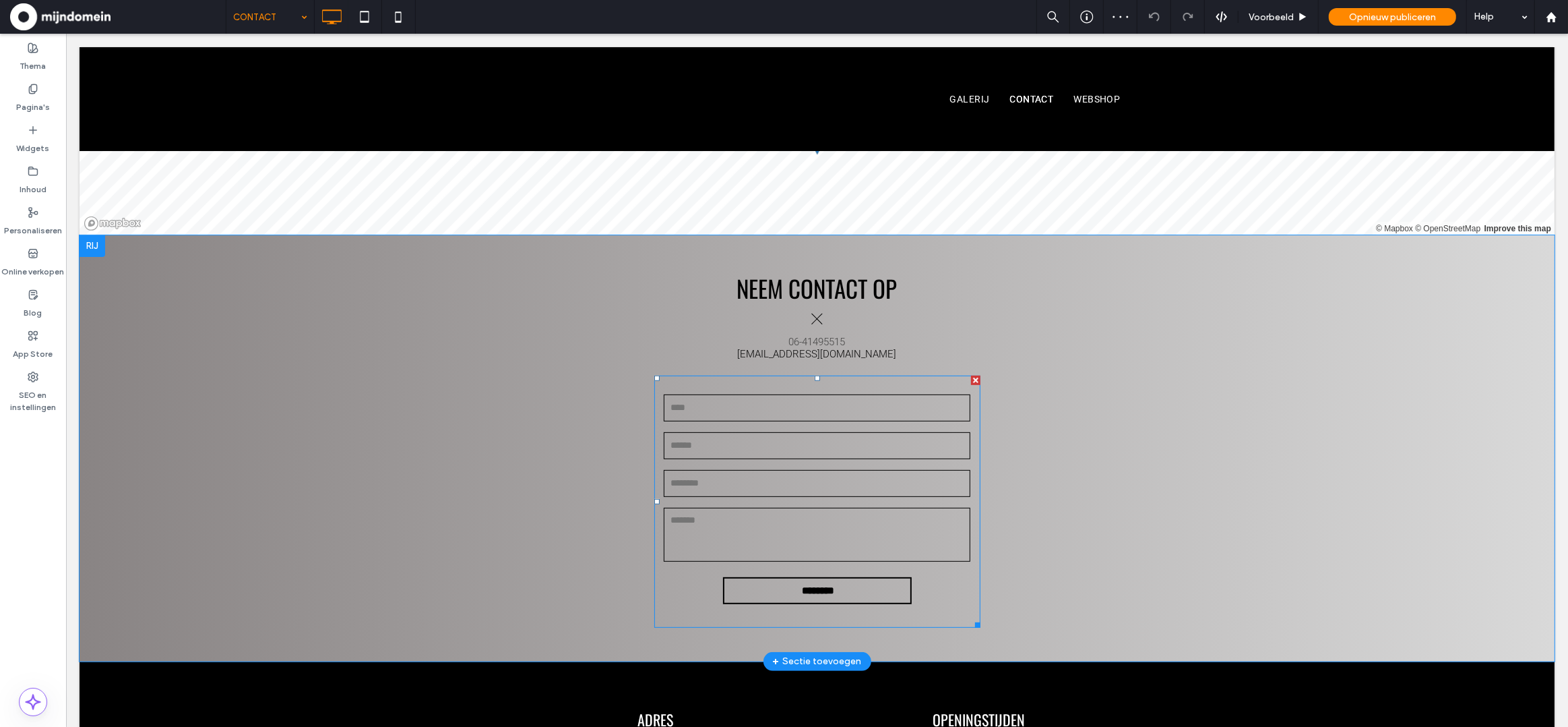
scroll to position [480, 0]
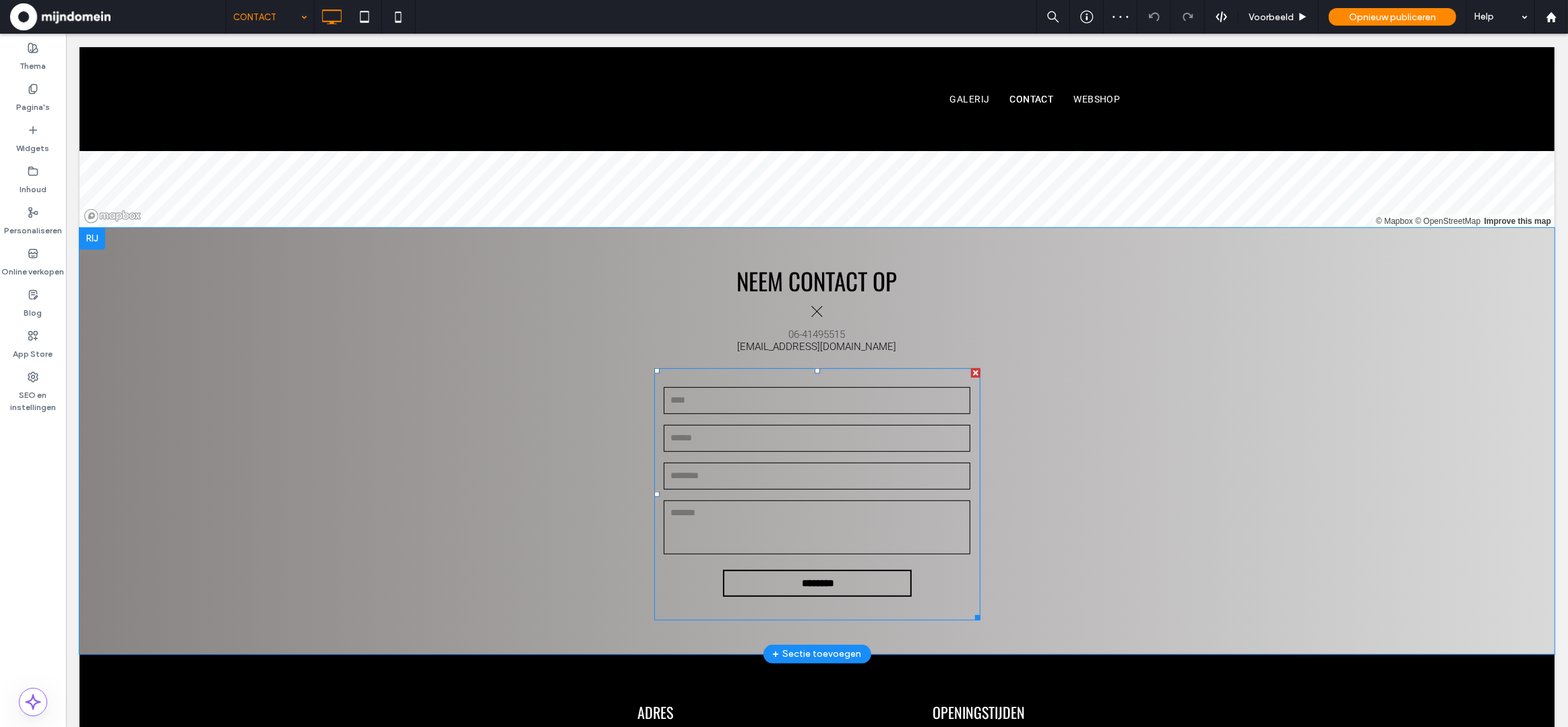
click at [869, 442] on input "email" at bounding box center [817, 438] width 308 height 27
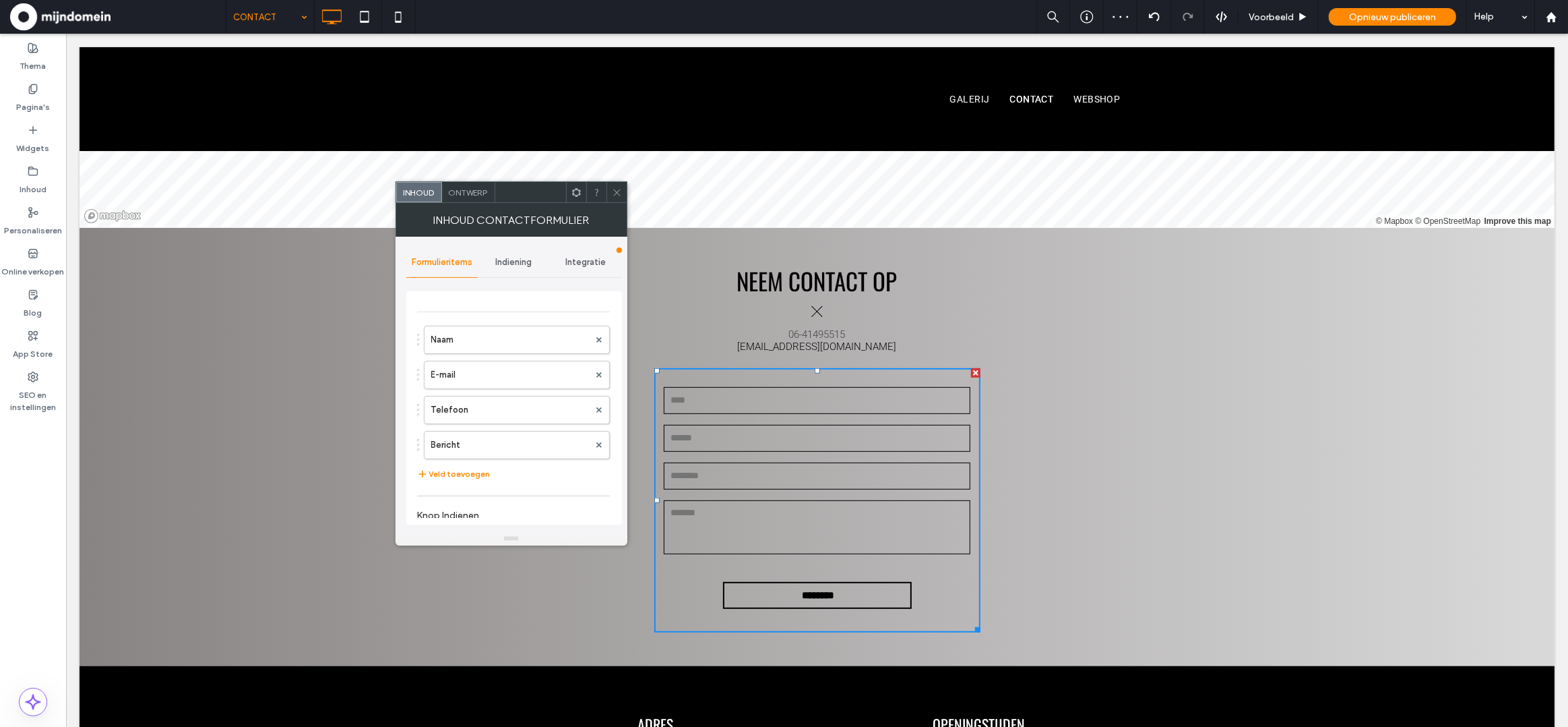
click at [514, 258] on span "Indiening" at bounding box center [514, 262] width 36 height 11
click at [500, 322] on label "Melding van nieuwe indiening" at bounding box center [514, 325] width 180 height 27
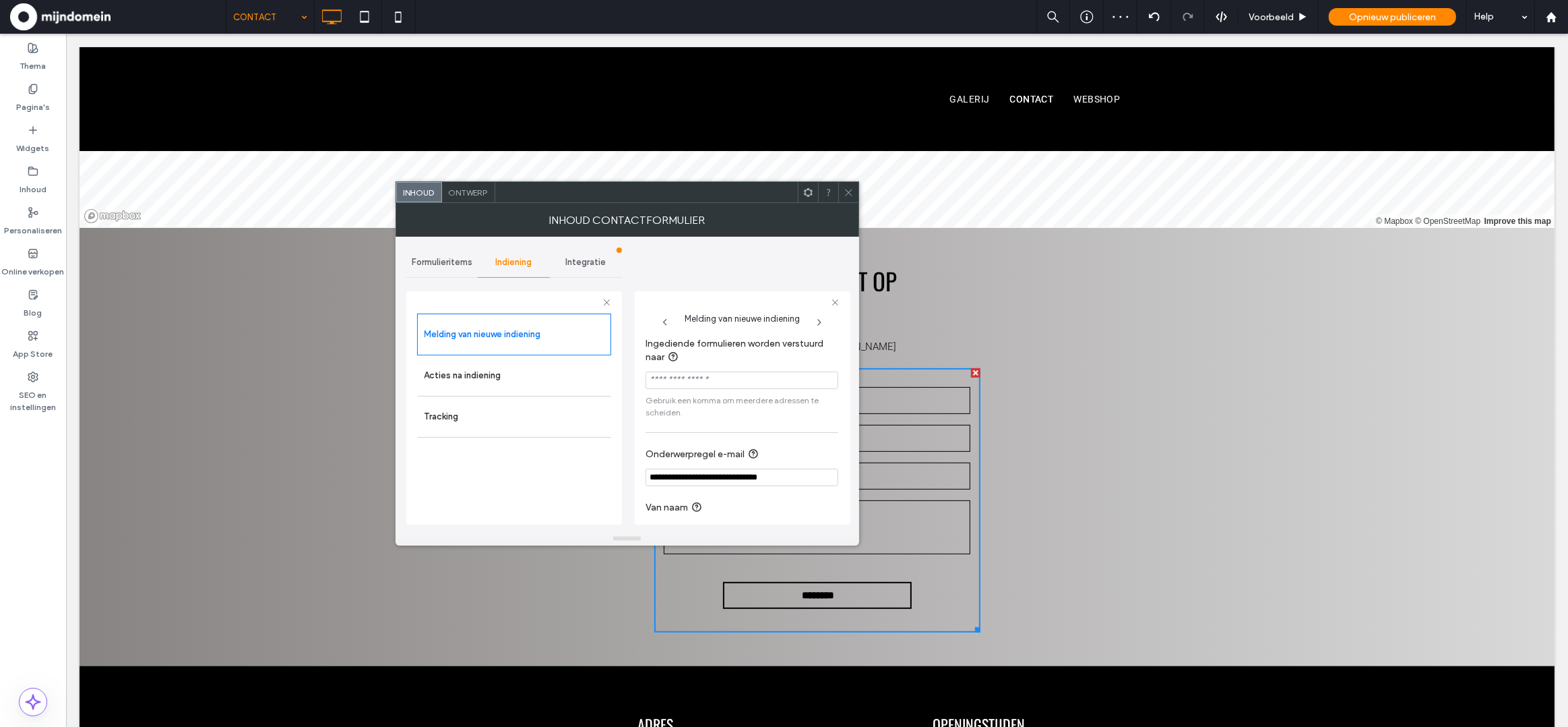
click at [698, 380] on input "Ingediende formulieren worden verstuurd naar" at bounding box center [742, 380] width 193 height 18
paste input "**********"
type input "**********"
click at [1404, 19] on span "Opnieuw publiceren" at bounding box center [1393, 18] width 87 height 12
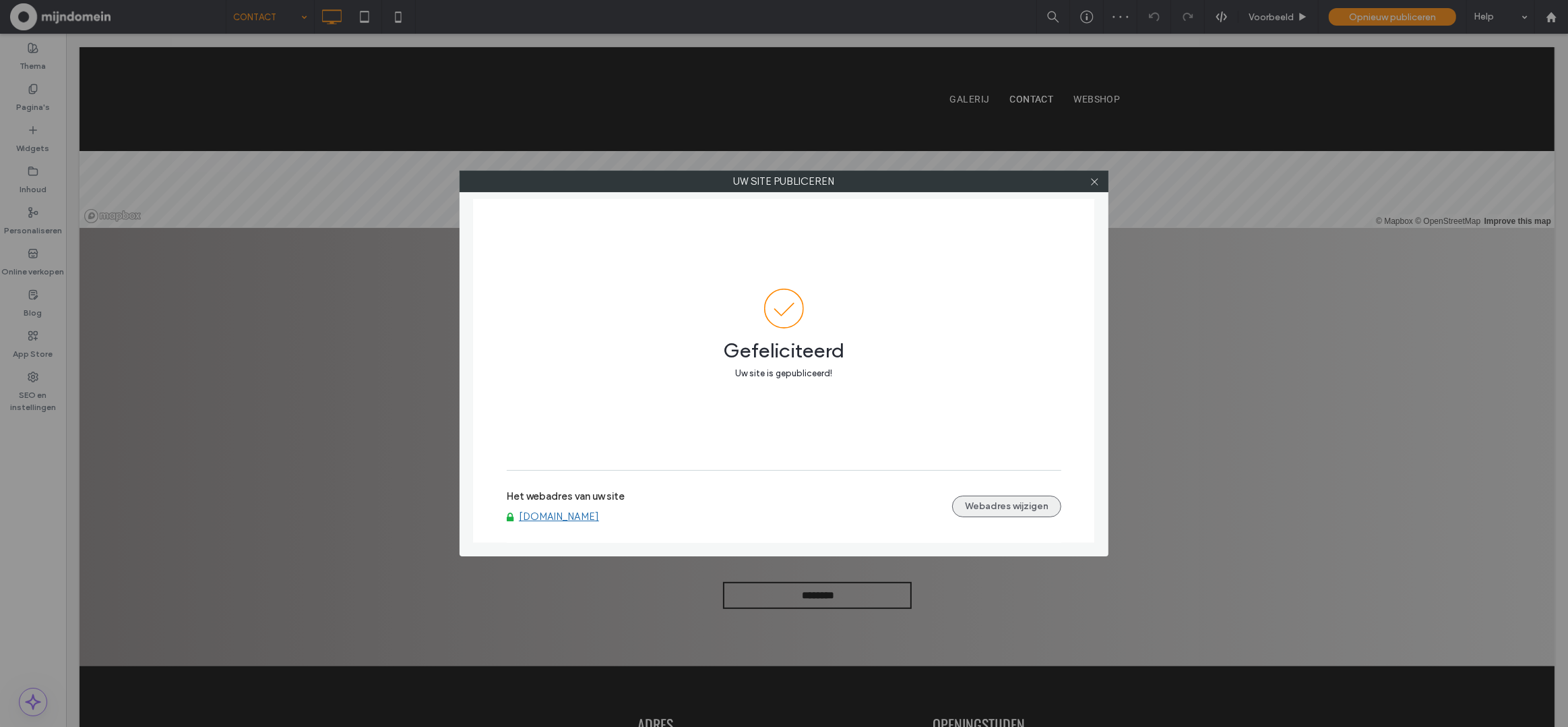
click at [995, 510] on button "Webadres wijzigen" at bounding box center [1006, 506] width 109 height 21
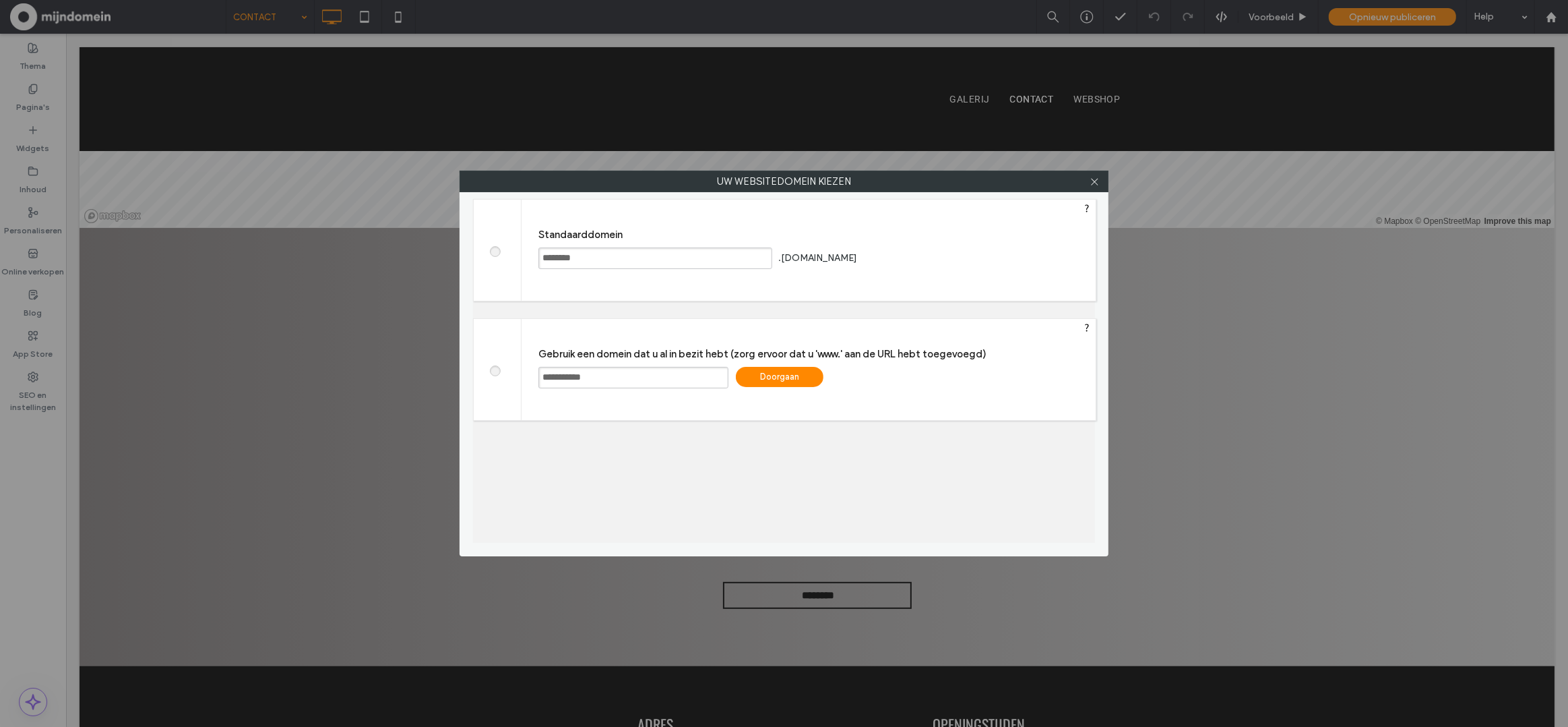
drag, startPoint x: 543, startPoint y: 379, endPoint x: 619, endPoint y: 440, distance: 97.5
click at [543, 379] on input "**********" at bounding box center [634, 377] width 190 height 21
type input "**********"
click at [802, 377] on div "Doorgaan" at bounding box center [779, 377] width 87 height 20
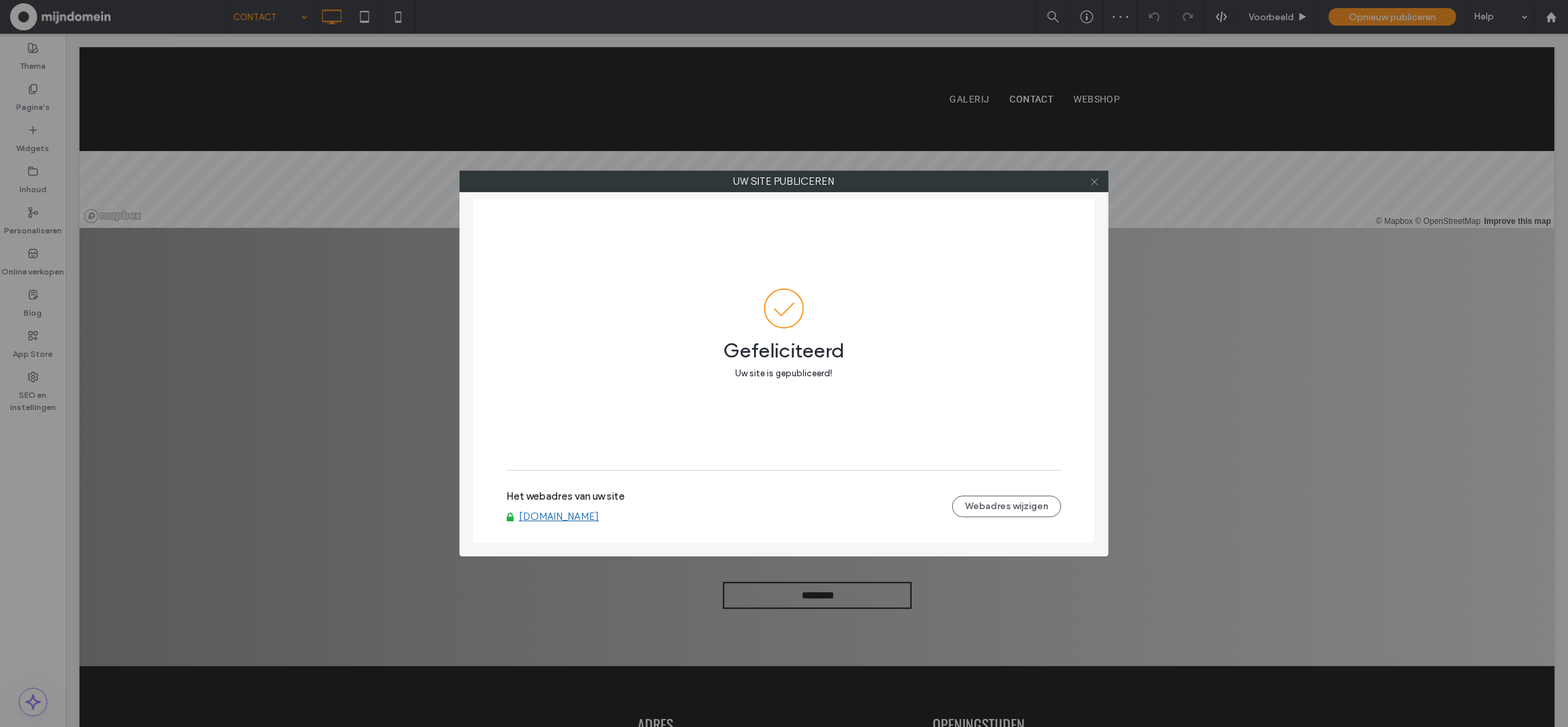
click at [1096, 181] on icon at bounding box center [1094, 181] width 10 height 10
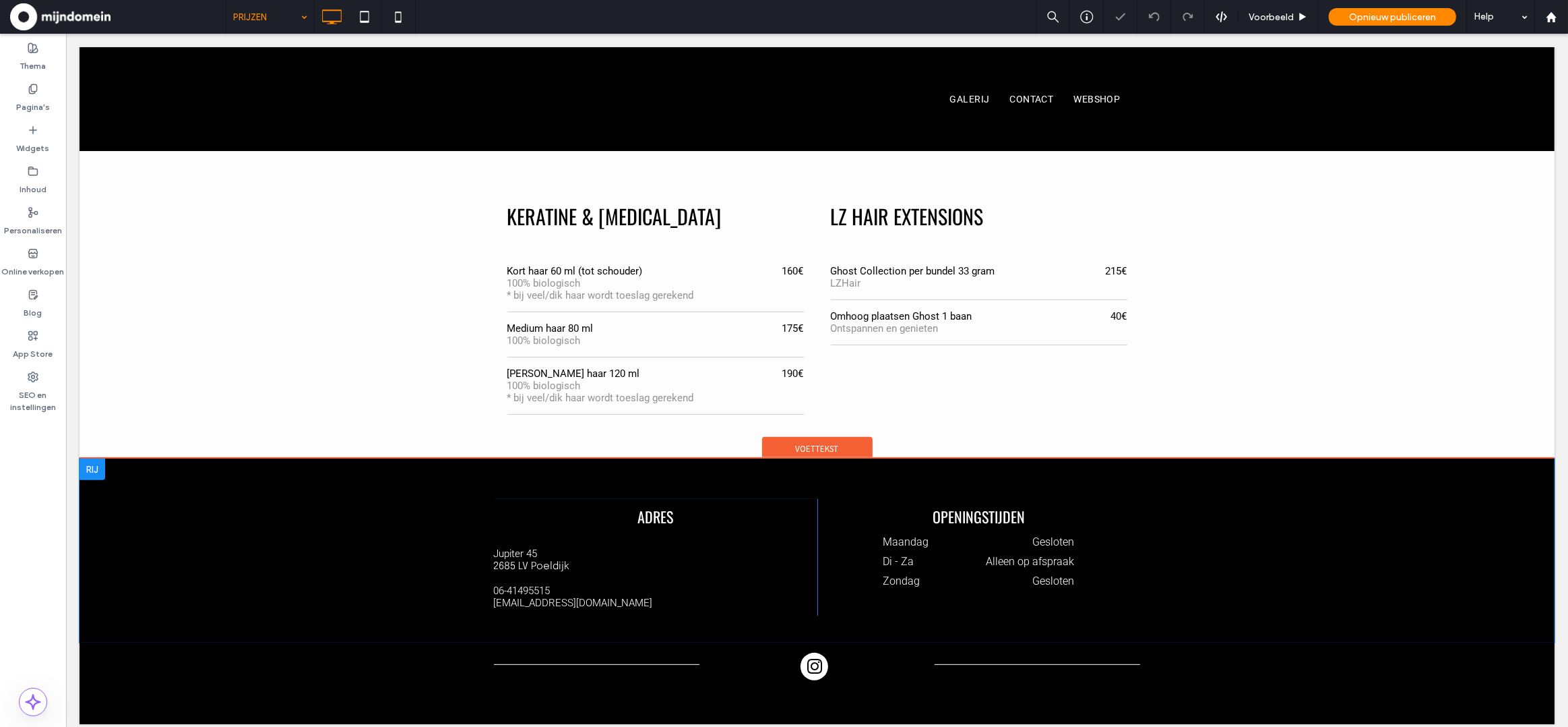
scroll to position [322, 0]
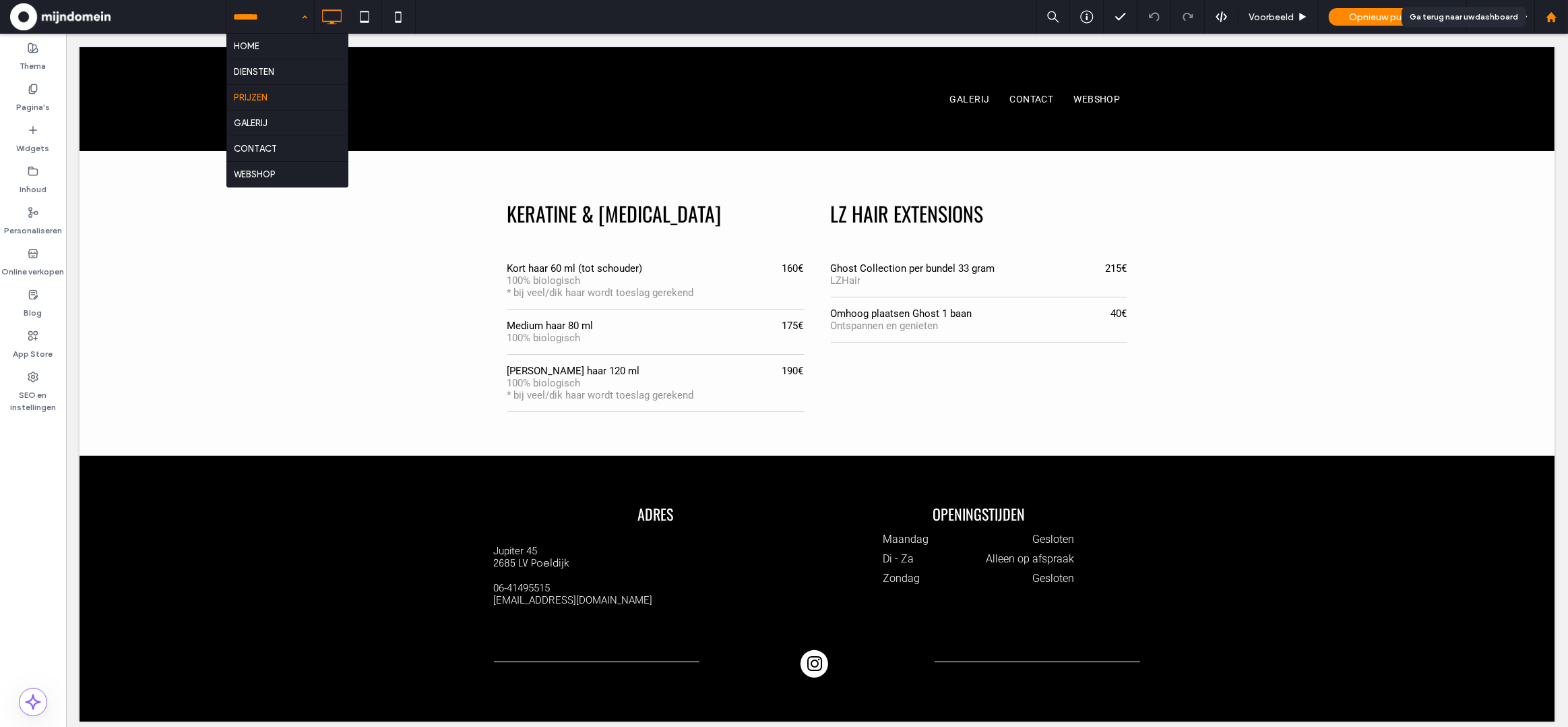
click at [1553, 19] on use at bounding box center [1551, 17] width 10 height 10
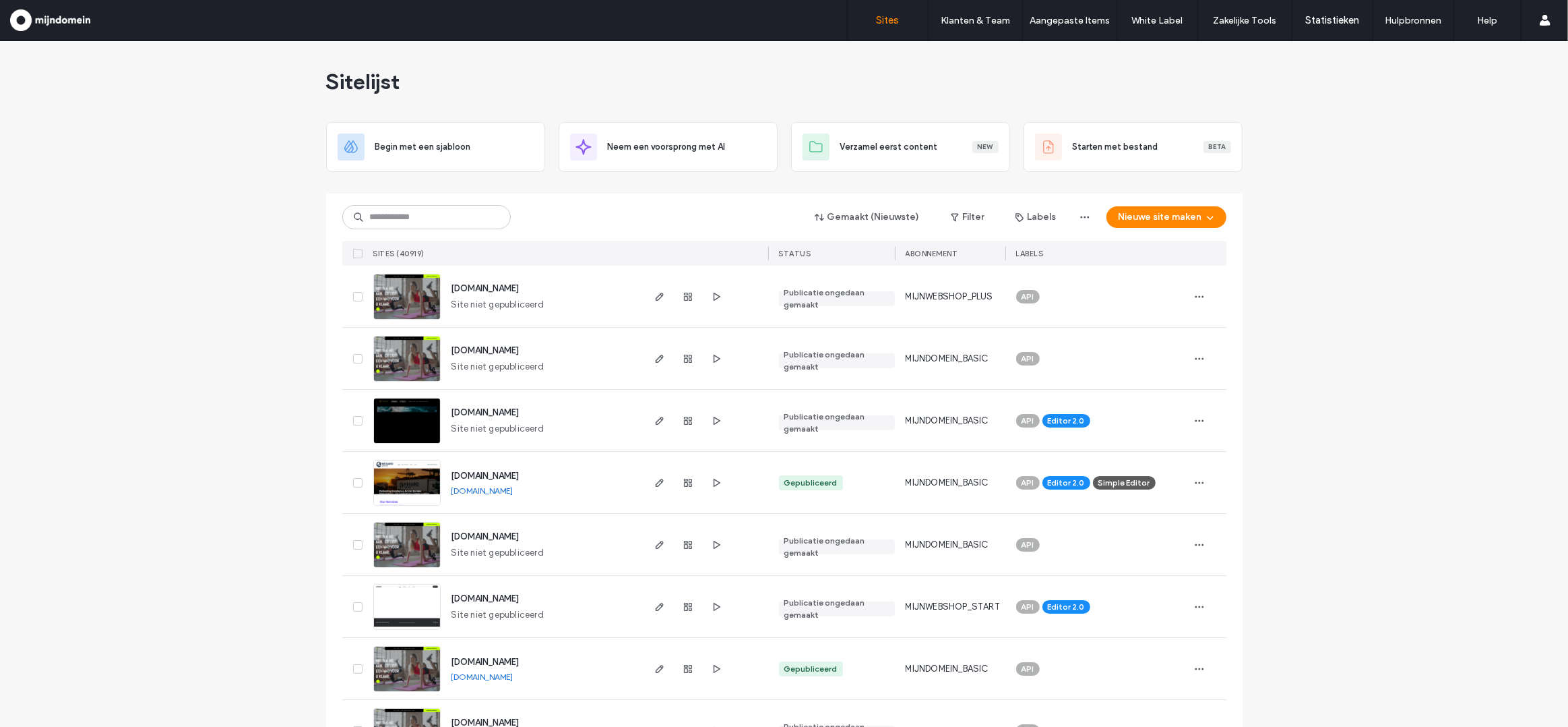
click at [424, 203] on div "Gemaakt (Nieuwste) Filter Labels Nieuwe site maken Sites (40919) STATUS Abonnem…" at bounding box center [784, 229] width 884 height 72
click at [420, 209] on input at bounding box center [426, 217] width 169 height 25
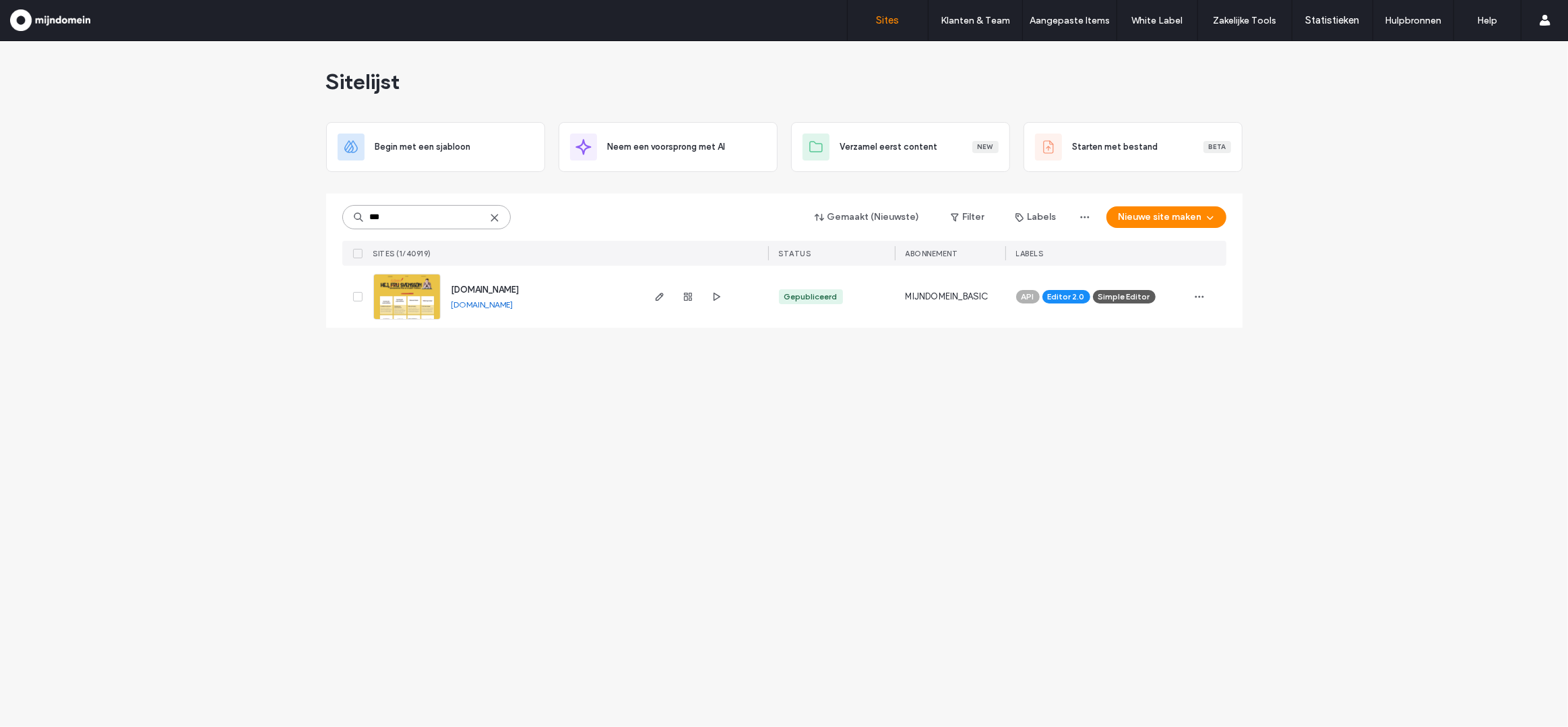
type input "***"
click at [405, 291] on img at bounding box center [407, 320] width 66 height 92
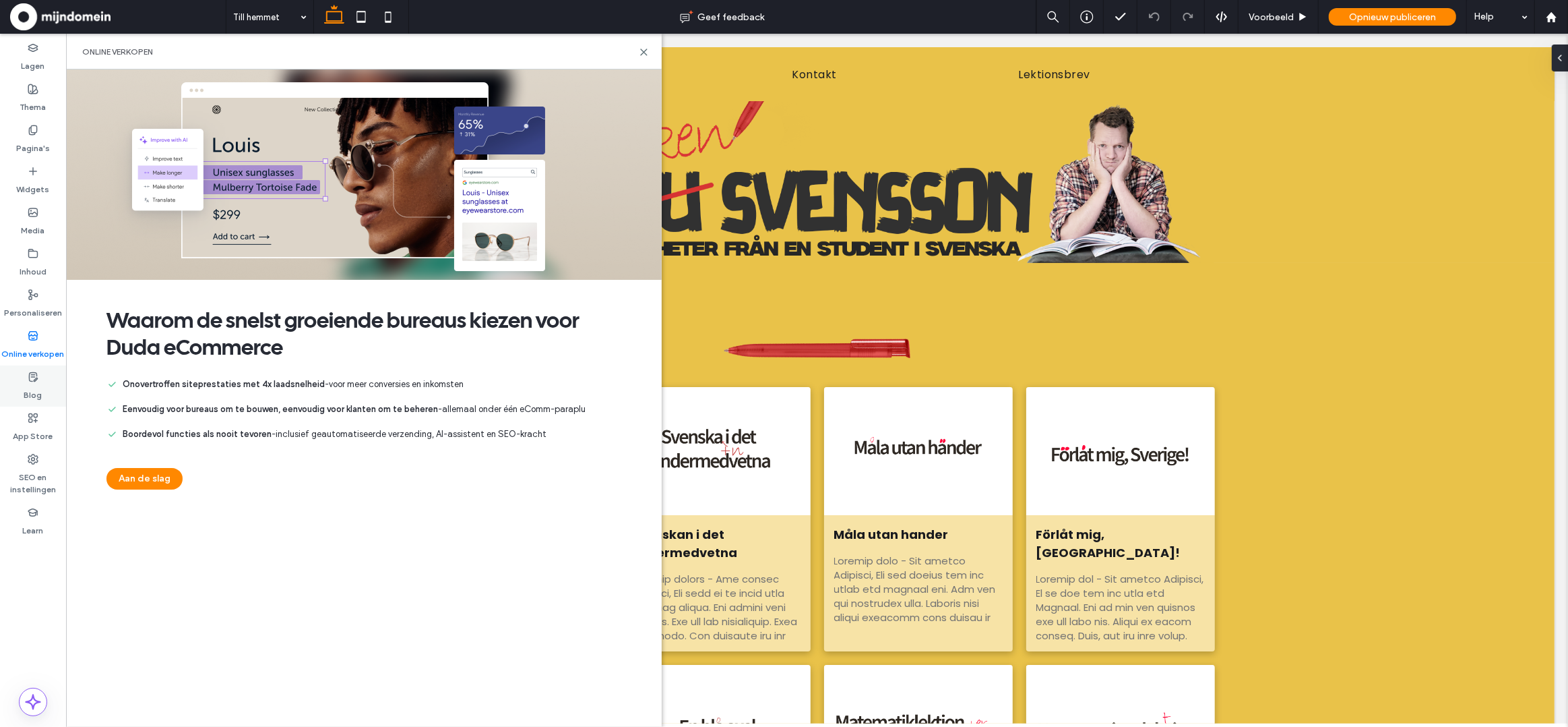
click at [32, 382] on label "Blog" at bounding box center [33, 391] width 18 height 19
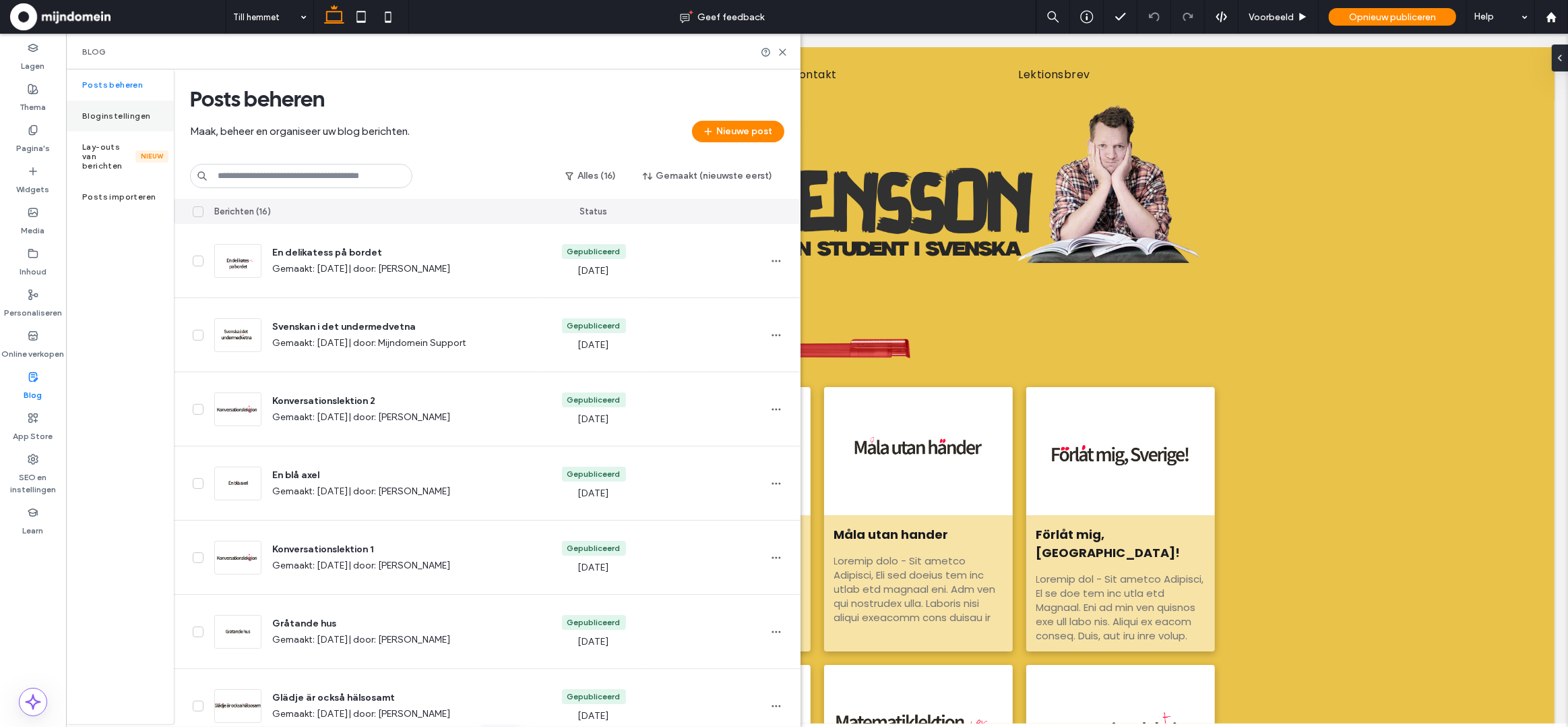
click at [108, 115] on label "Bloginstellingen" at bounding box center [116, 115] width 68 height 9
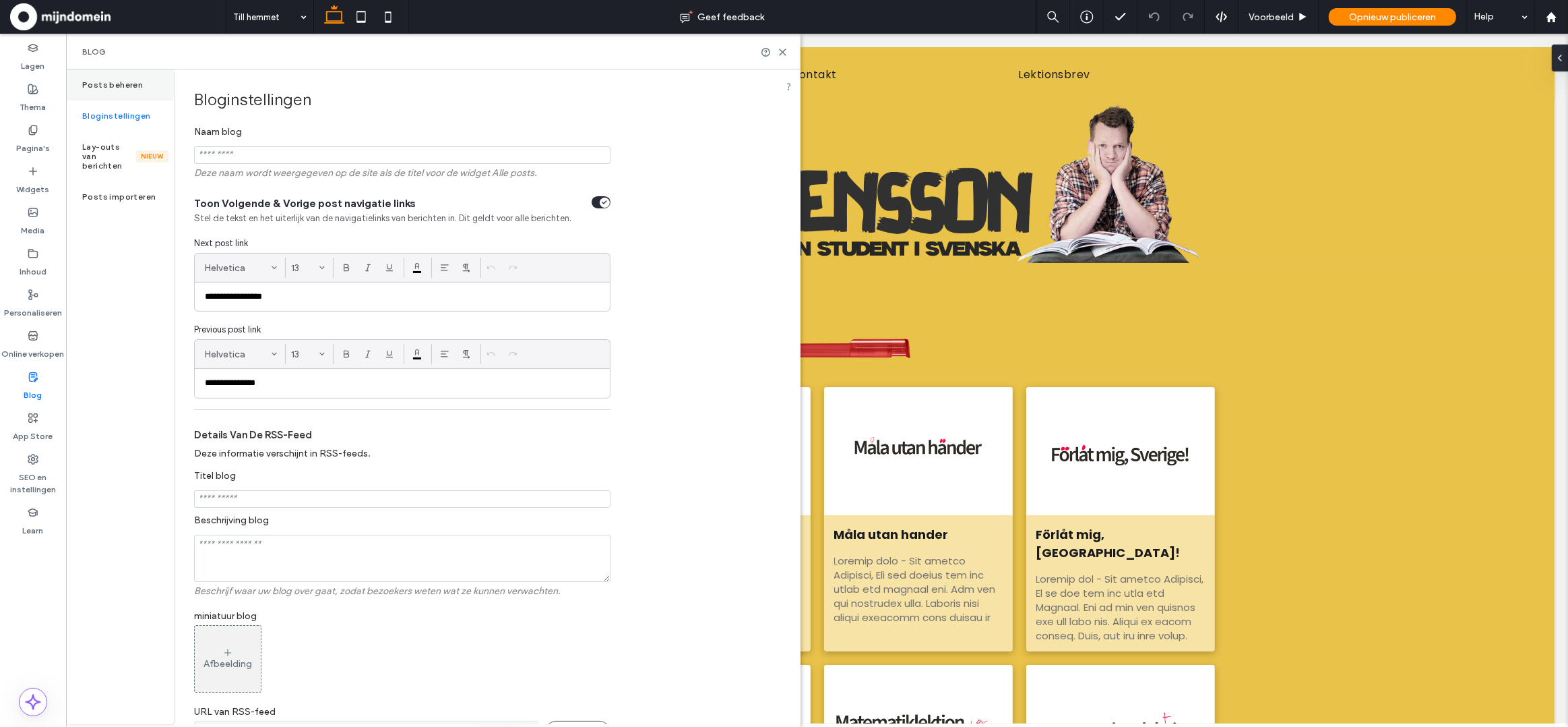
click at [112, 81] on label "Posts beheren" at bounding box center [113, 85] width 61 height 9
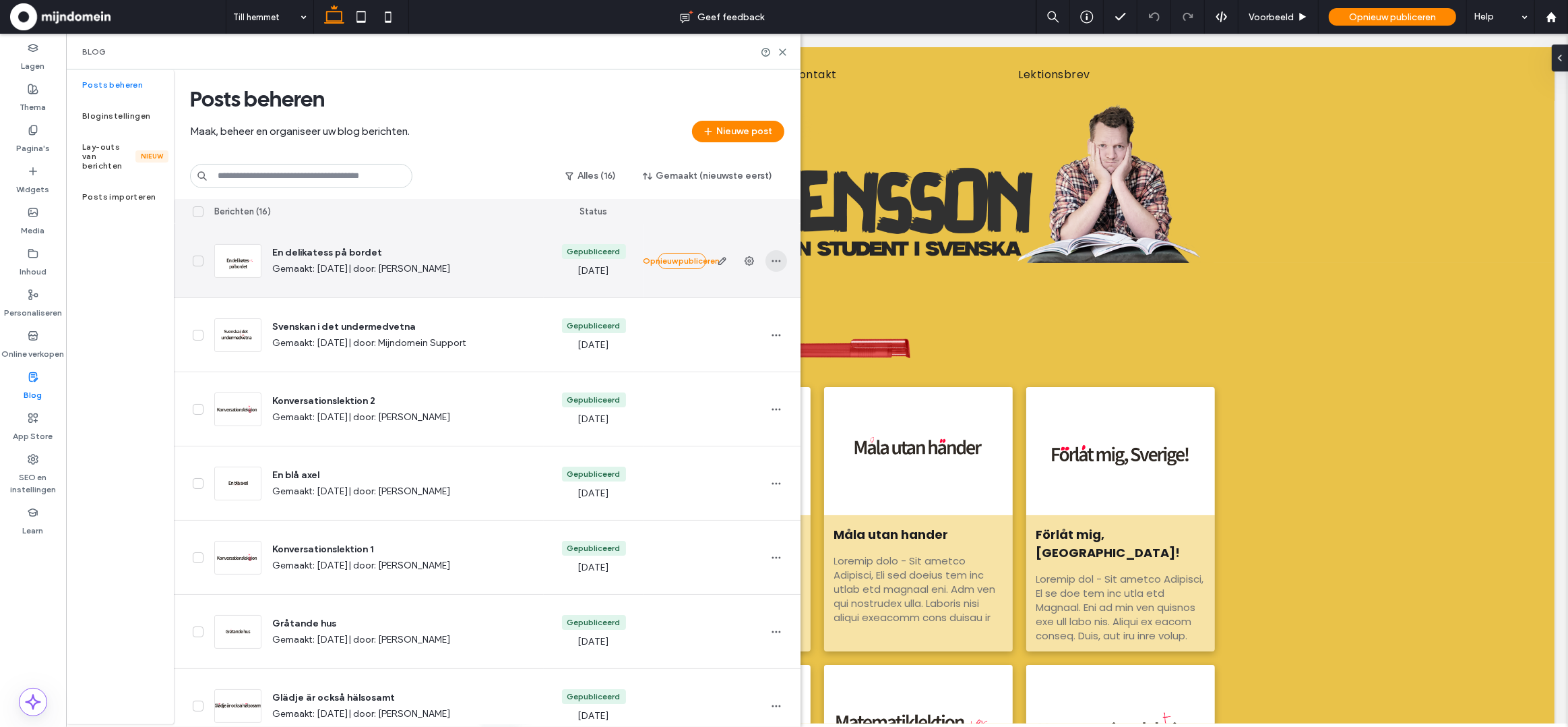
click at [774, 262] on icon "button" at bounding box center [776, 261] width 11 height 11
click at [746, 265] on icon "button" at bounding box center [749, 261] width 11 height 11
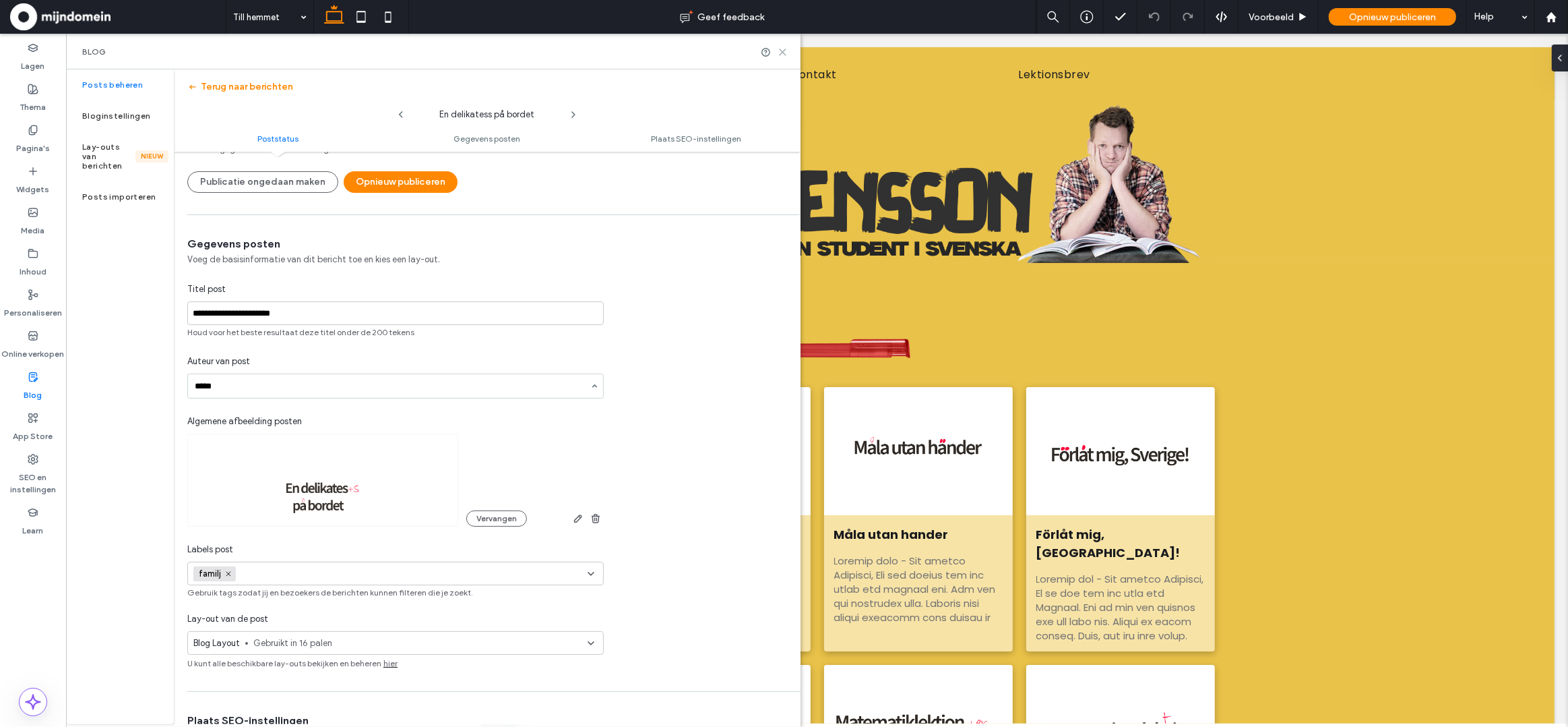
type input "*****"
click at [784, 50] on use at bounding box center [782, 52] width 6 height 6
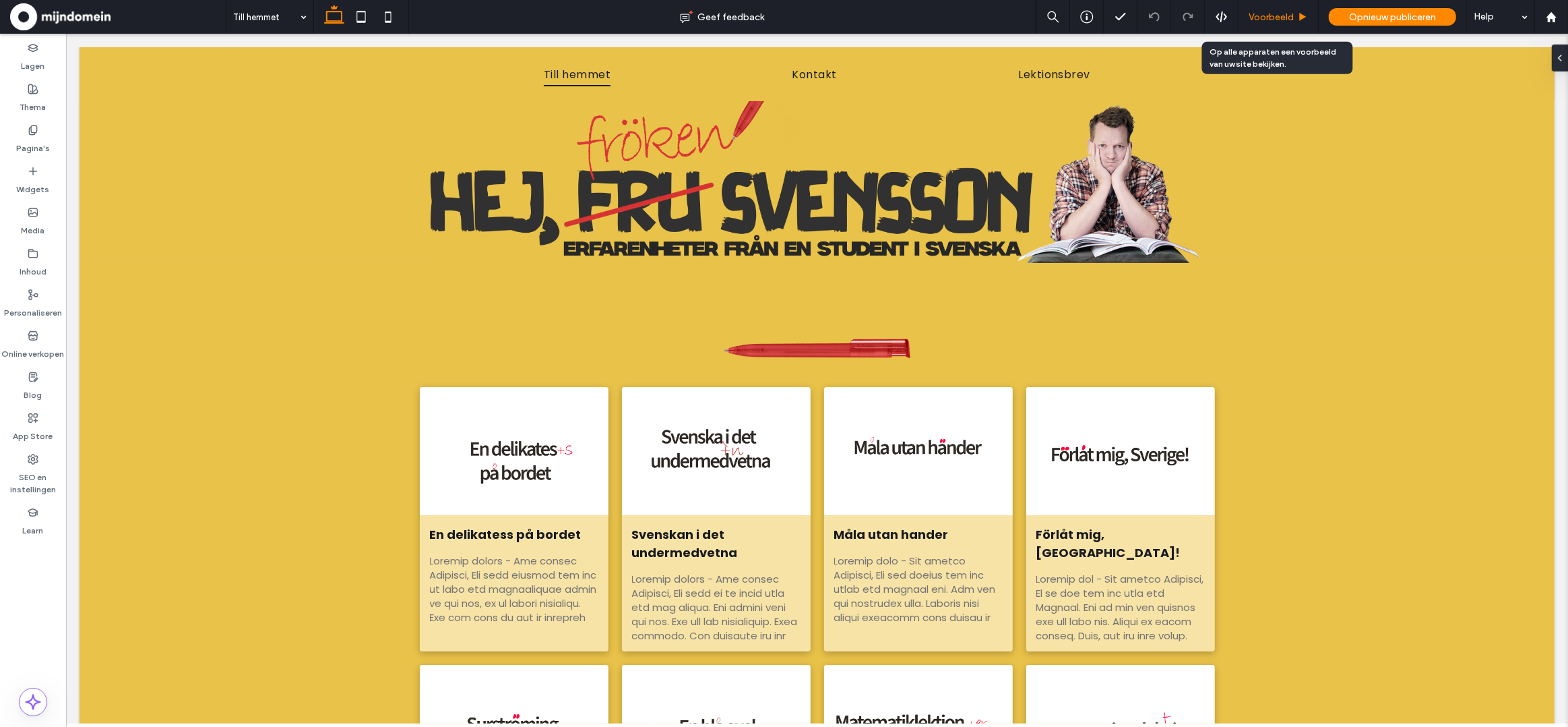
click at [1264, 13] on span "Voorbeeld" at bounding box center [1271, 18] width 45 height 12
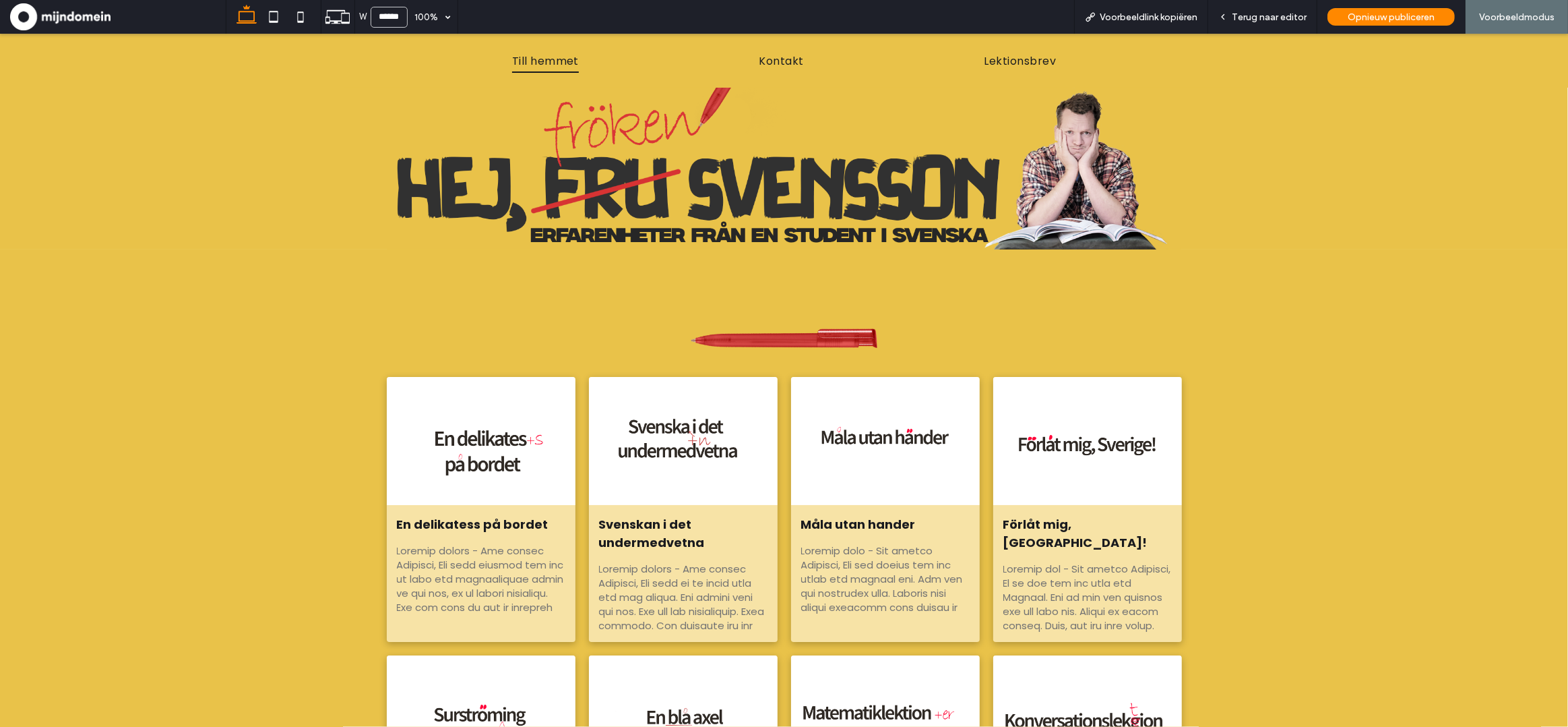
click at [502, 447] on div at bounding box center [480, 441] width 200 height 136
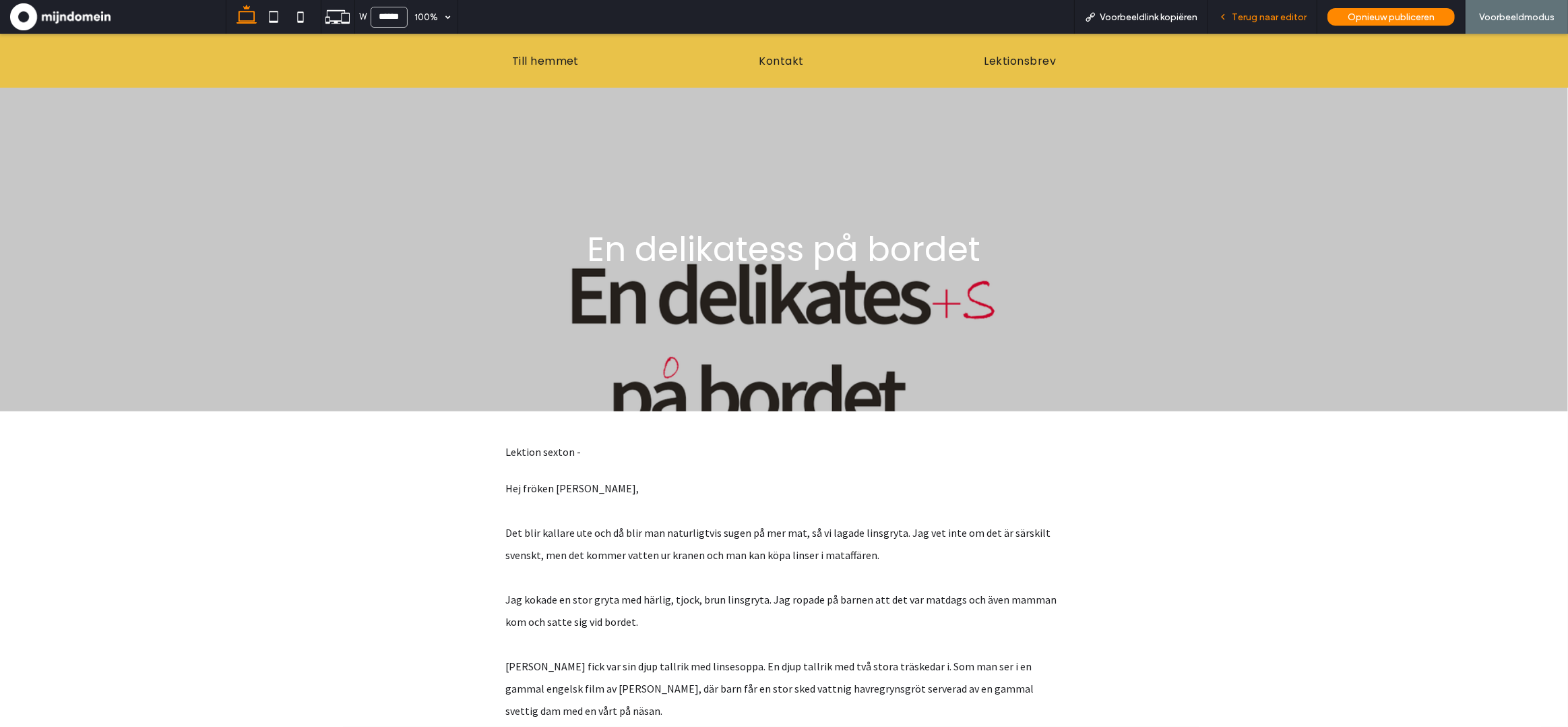
click at [1280, 17] on span "Terug naar editor" at bounding box center [1269, 18] width 75 height 12
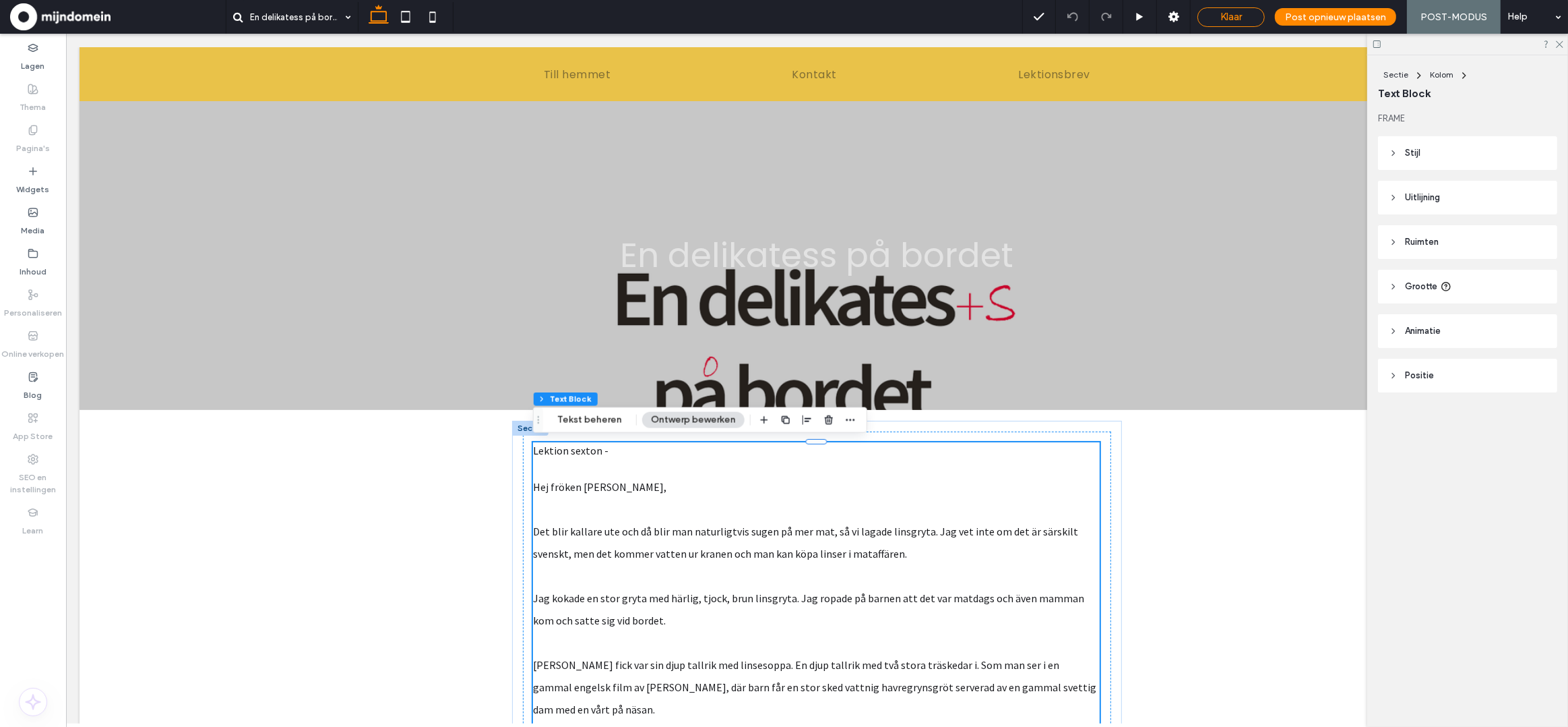
click at [1248, 9] on div "Klaar" at bounding box center [1232, 17] width 68 height 19
click at [1242, 14] on span "Klaar" at bounding box center [1231, 17] width 21 height 12
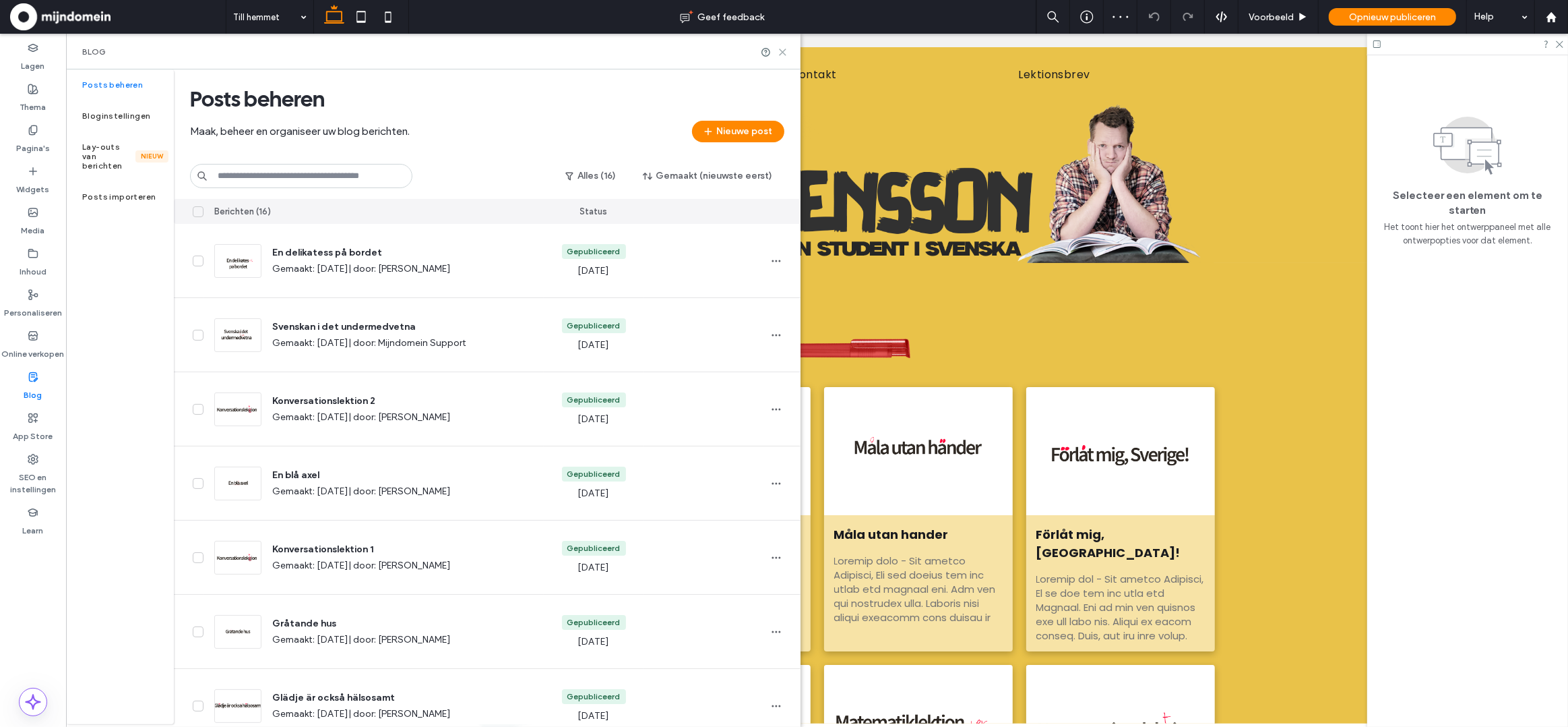
drag, startPoint x: 784, startPoint y: 53, endPoint x: 728, endPoint y: 104, distance: 75.7
click at [784, 53] on icon at bounding box center [783, 53] width 10 height 10
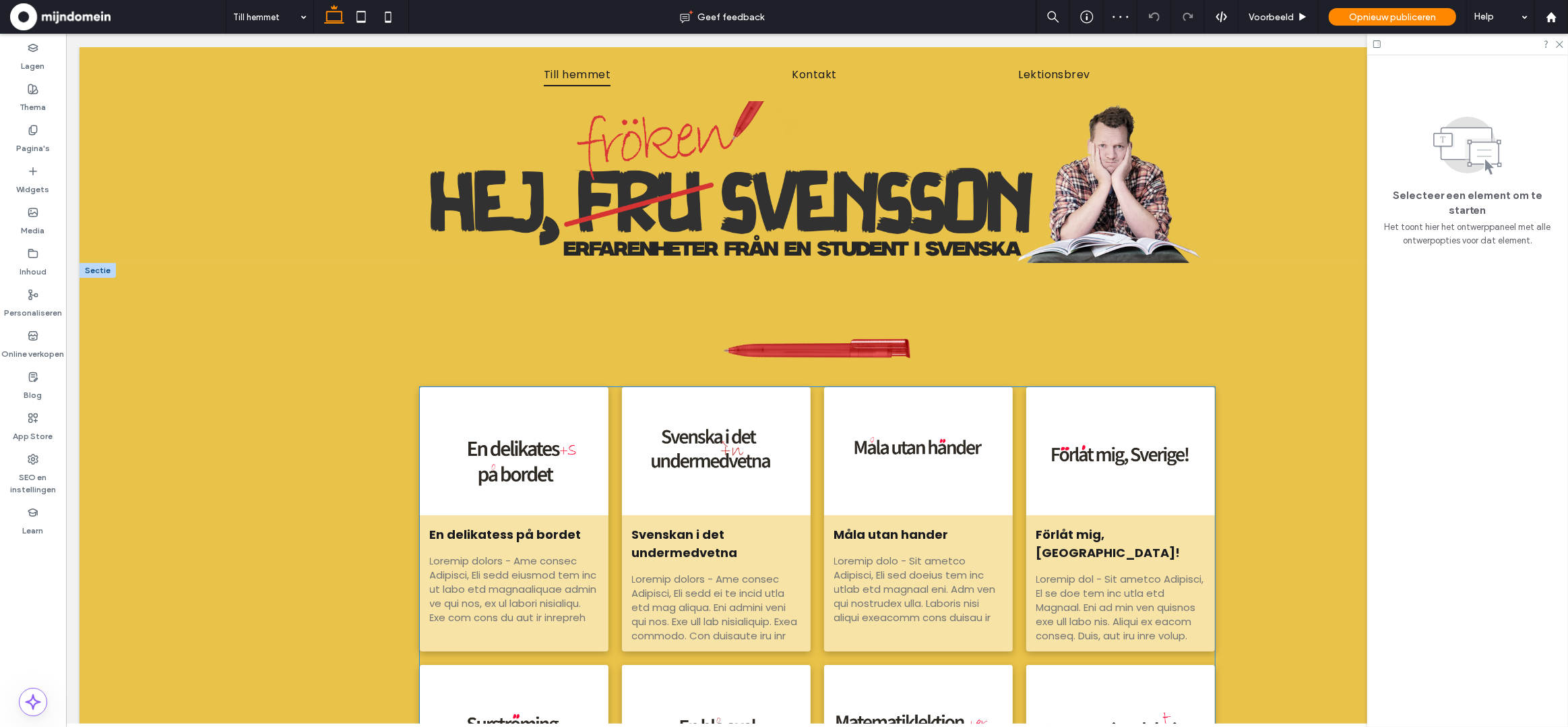
click at [520, 488] on div at bounding box center [513, 451] width 200 height 136
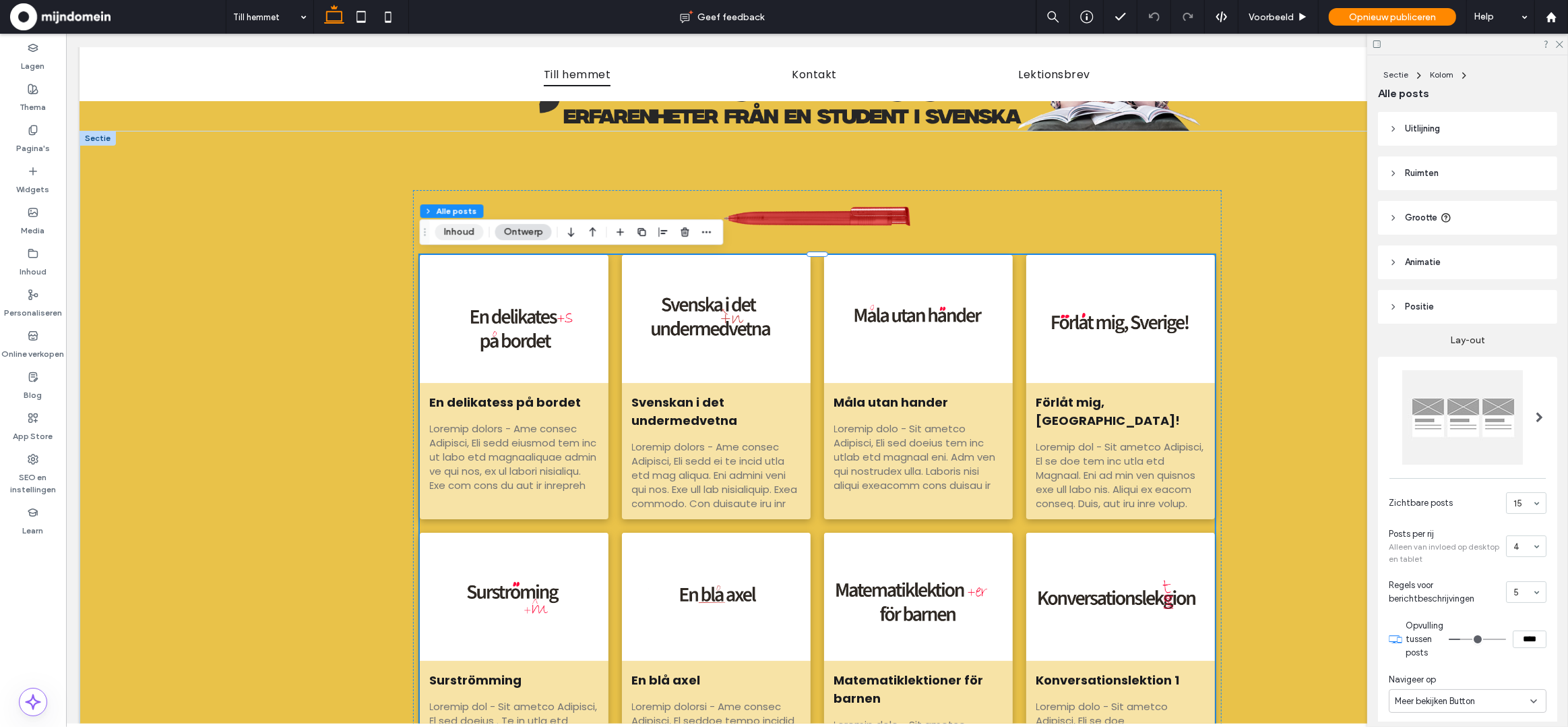
click at [465, 235] on button "Inhoud" at bounding box center [459, 231] width 48 height 16
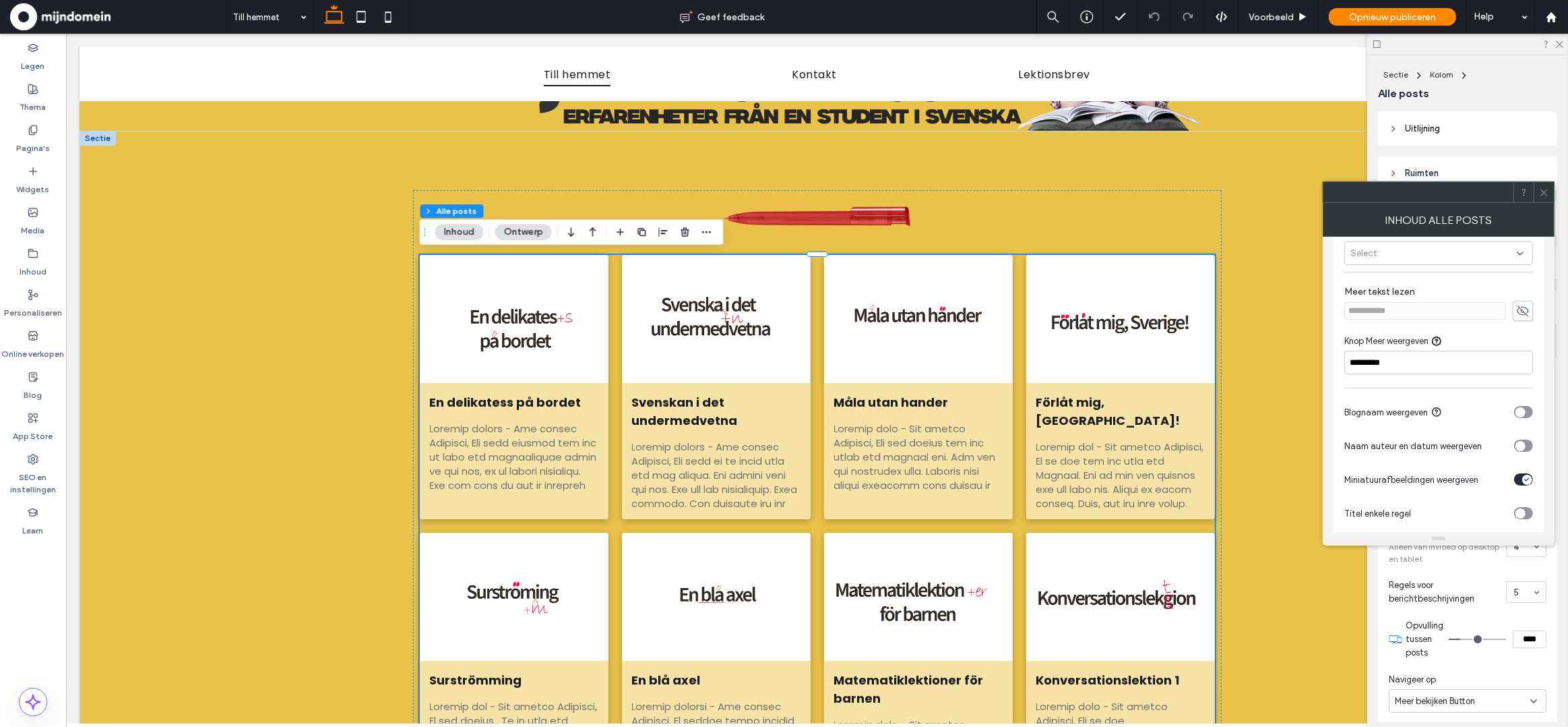
scroll to position [83, 0]
click at [1527, 436] on div "toggle" at bounding box center [1524, 435] width 19 height 12
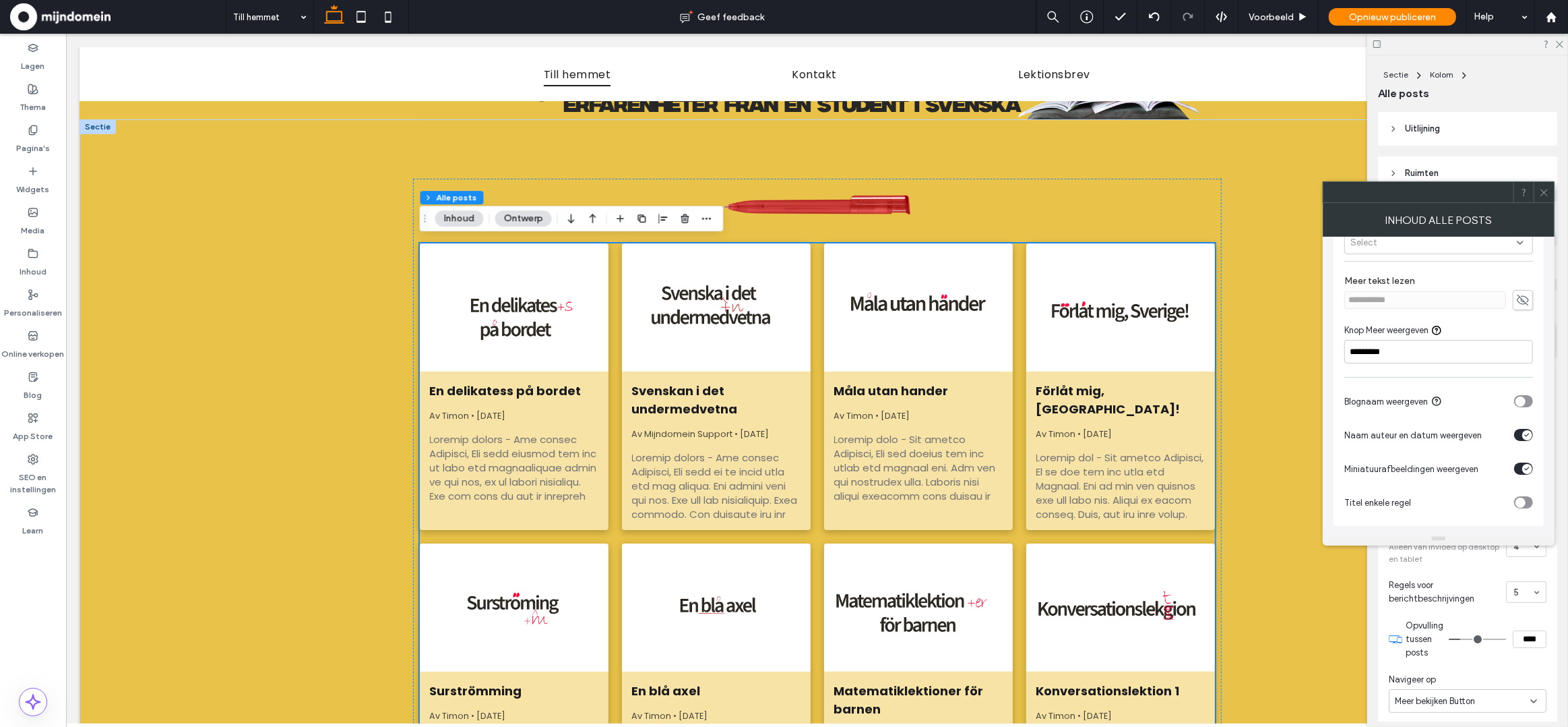
scroll to position [143, 0]
click at [39, 377] on div "Blog" at bounding box center [33, 386] width 66 height 42
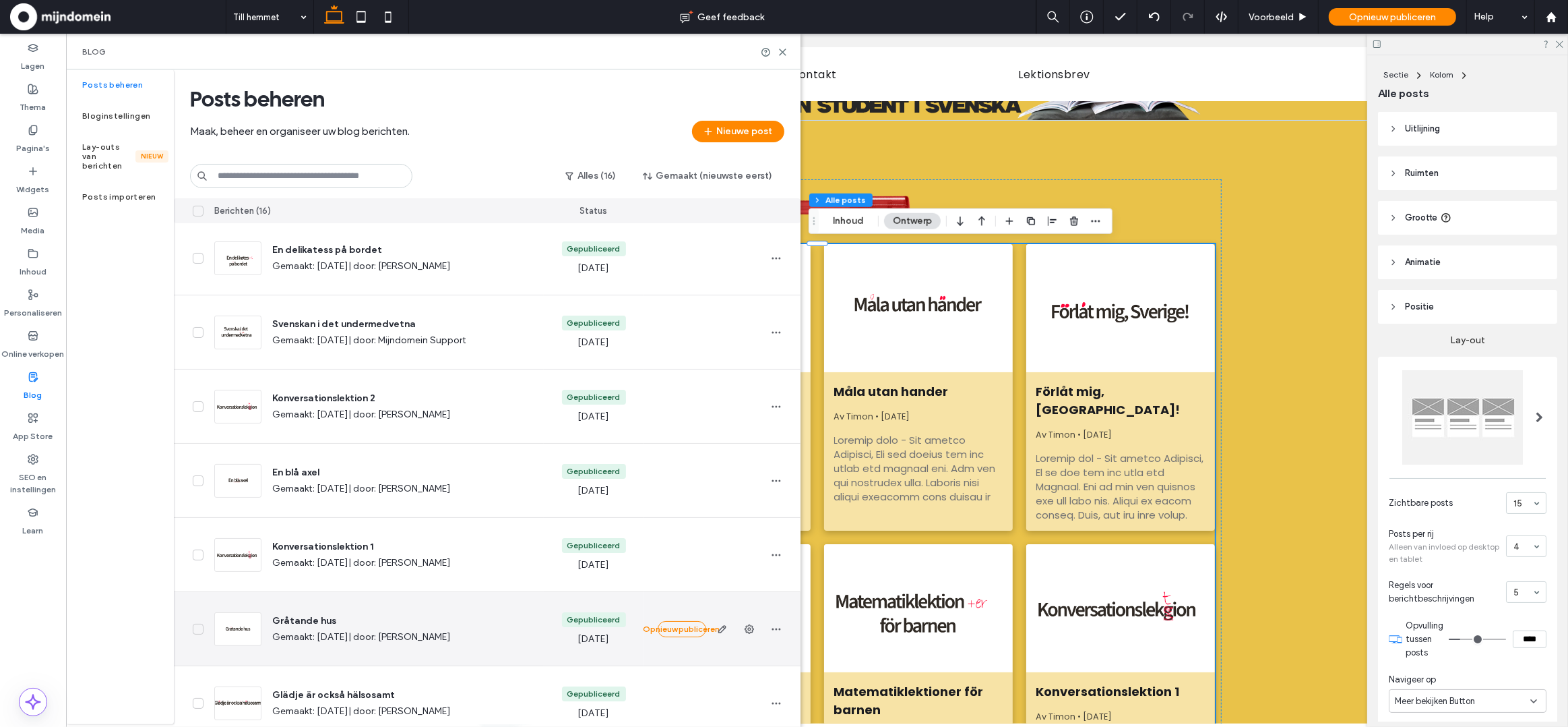
scroll to position [0, 0]
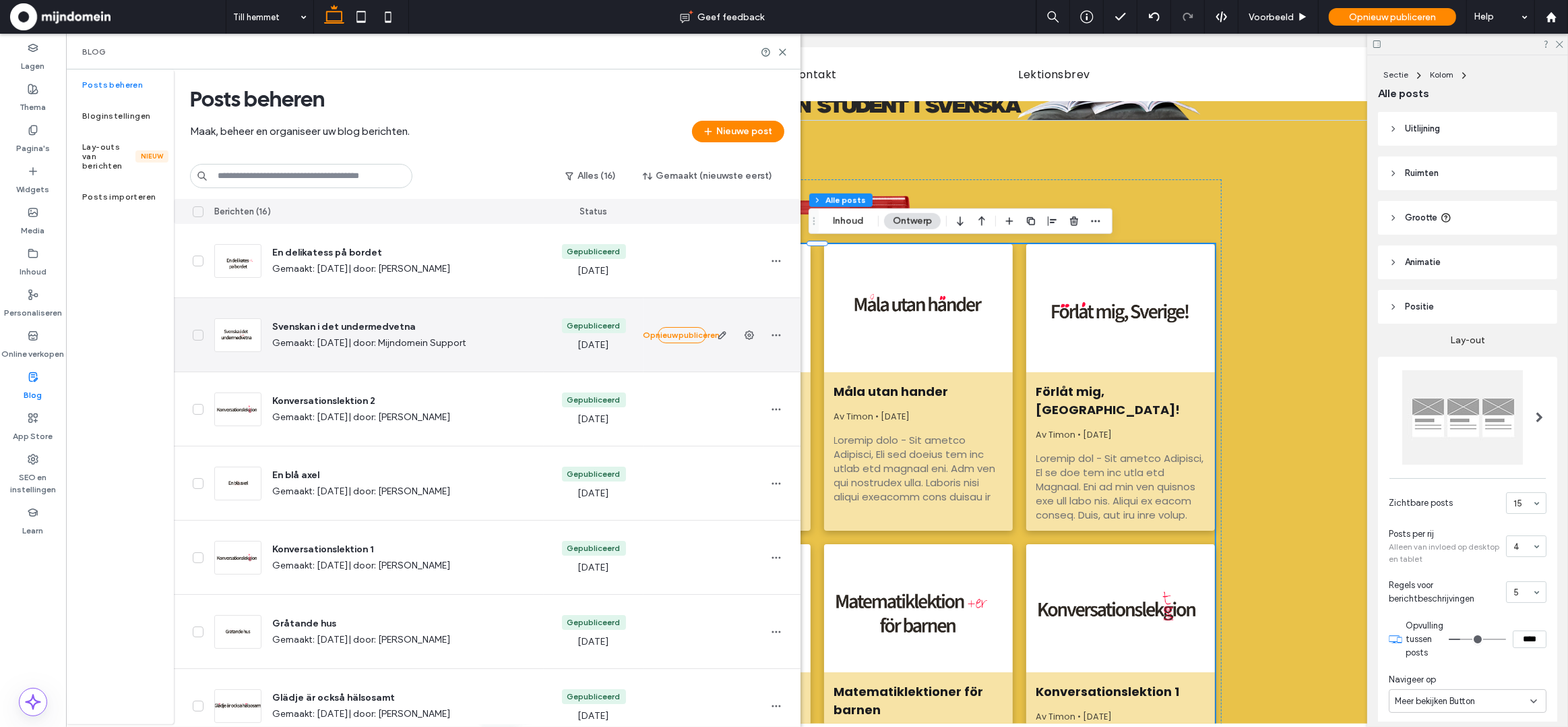
click at [348, 347] on span "Gemaakt: [DATE]" at bounding box center [310, 343] width 76 height 12
click at [750, 339] on icon "button" at bounding box center [749, 335] width 11 height 11
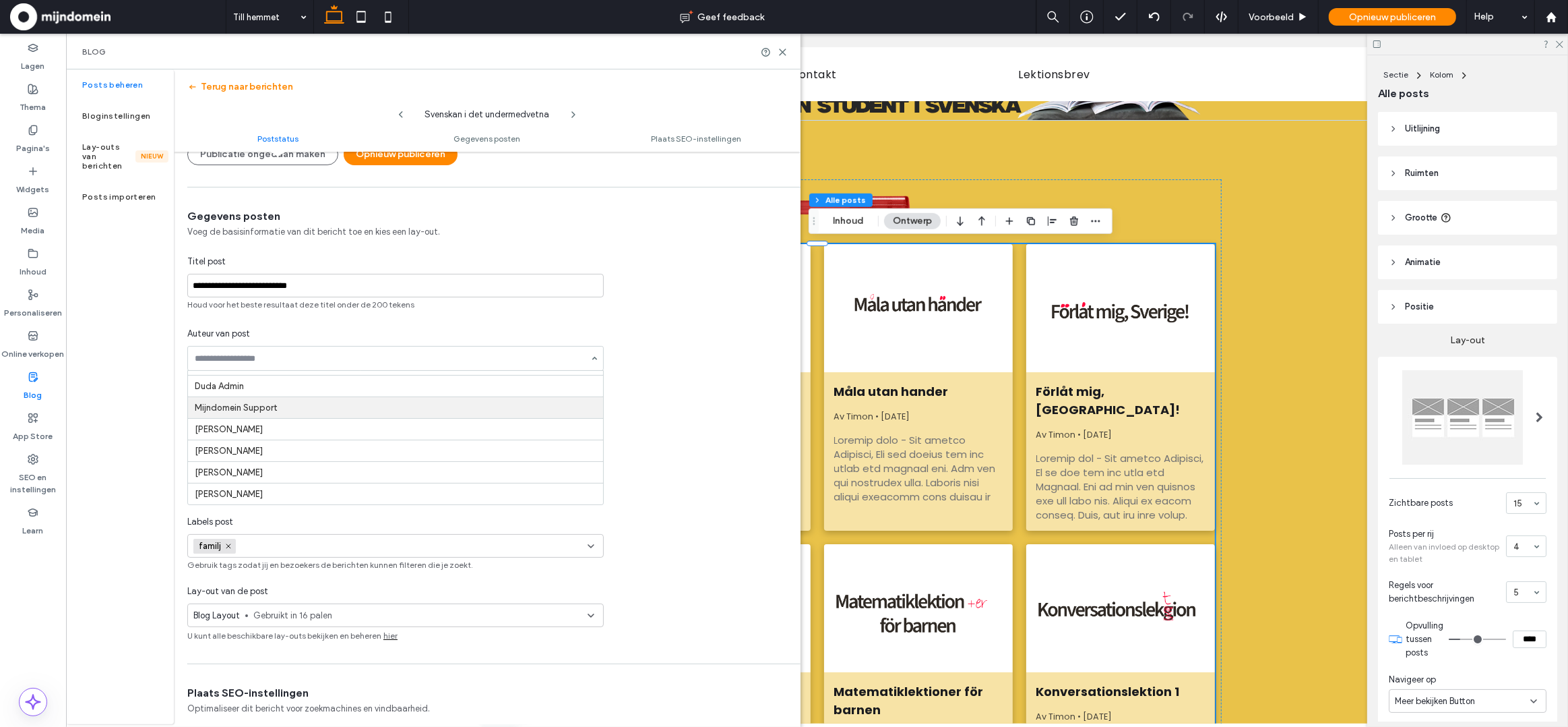
scroll to position [207, 0]
type input "*****"
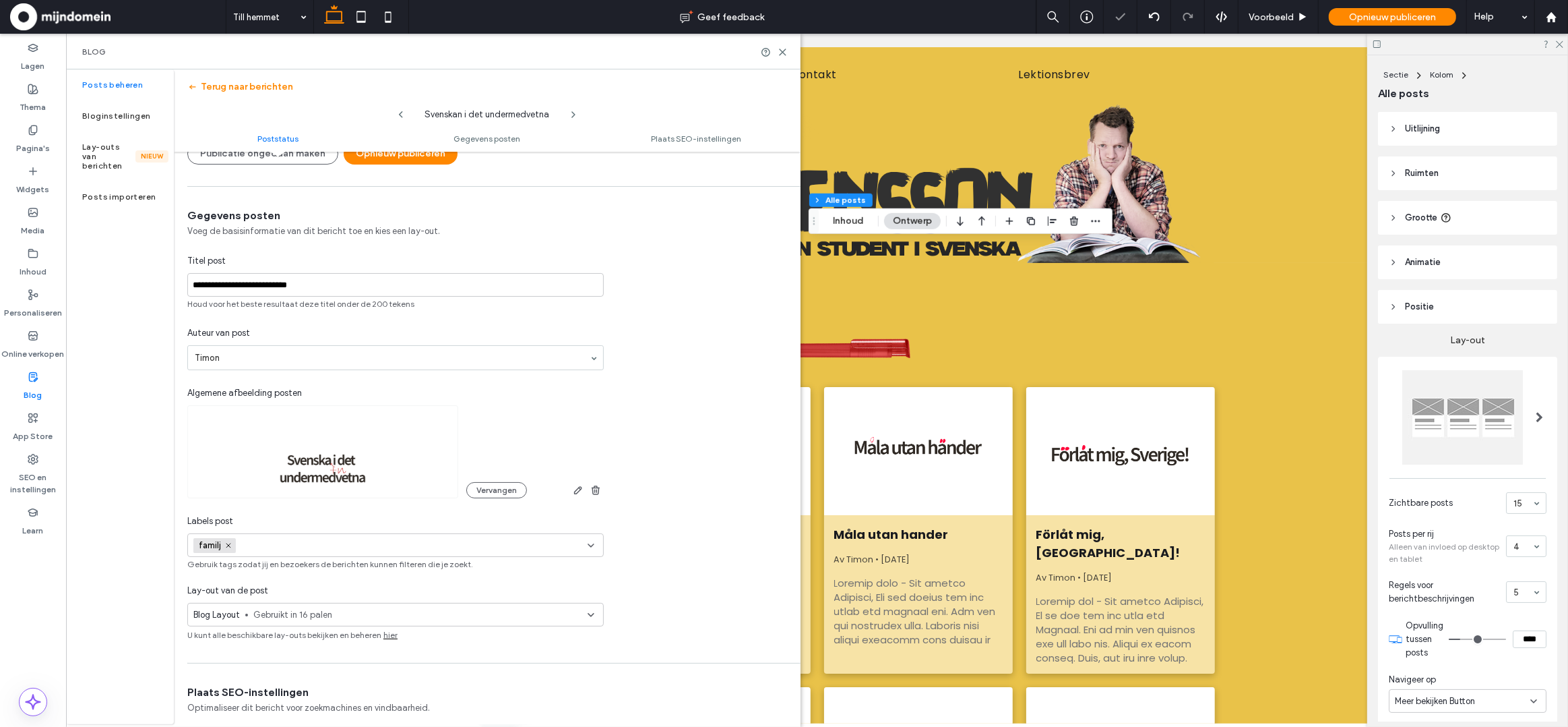
scroll to position [0, 0]
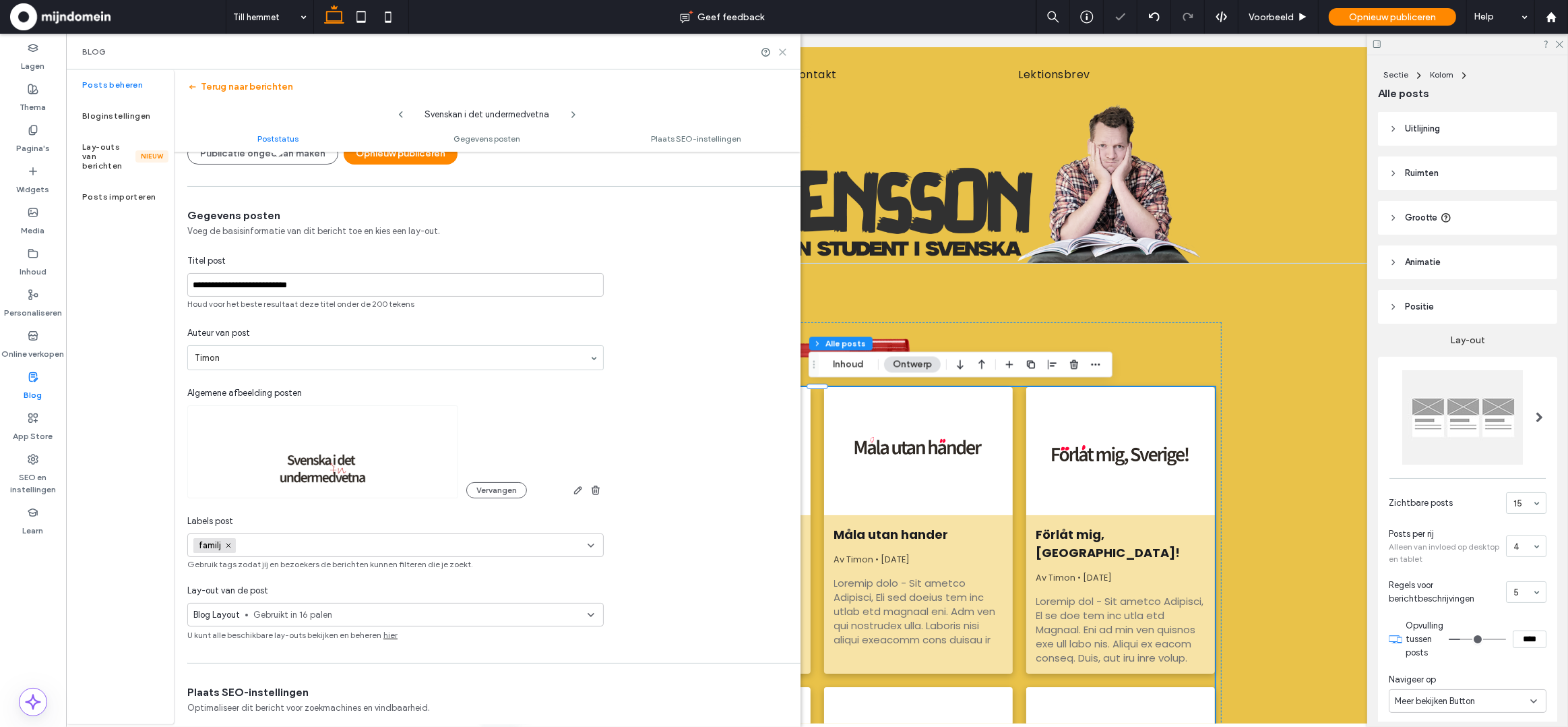
click at [781, 52] on use at bounding box center [782, 52] width 6 height 6
